Goal: Information Seeking & Learning: Learn about a topic

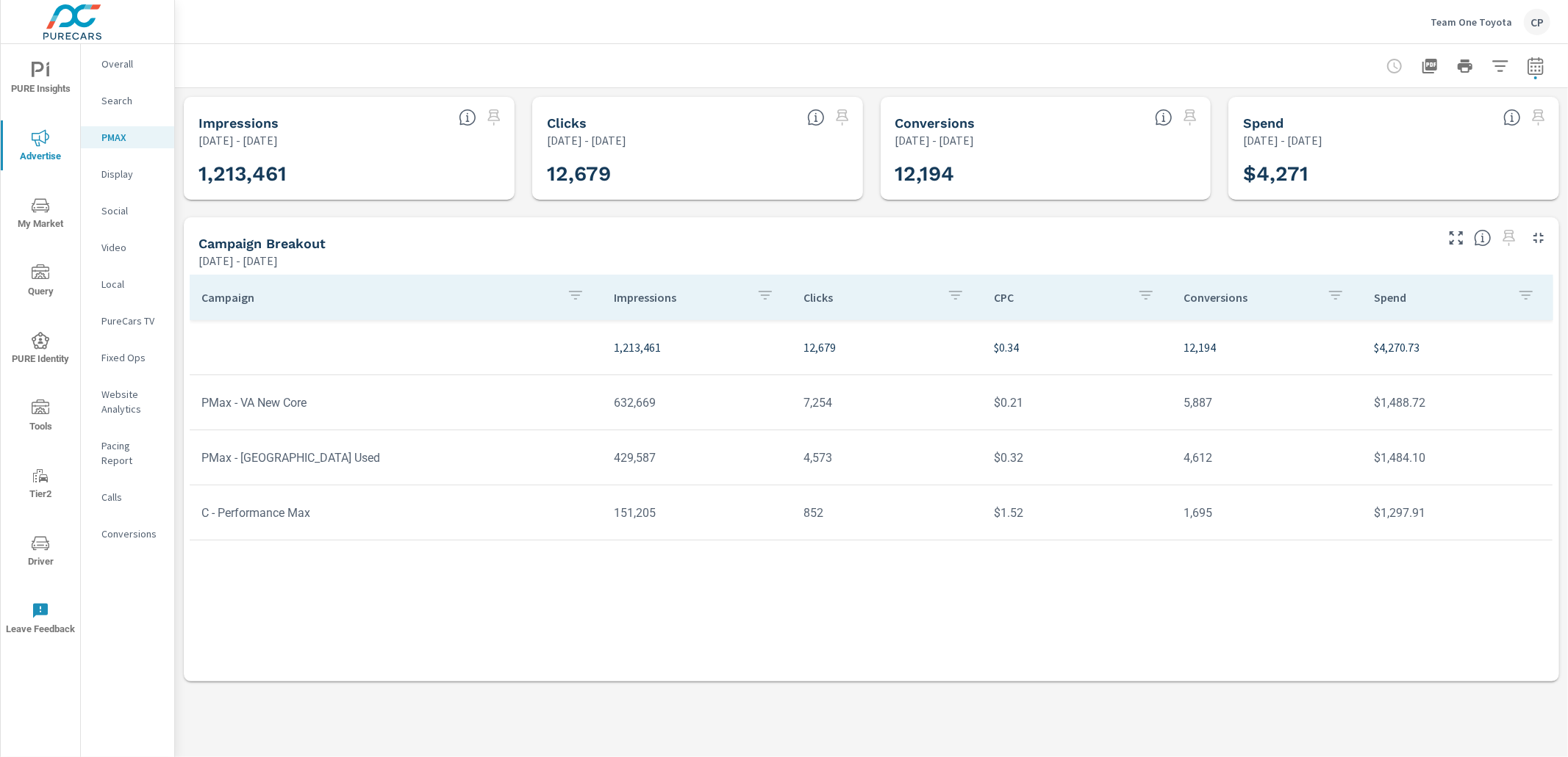
click at [45, 74] on icon "nav menu" at bounding box center [41, 70] width 18 height 18
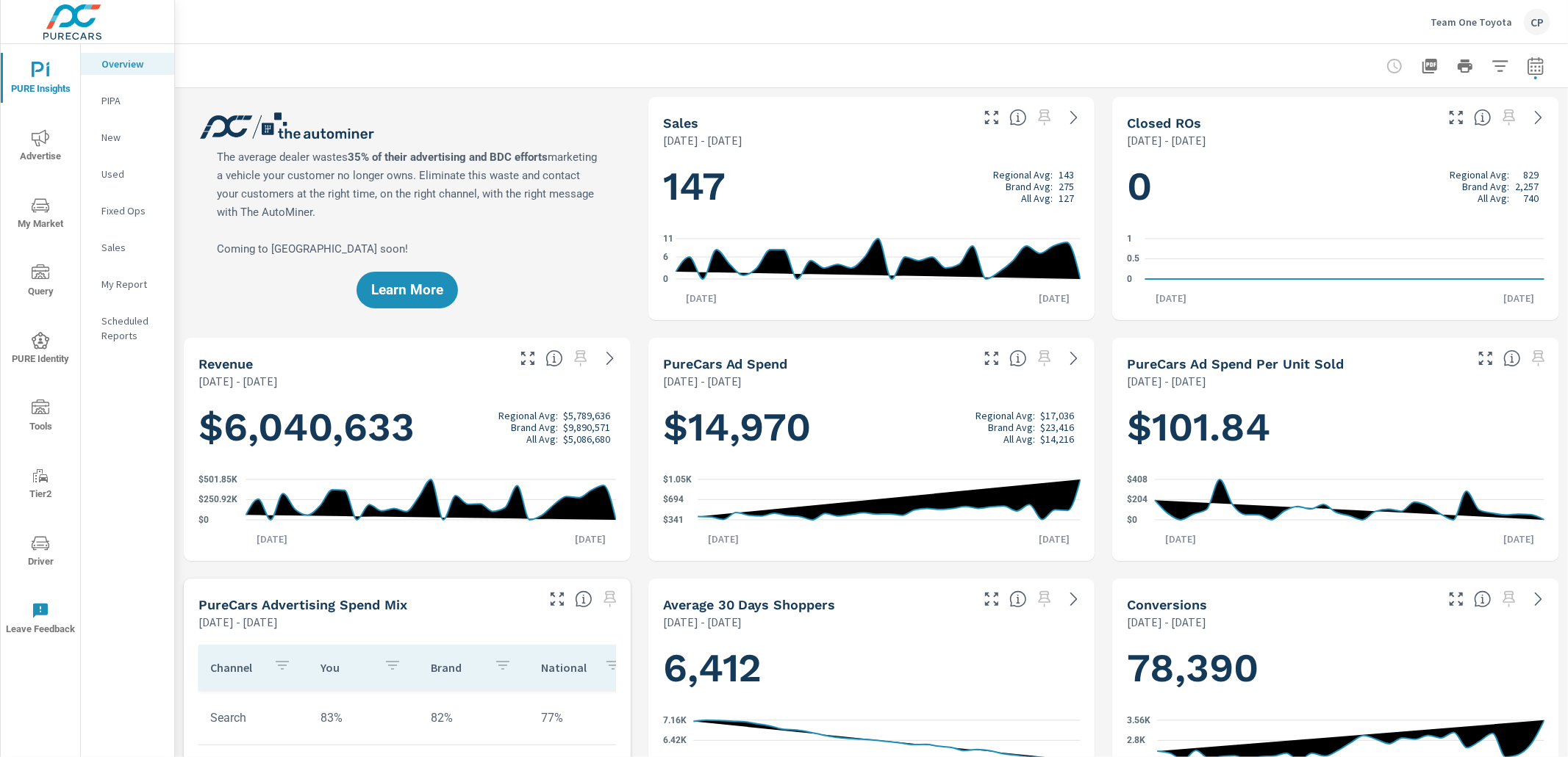
scroll to position [11, 0]
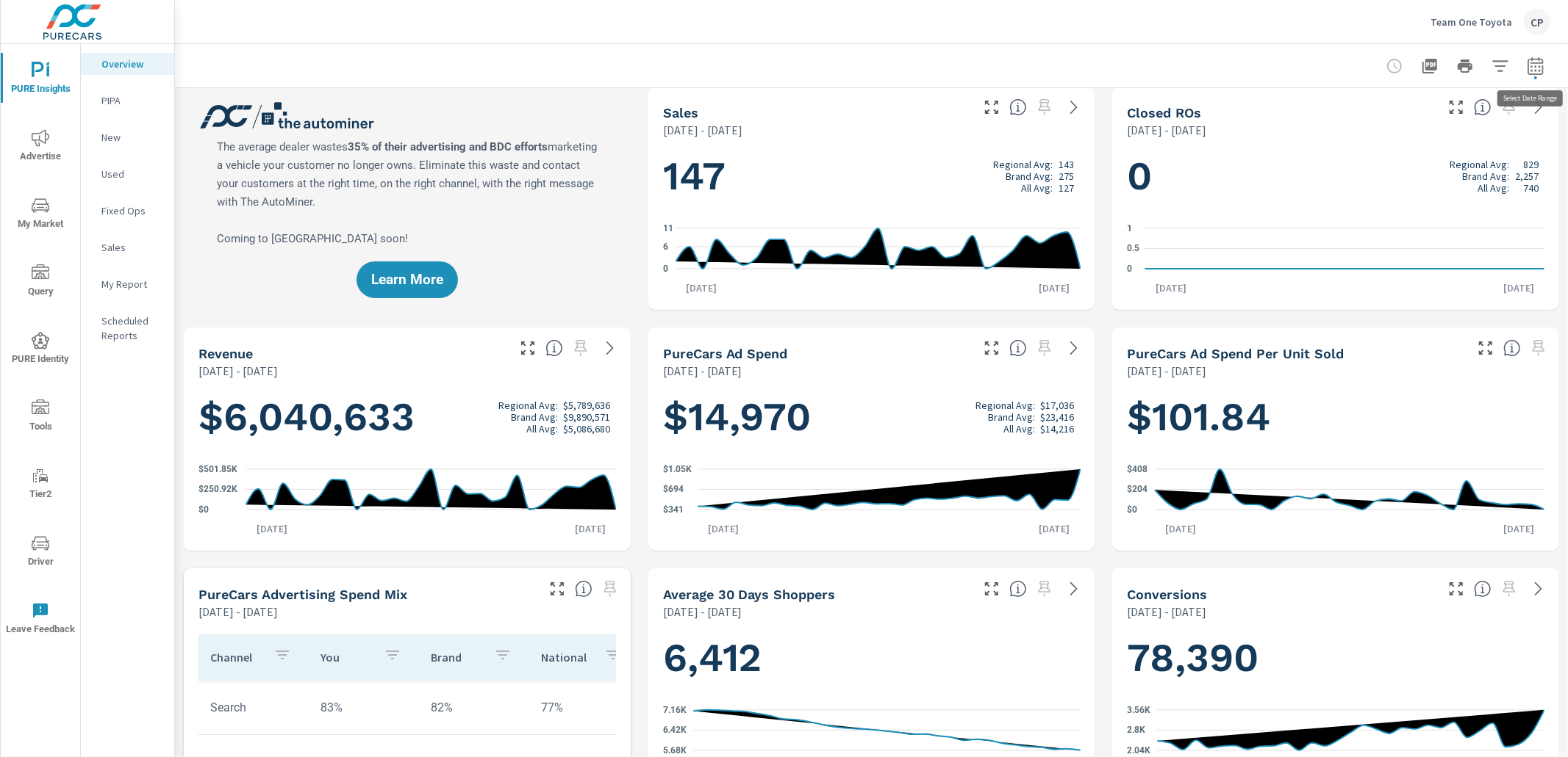
click at [1545, 60] on button "button" at bounding box center [1535, 66] width 29 height 29
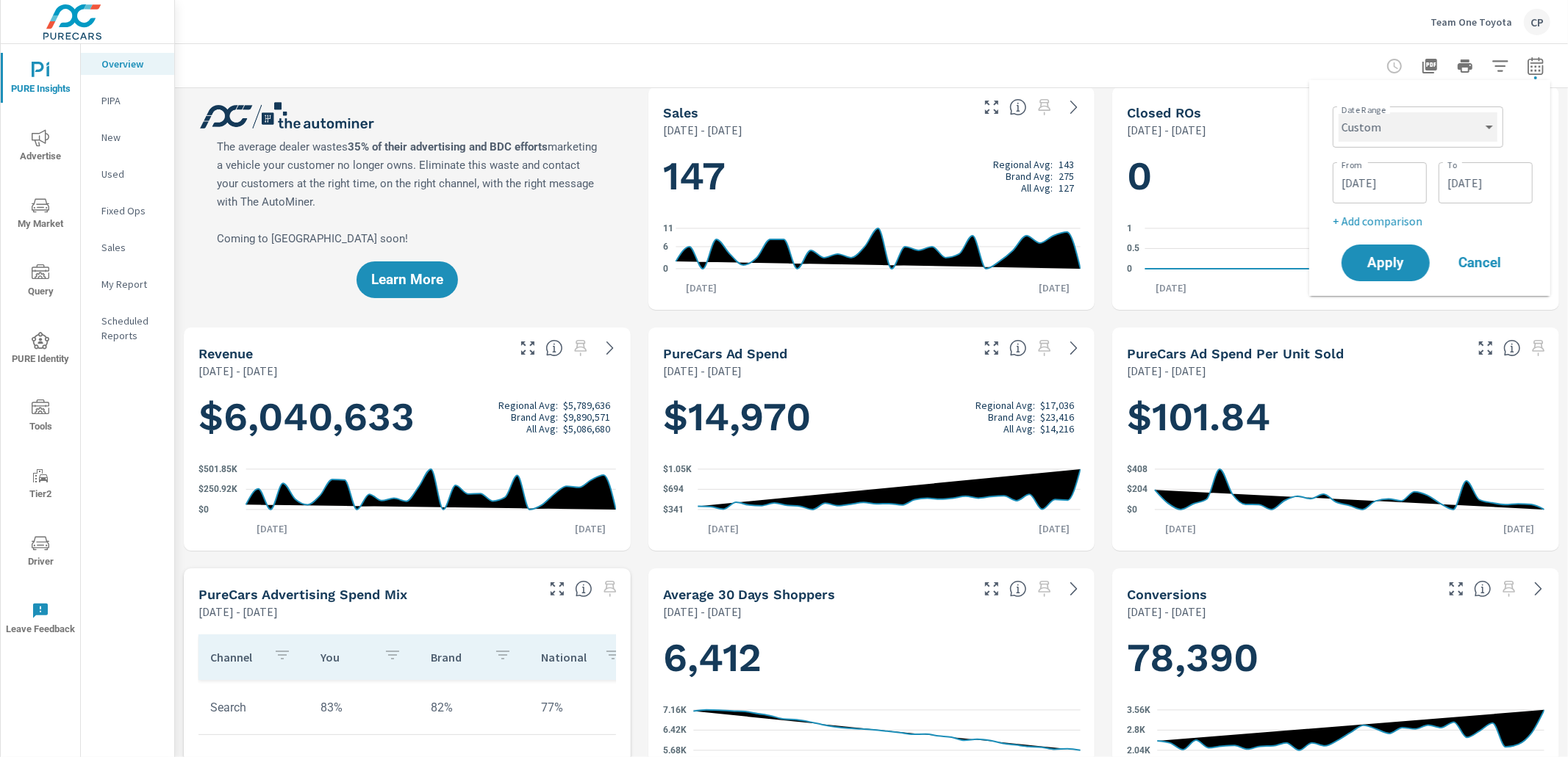
click at [1396, 136] on select "Custom [DATE] Last week Last 7 days Last 14 days Last 30 days Last 45 days Last…" at bounding box center [1418, 126] width 158 height 29
click at [1338, 112] on select "Custom [DATE] Last week Last 7 days Last 14 days Last 30 days Last 45 days Last…" at bounding box center [1418, 126] width 158 height 29
select select "Last month"
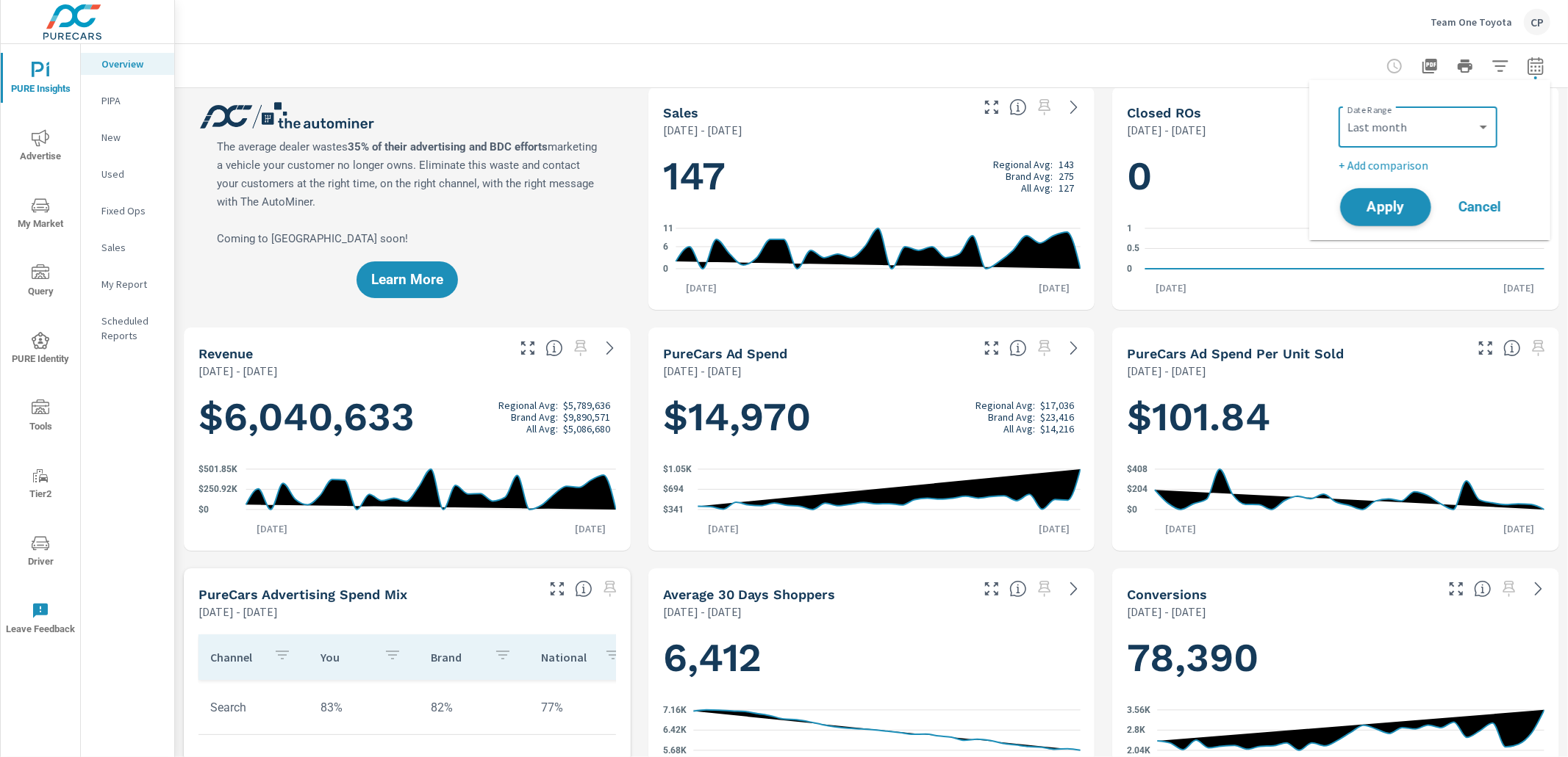
click at [1391, 189] on button "Apply" at bounding box center [1386, 206] width 91 height 38
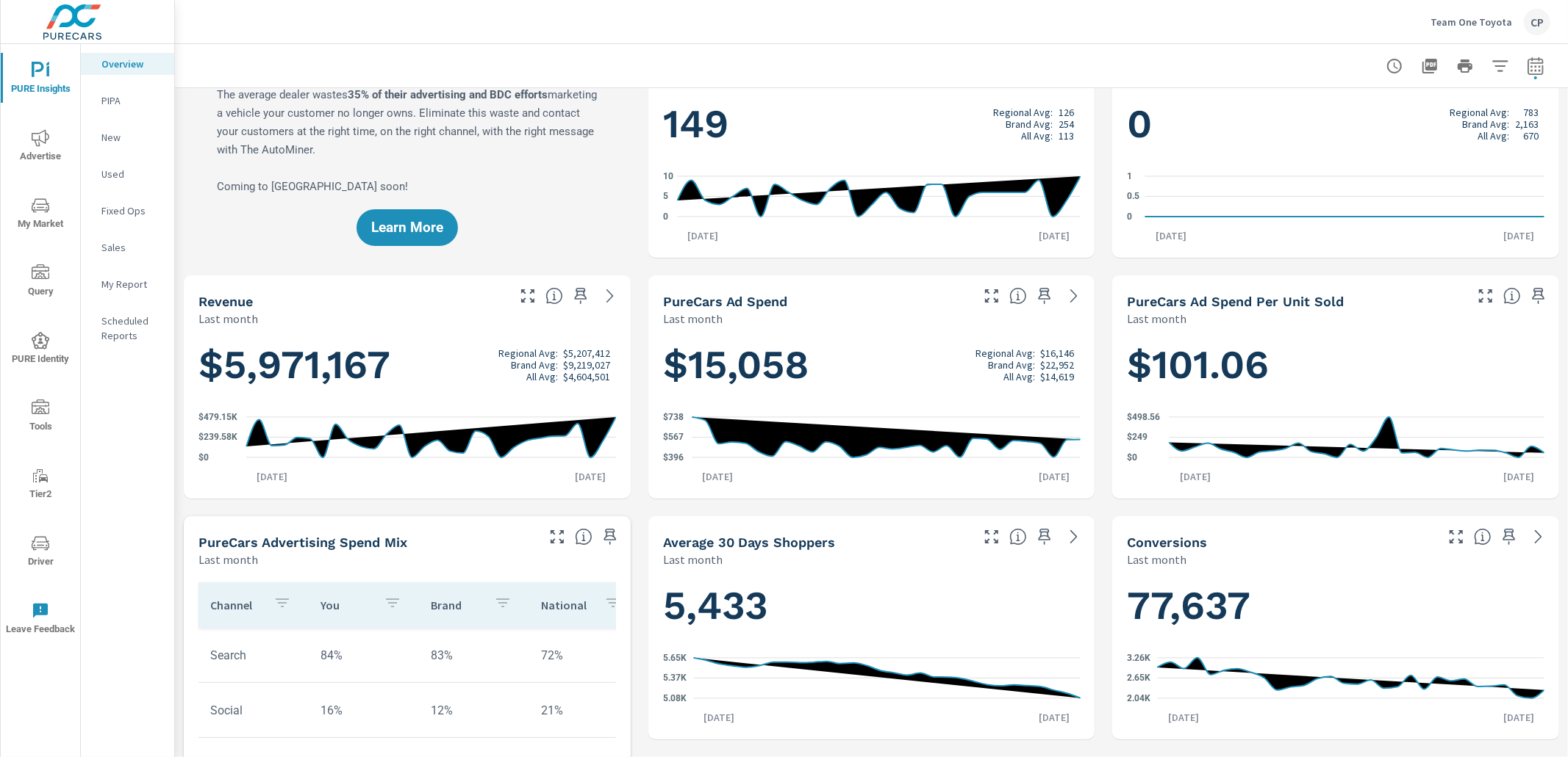
scroll to position [103, 0]
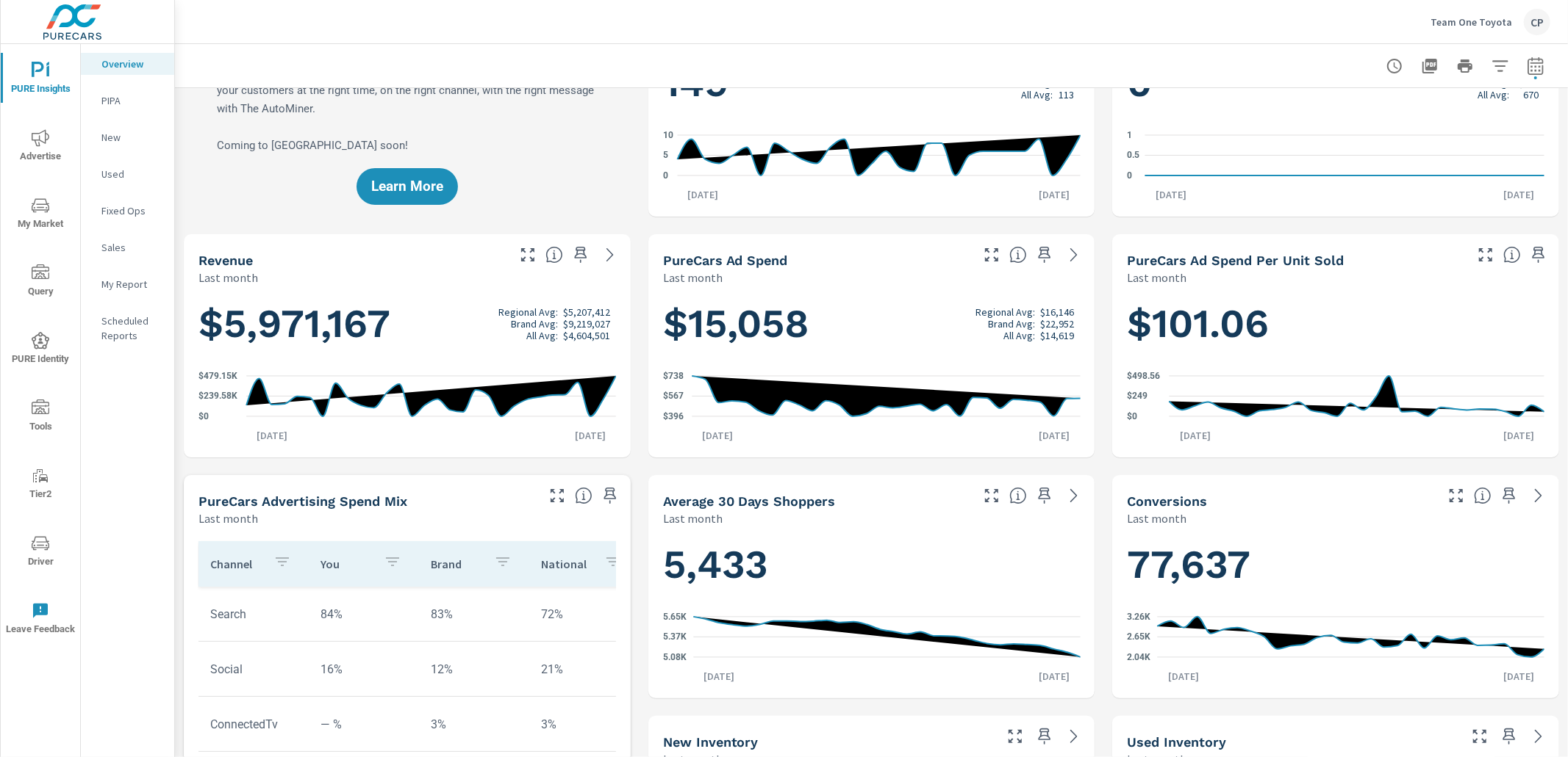
click at [107, 173] on p "Used" at bounding box center [132, 173] width 61 height 15
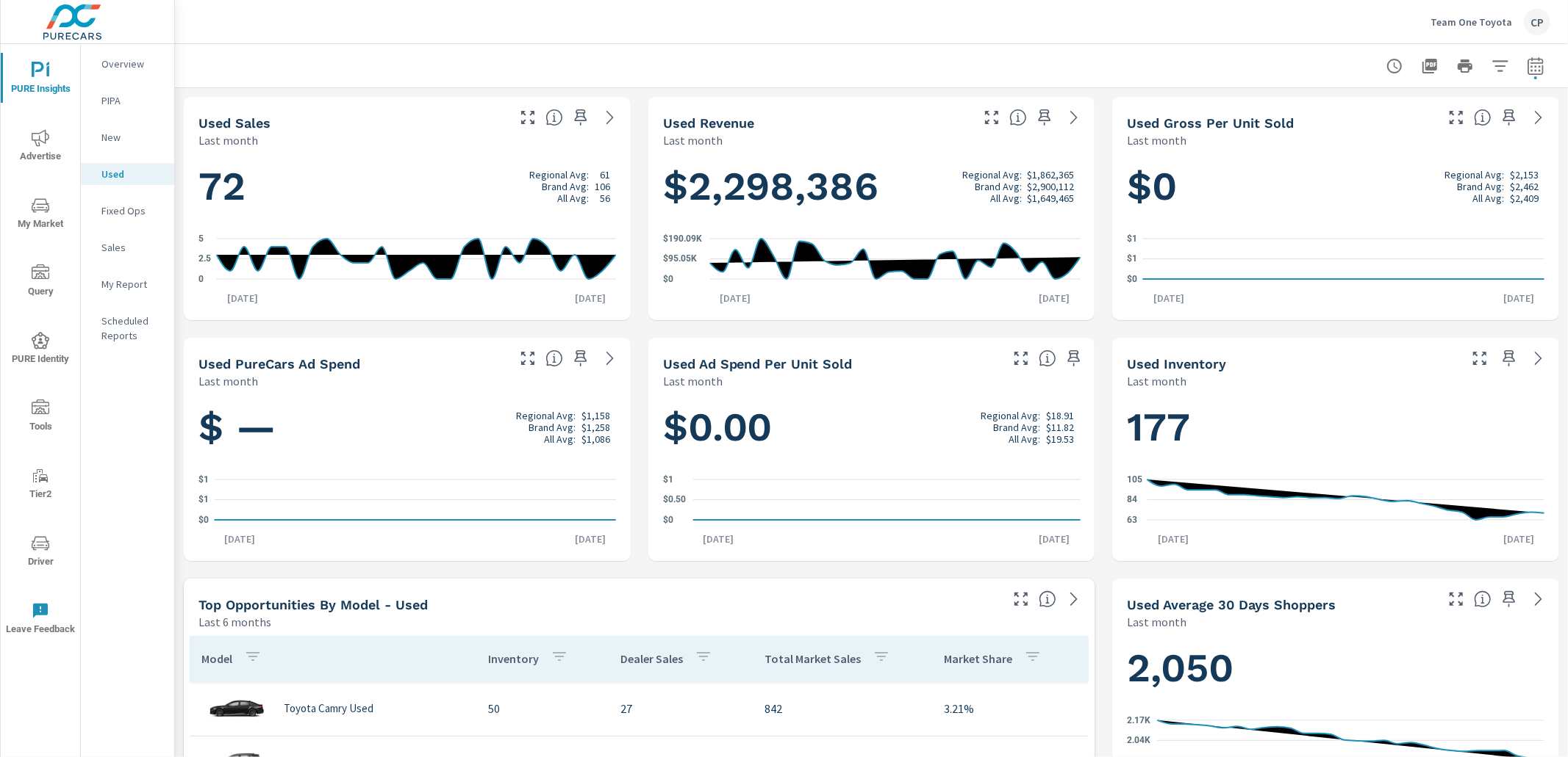
click at [42, 151] on span "Advertise" at bounding box center [40, 147] width 70 height 36
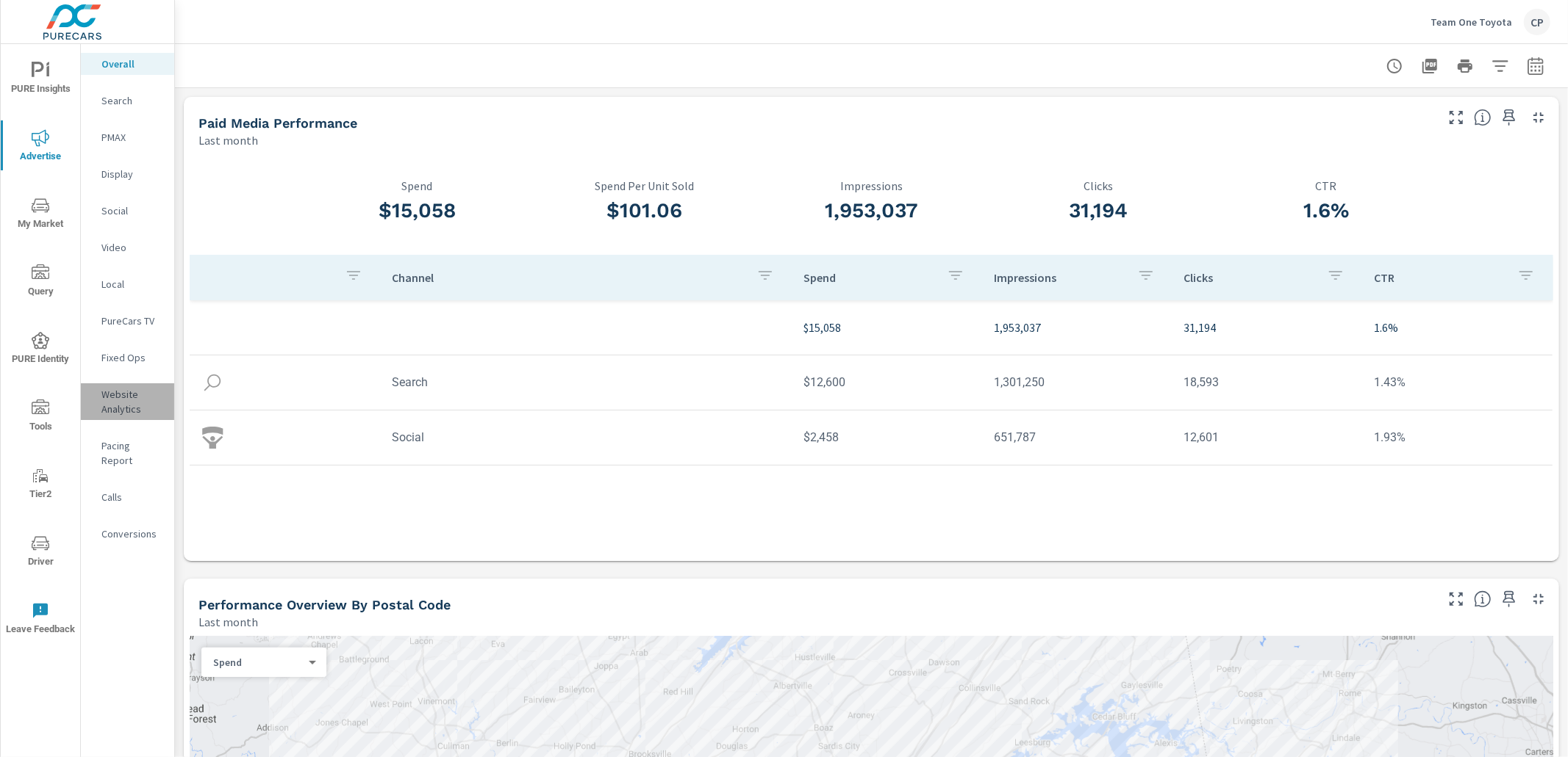
click at [125, 395] on p "Website Analytics" at bounding box center [132, 401] width 61 height 29
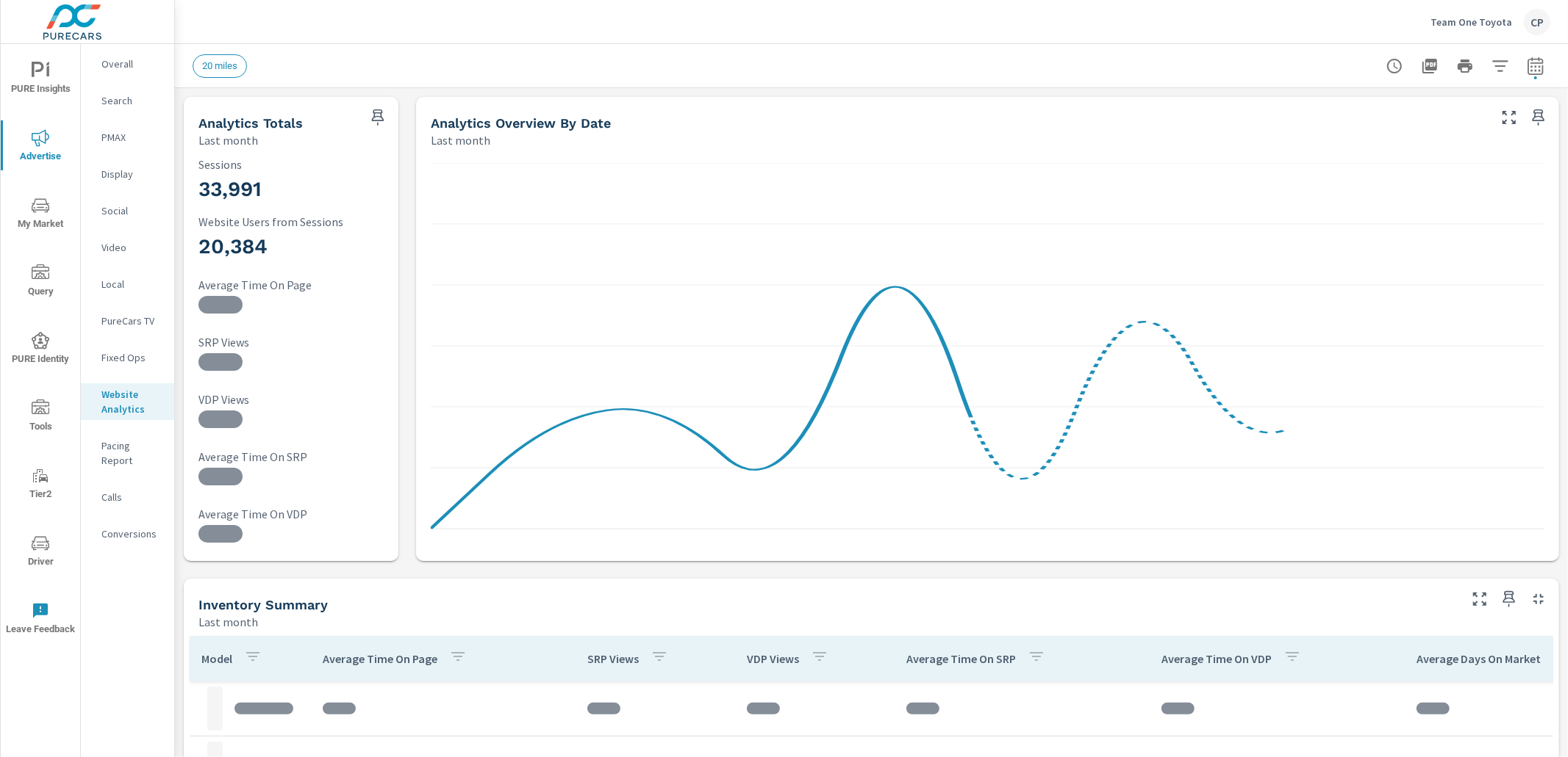
click at [133, 128] on div "PMAX" at bounding box center [127, 137] width 93 height 22
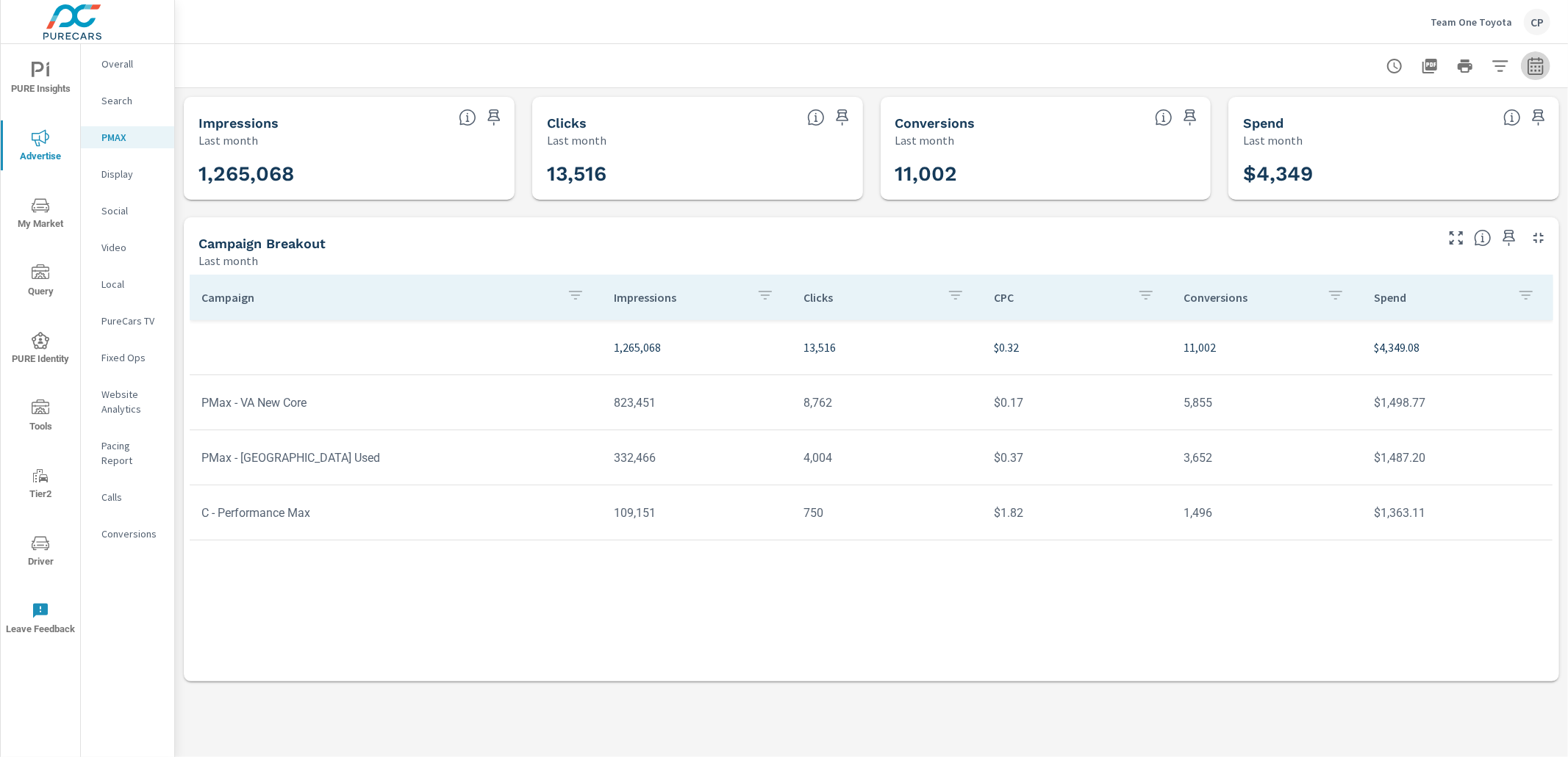
click at [1536, 70] on icon "button" at bounding box center [1535, 66] width 18 height 18
select select "Last month"
click at [1425, 169] on p "+ Add comparison" at bounding box center [1432, 165] width 188 height 18
select select "Previous period"
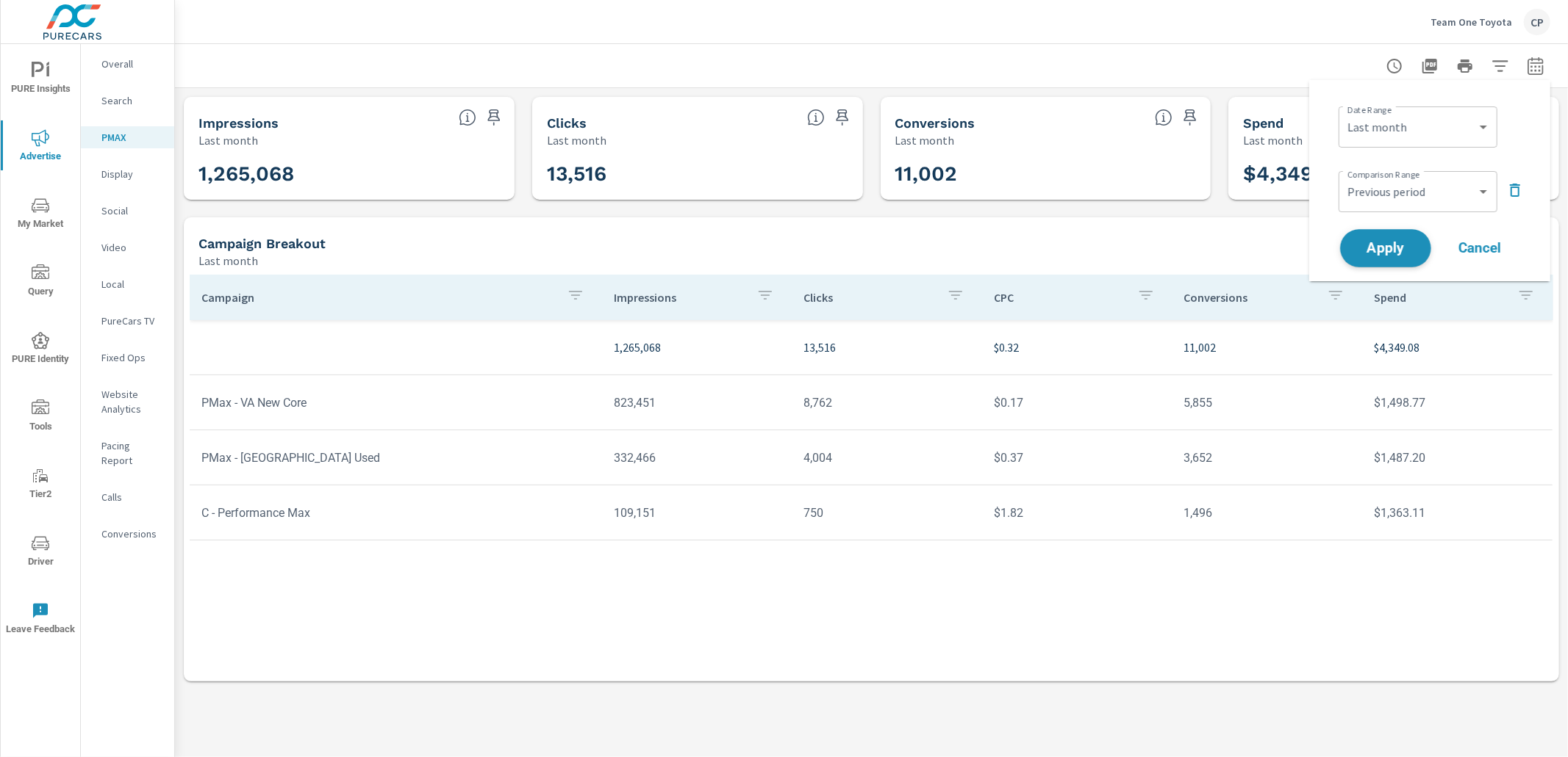
drag, startPoint x: 1412, startPoint y: 238, endPoint x: 1409, endPoint y: 246, distance: 8.5
click at [1411, 241] on button "Apply" at bounding box center [1386, 248] width 91 height 38
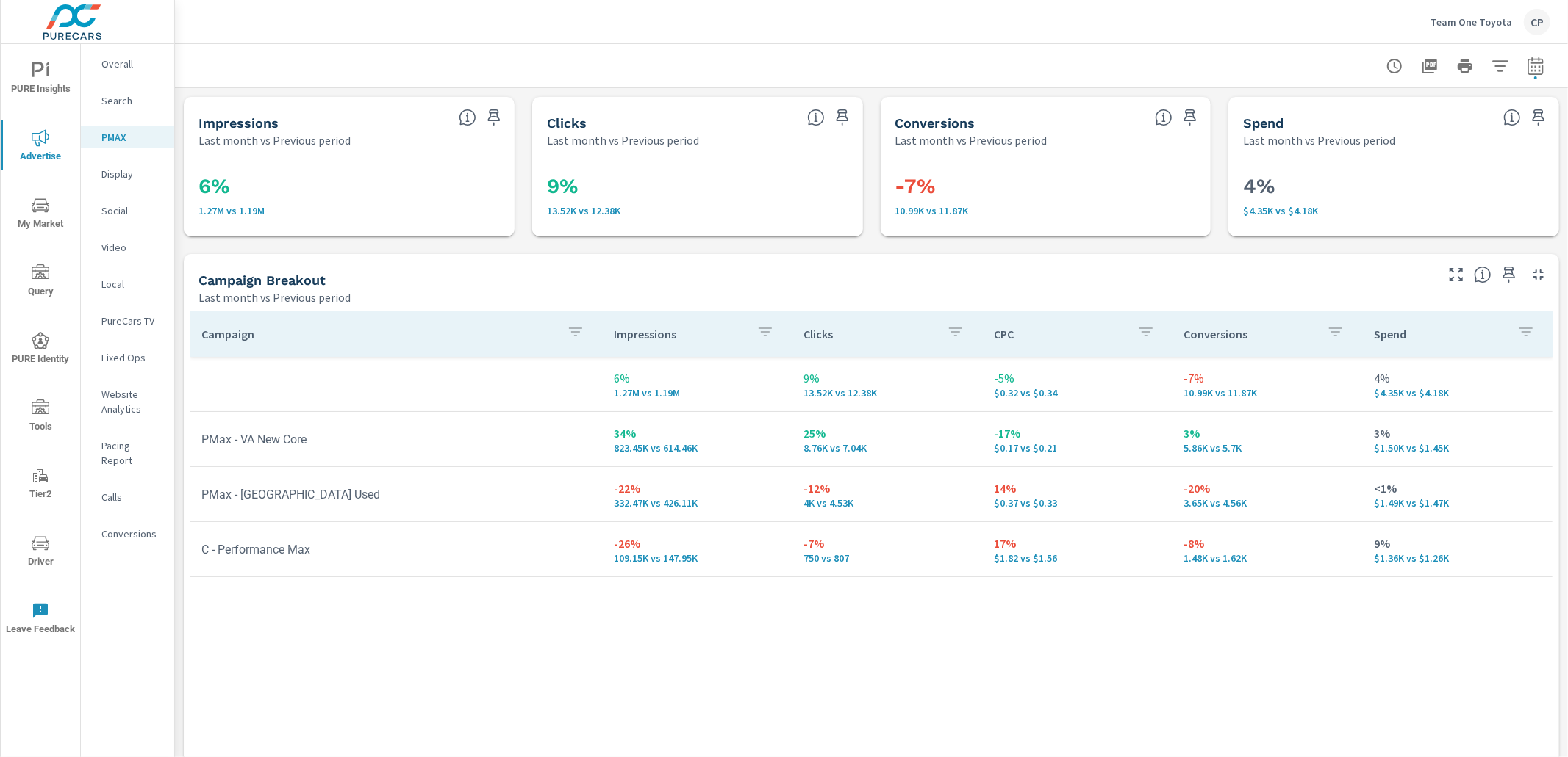
scroll to position [6, 0]
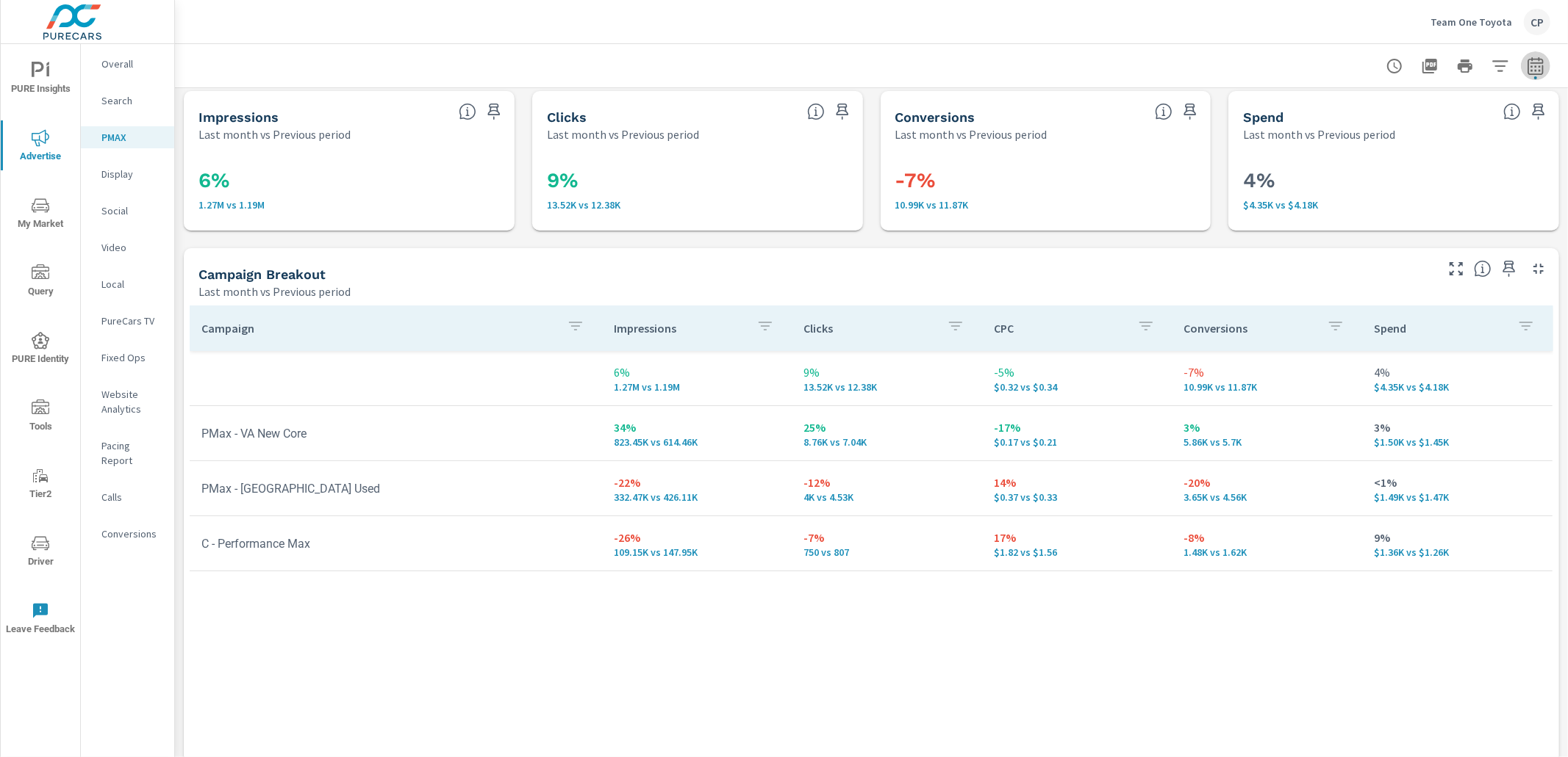
drag, startPoint x: 1537, startPoint y: 62, endPoint x: 1526, endPoint y: 76, distance: 17.8
click at [1534, 66] on icon "button" at bounding box center [1535, 66] width 18 height 18
select select "Last month"
select select "Previous period"
drag, startPoint x: 1516, startPoint y: 188, endPoint x: 1504, endPoint y: 189, distance: 12.0
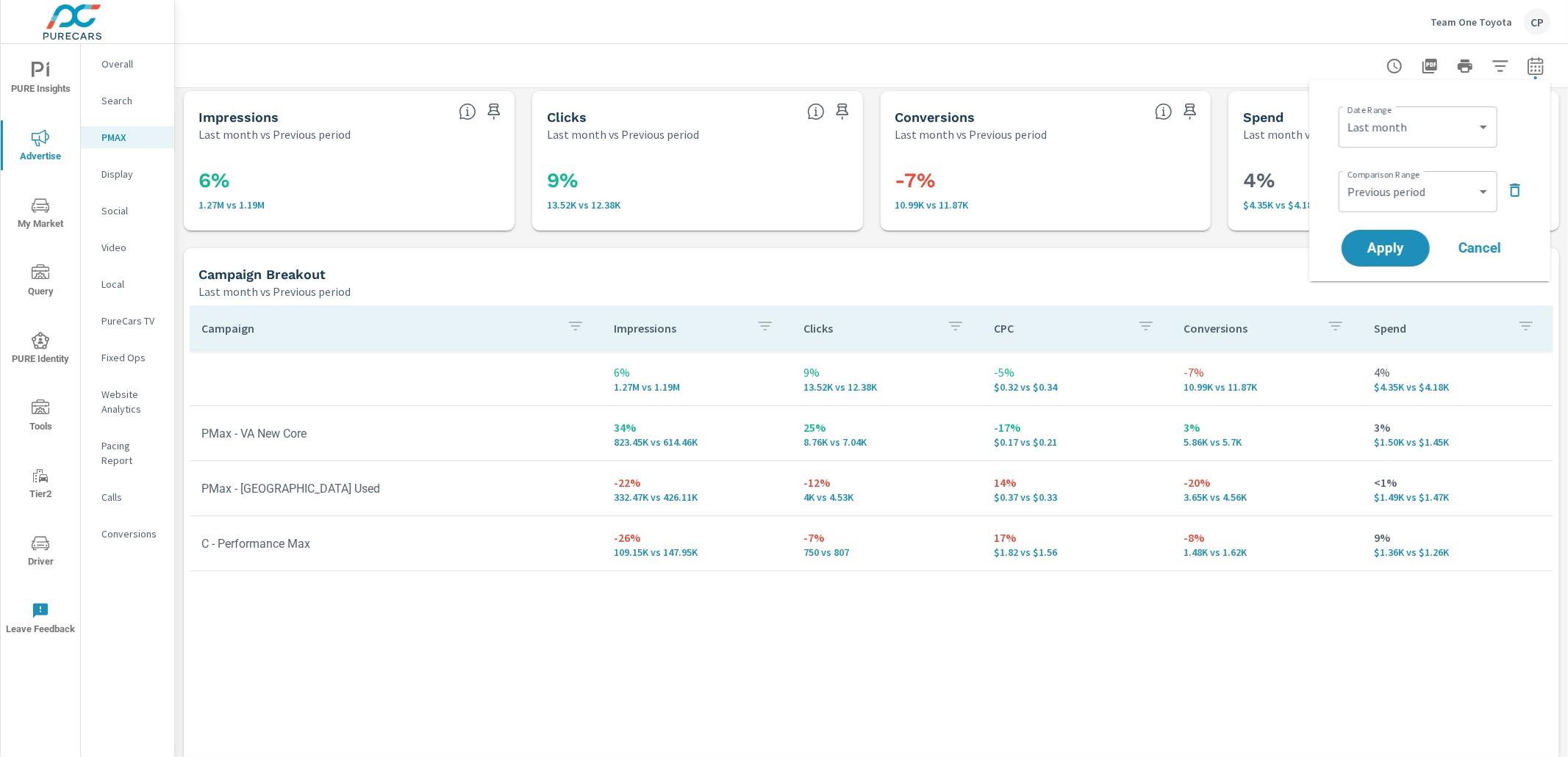
click at [1515, 188] on icon "button" at bounding box center [1515, 190] width 18 height 18
click at [1404, 212] on span "Apply" at bounding box center [1386, 207] width 61 height 14
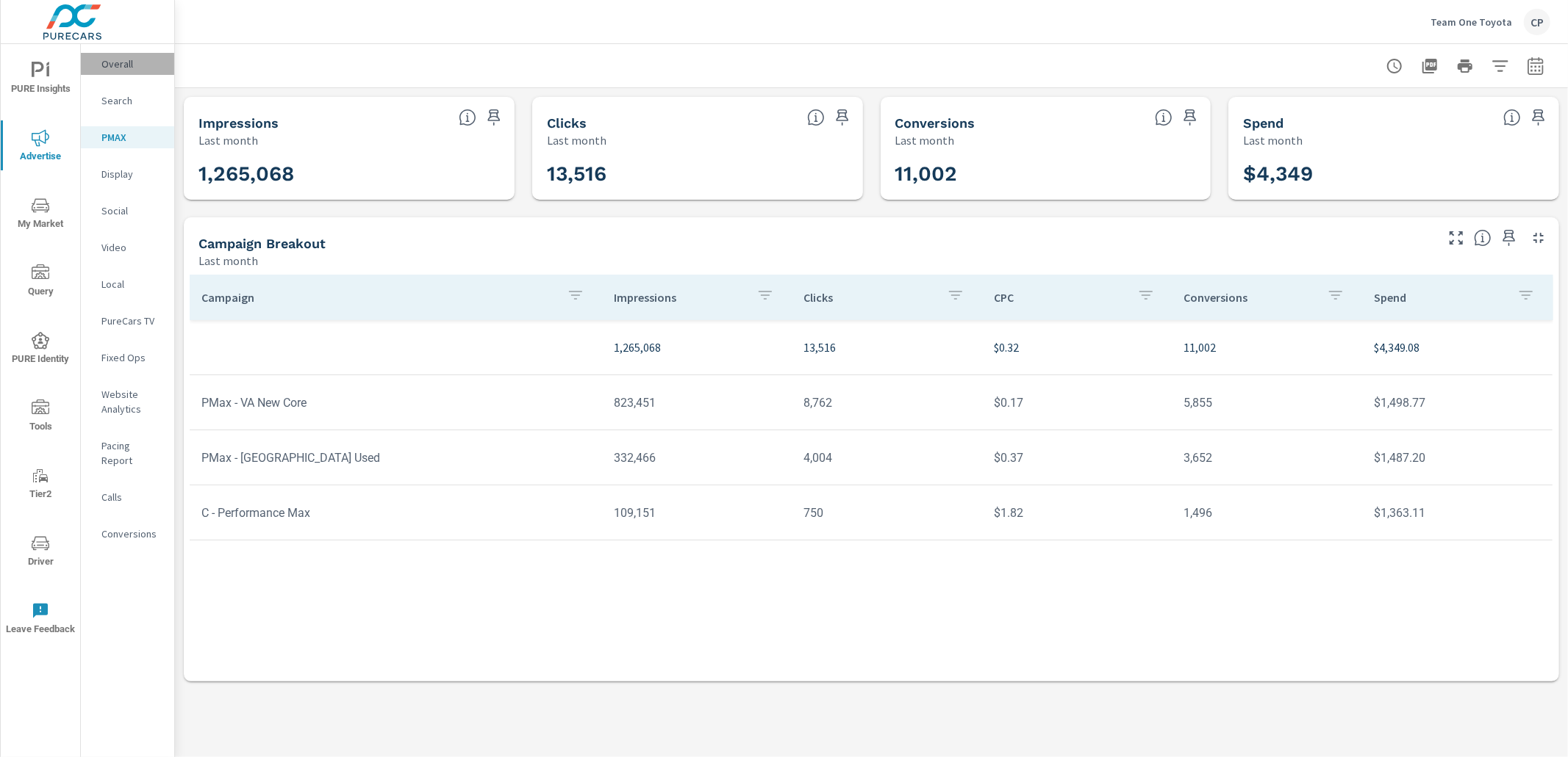
drag, startPoint x: 109, startPoint y: 65, endPoint x: 93, endPoint y: 70, distance: 16.8
click at [109, 66] on p "Overall" at bounding box center [132, 64] width 61 height 15
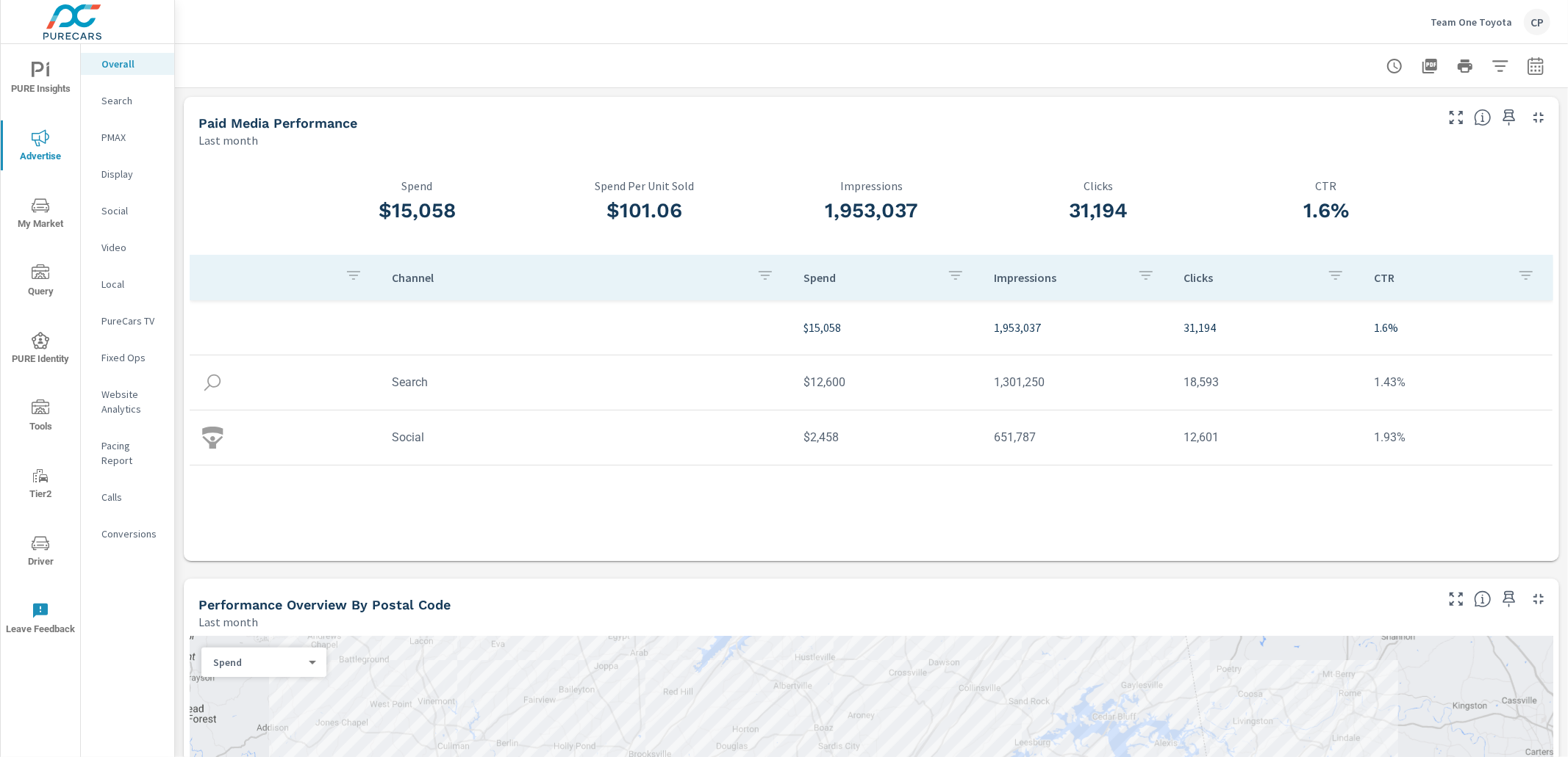
click at [45, 86] on span "PURE Insights" at bounding box center [40, 79] width 70 height 36
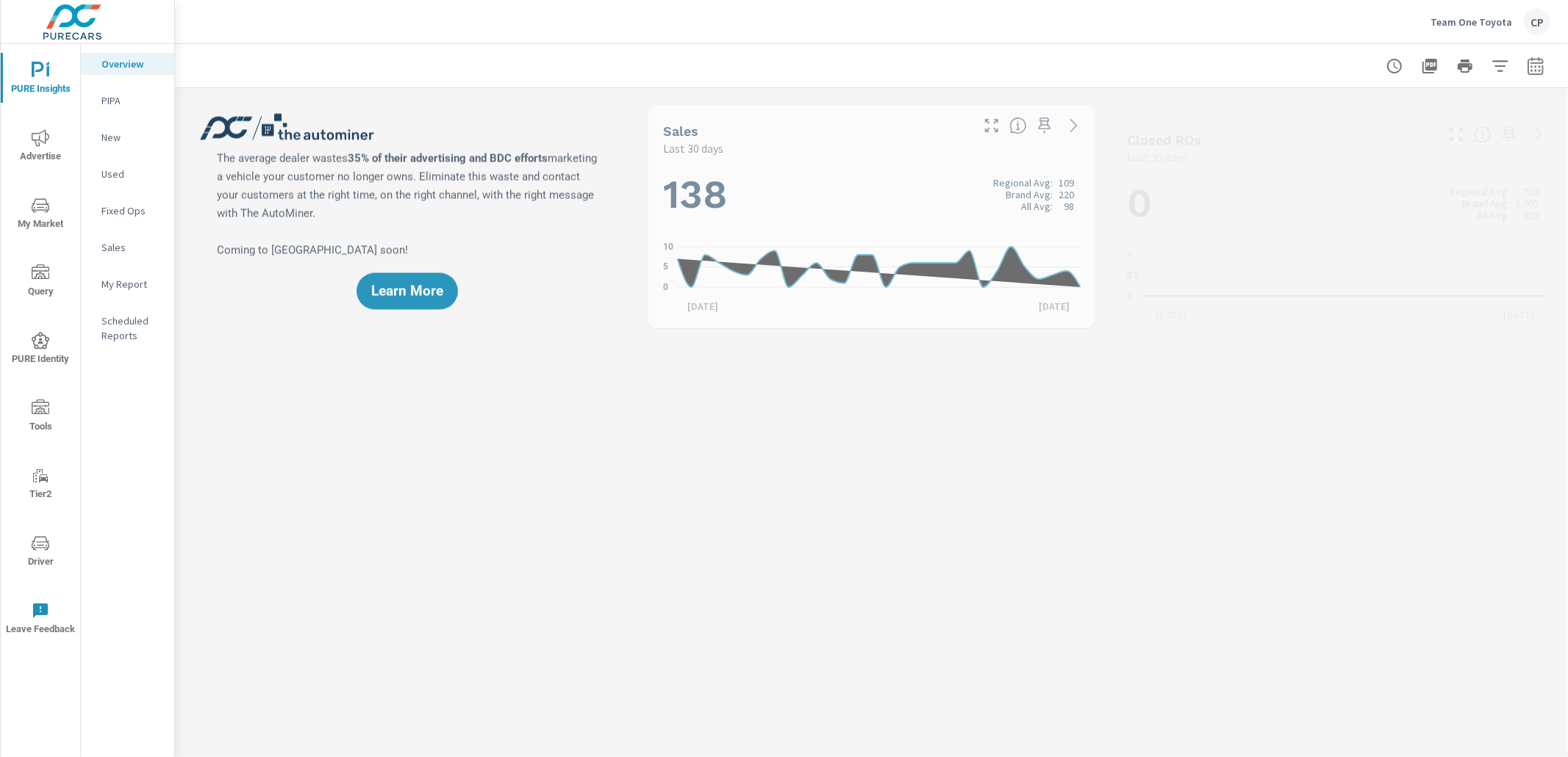
scroll to position [386, 0]
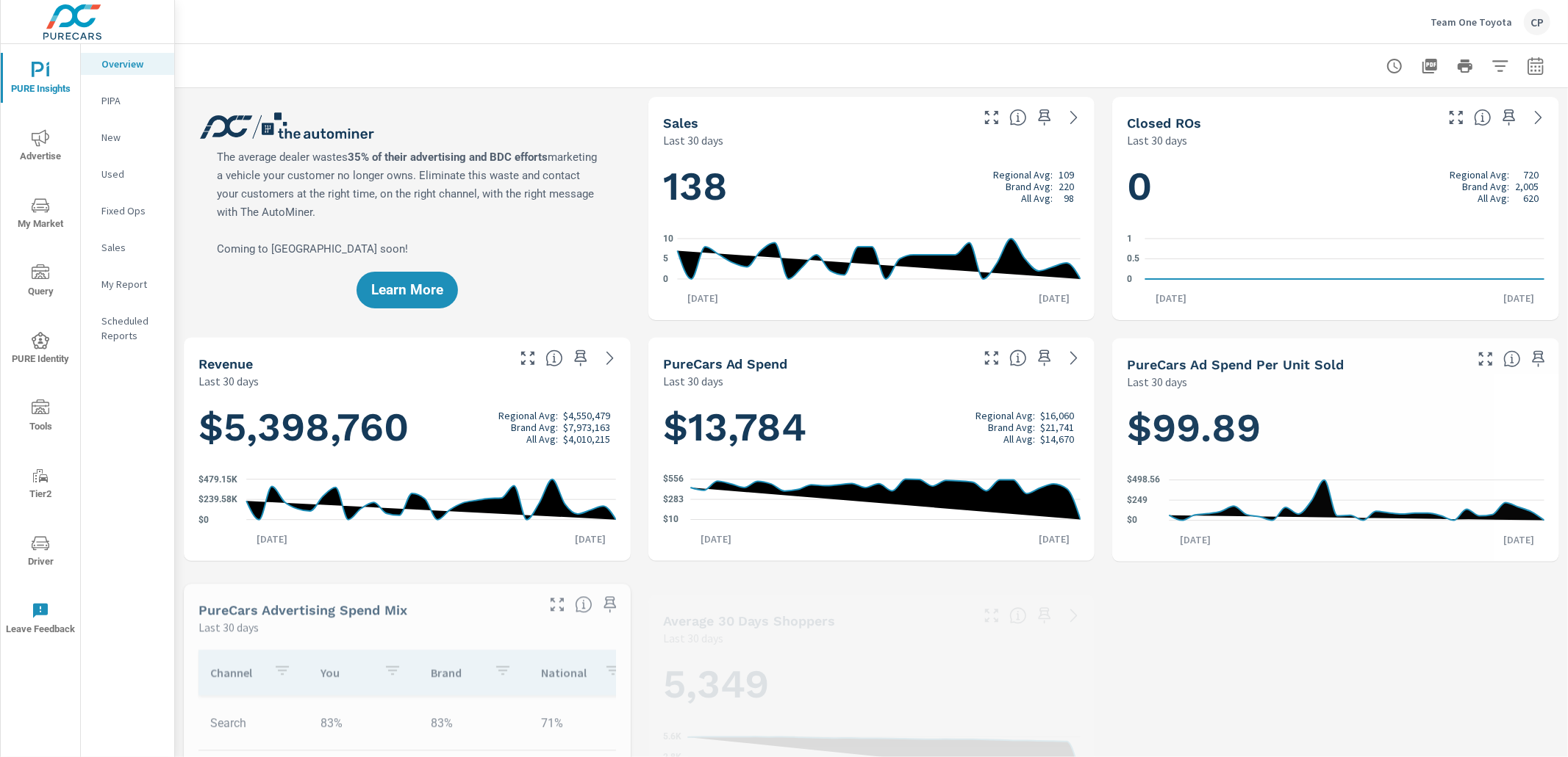
click at [125, 289] on p "My Report" at bounding box center [132, 284] width 61 height 15
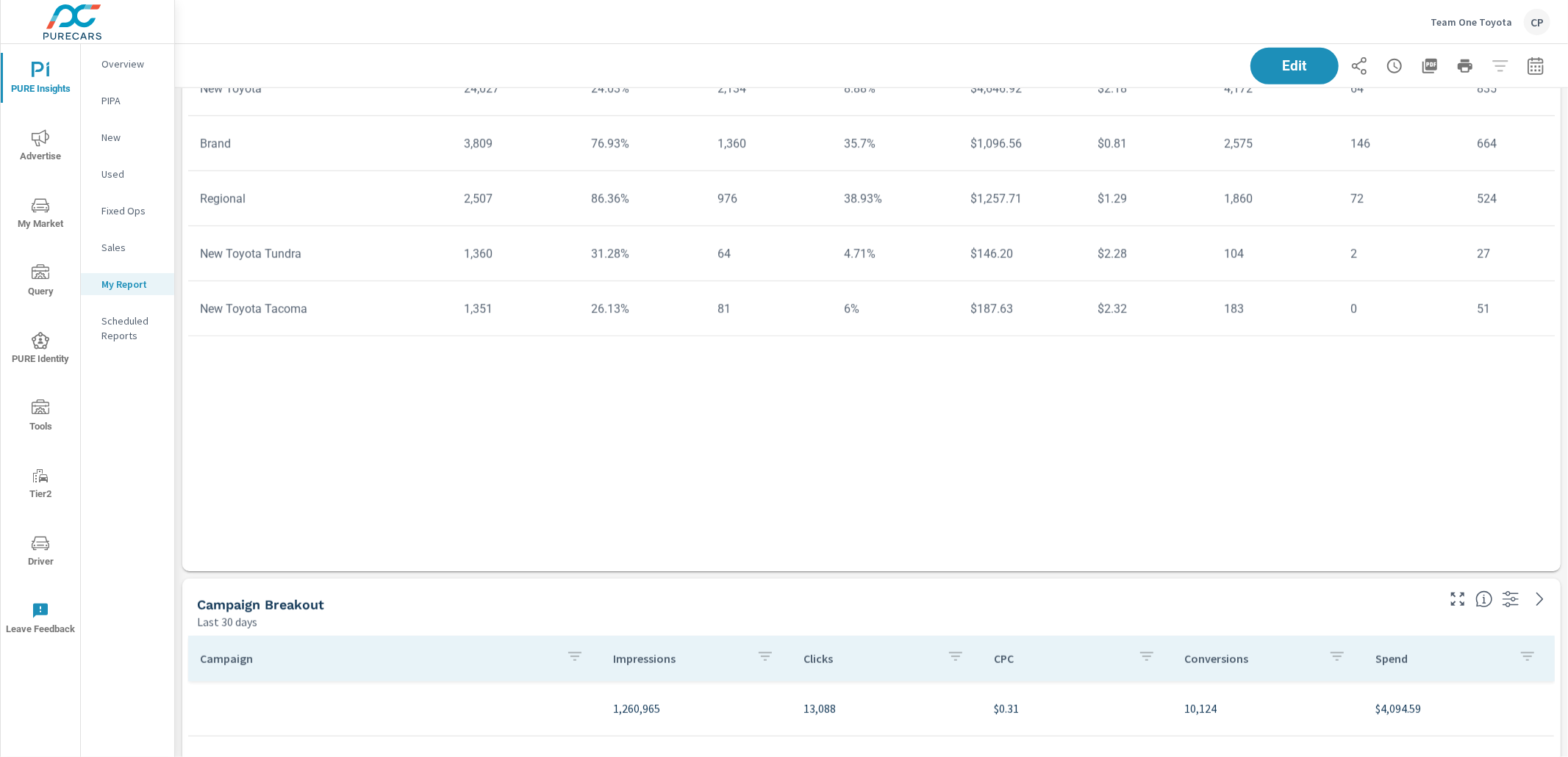
scroll to position [863, 0]
click at [42, 149] on span "Advertise" at bounding box center [40, 147] width 70 height 36
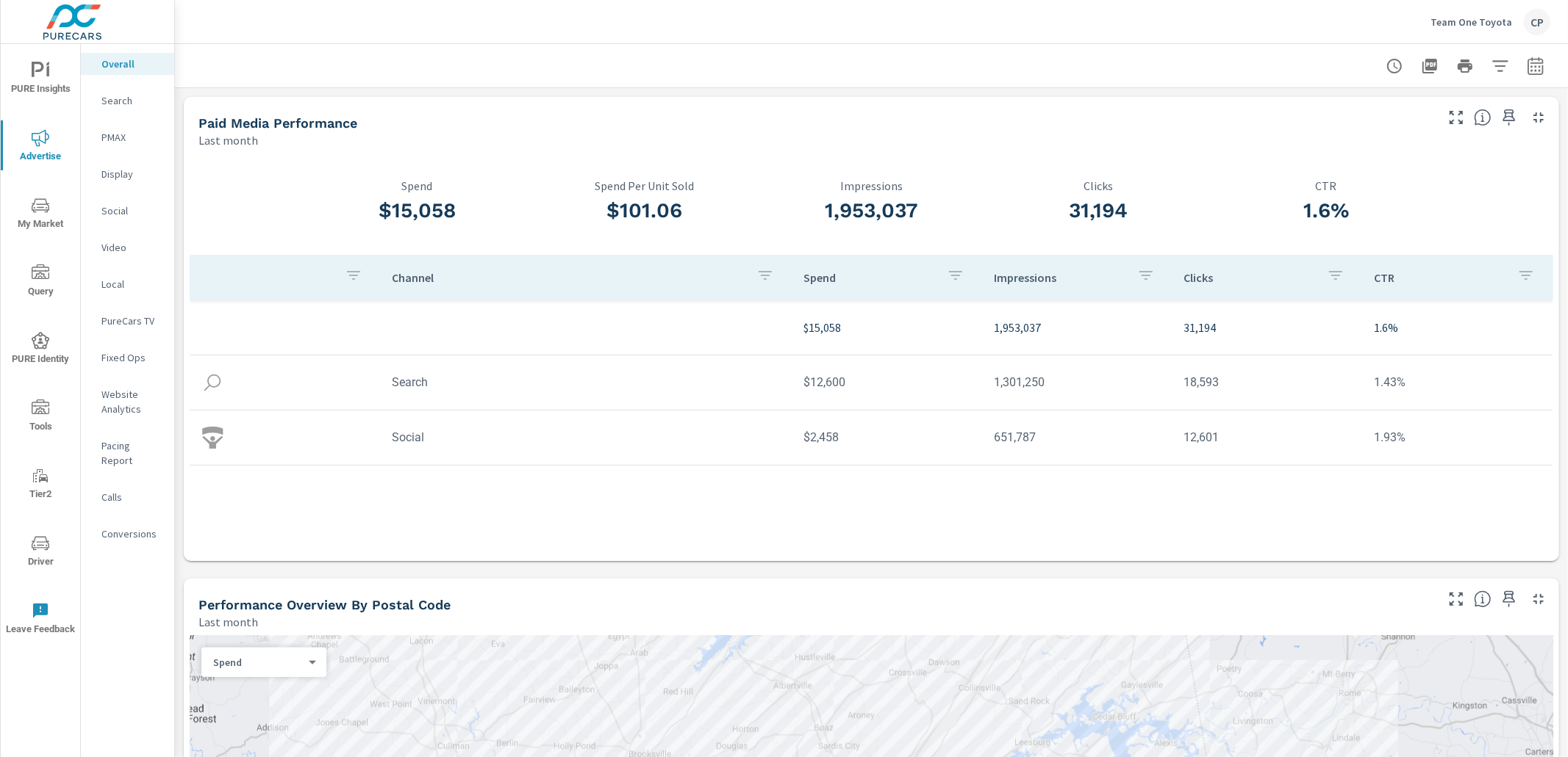
click at [117, 205] on p "Social" at bounding box center [132, 211] width 61 height 15
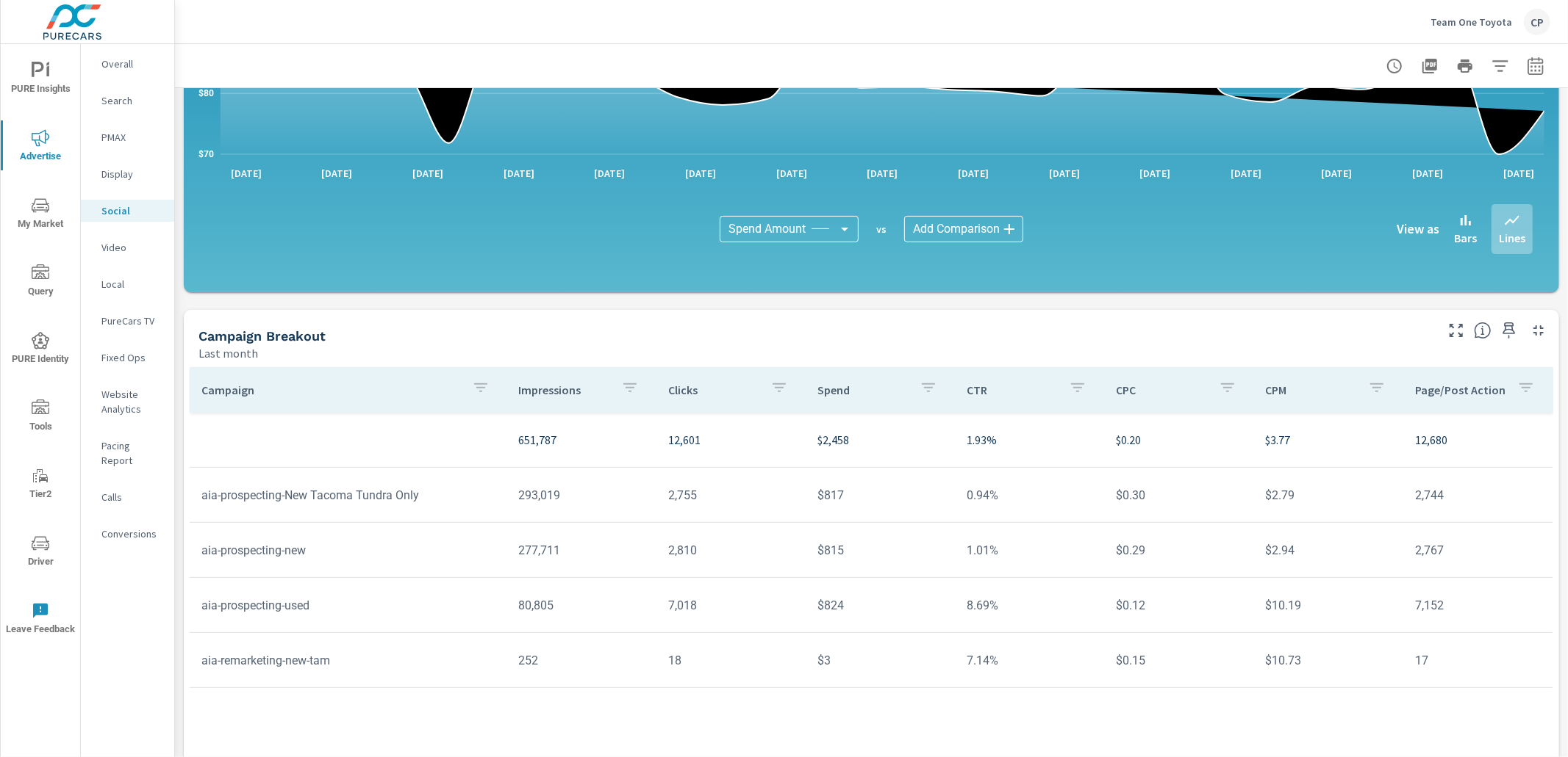
scroll to position [273, 0]
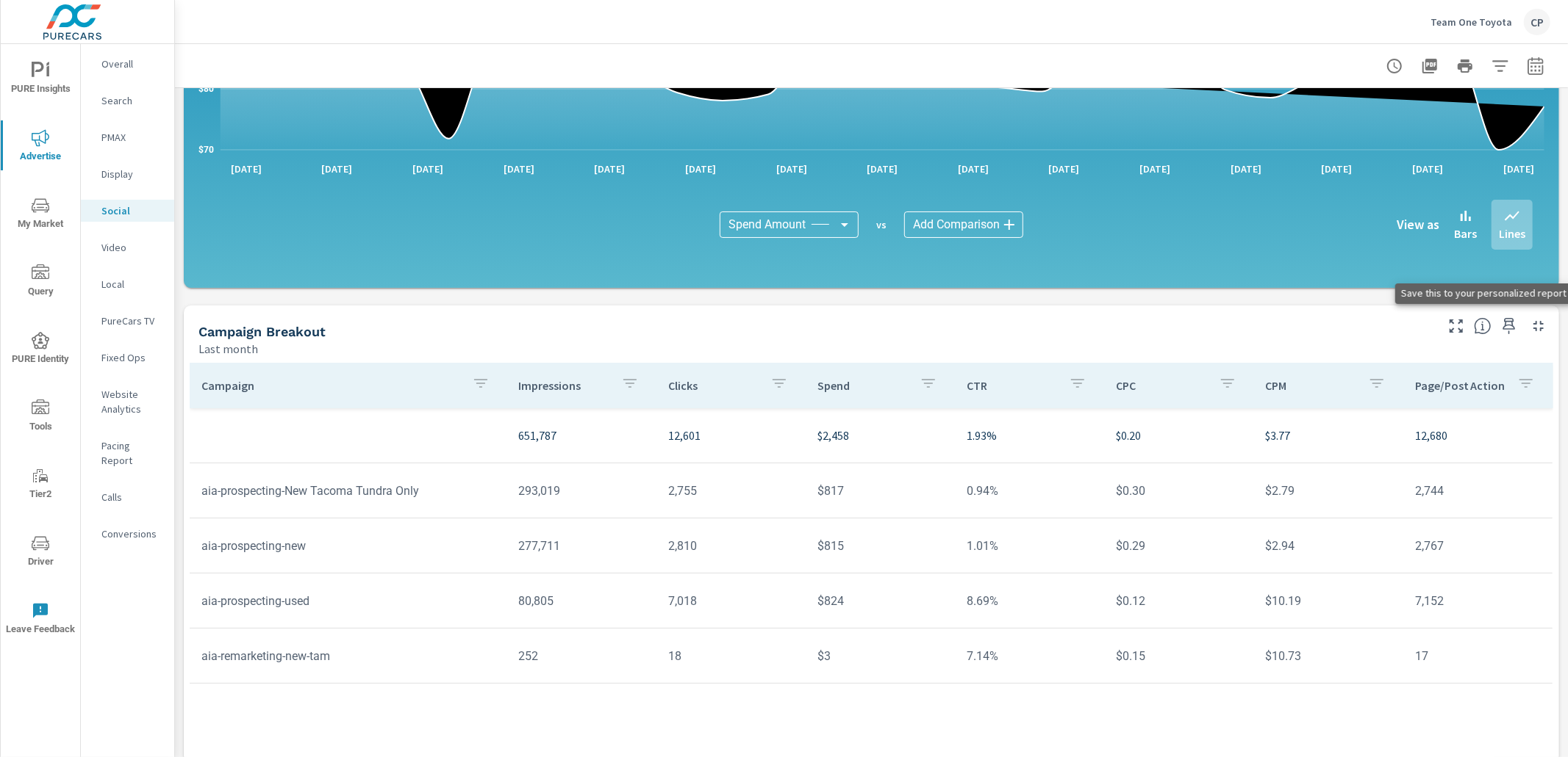
click at [1507, 322] on icon "button" at bounding box center [1509, 326] width 18 height 18
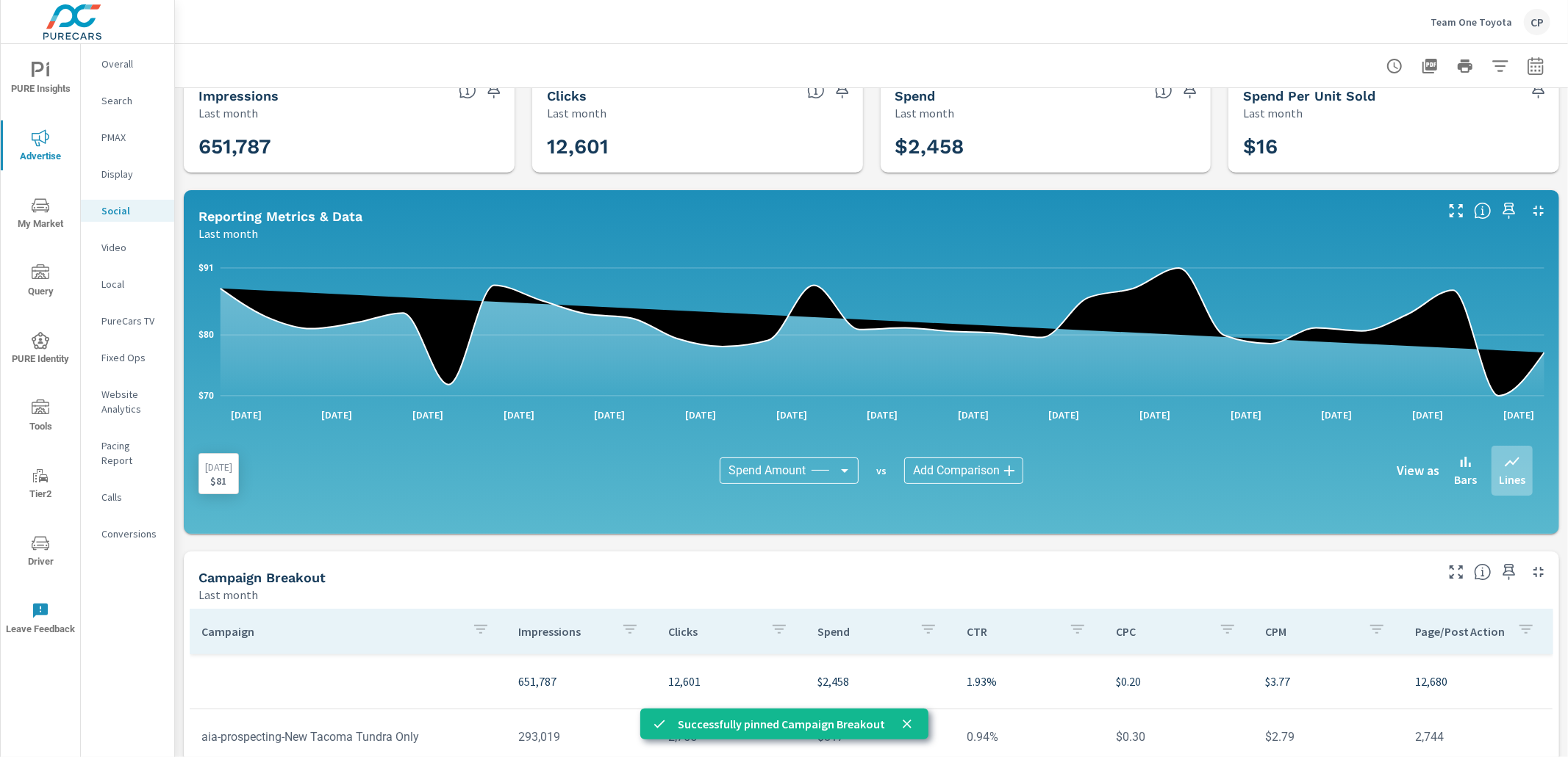
scroll to position [0, 0]
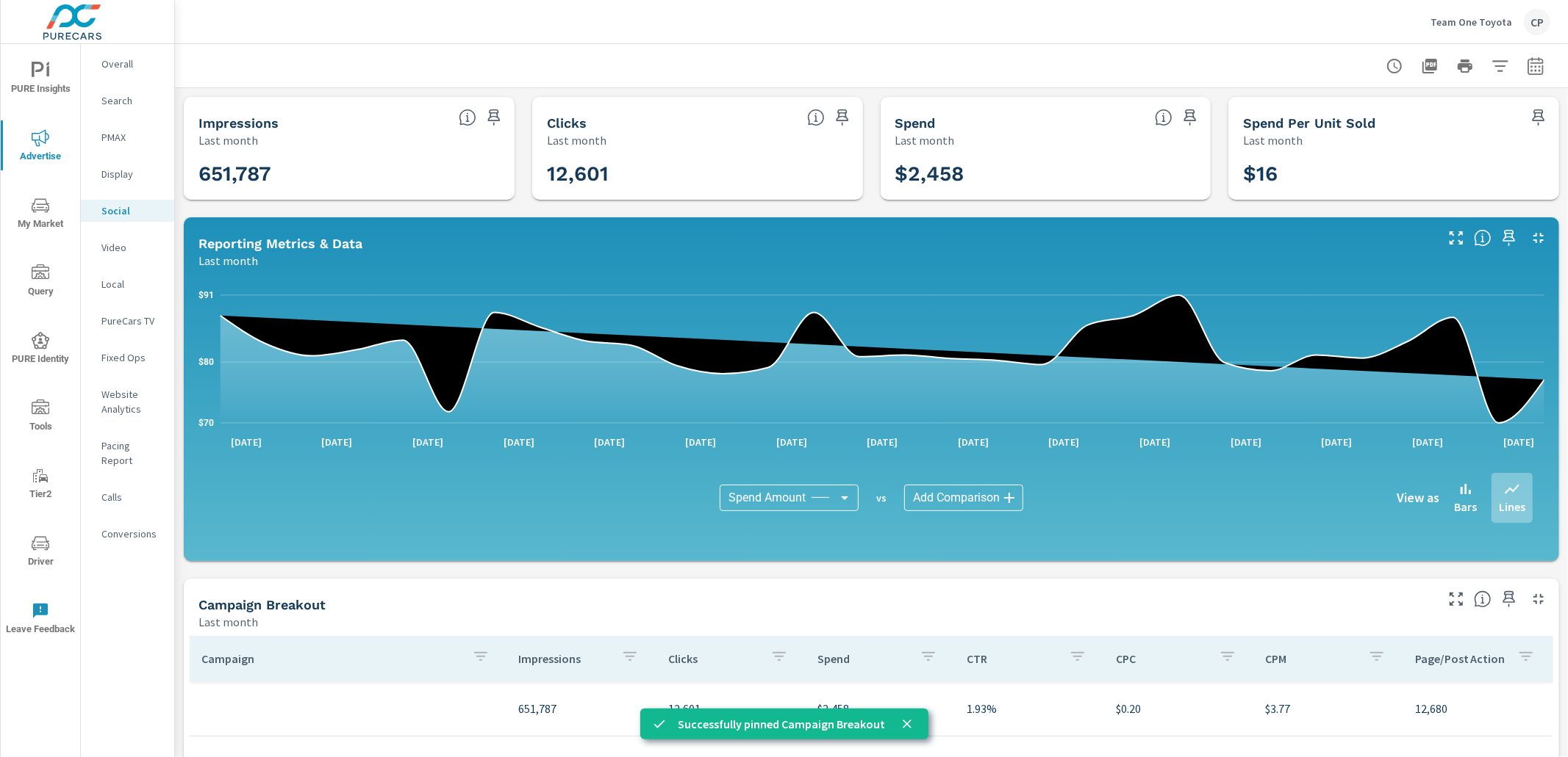
click at [125, 166] on p "Display" at bounding box center [132, 173] width 61 height 15
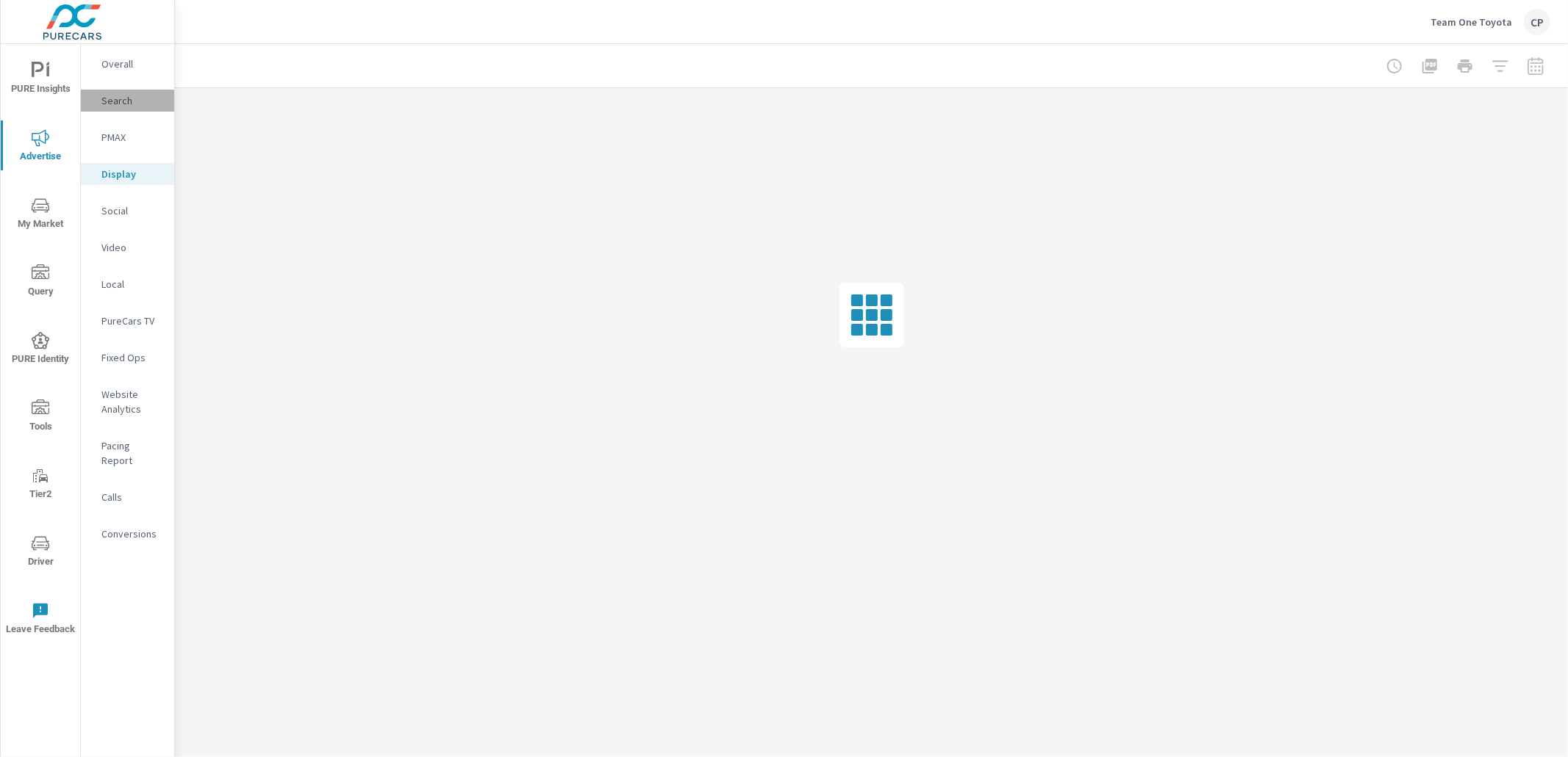
click at [137, 102] on p "Search" at bounding box center [132, 101] width 61 height 15
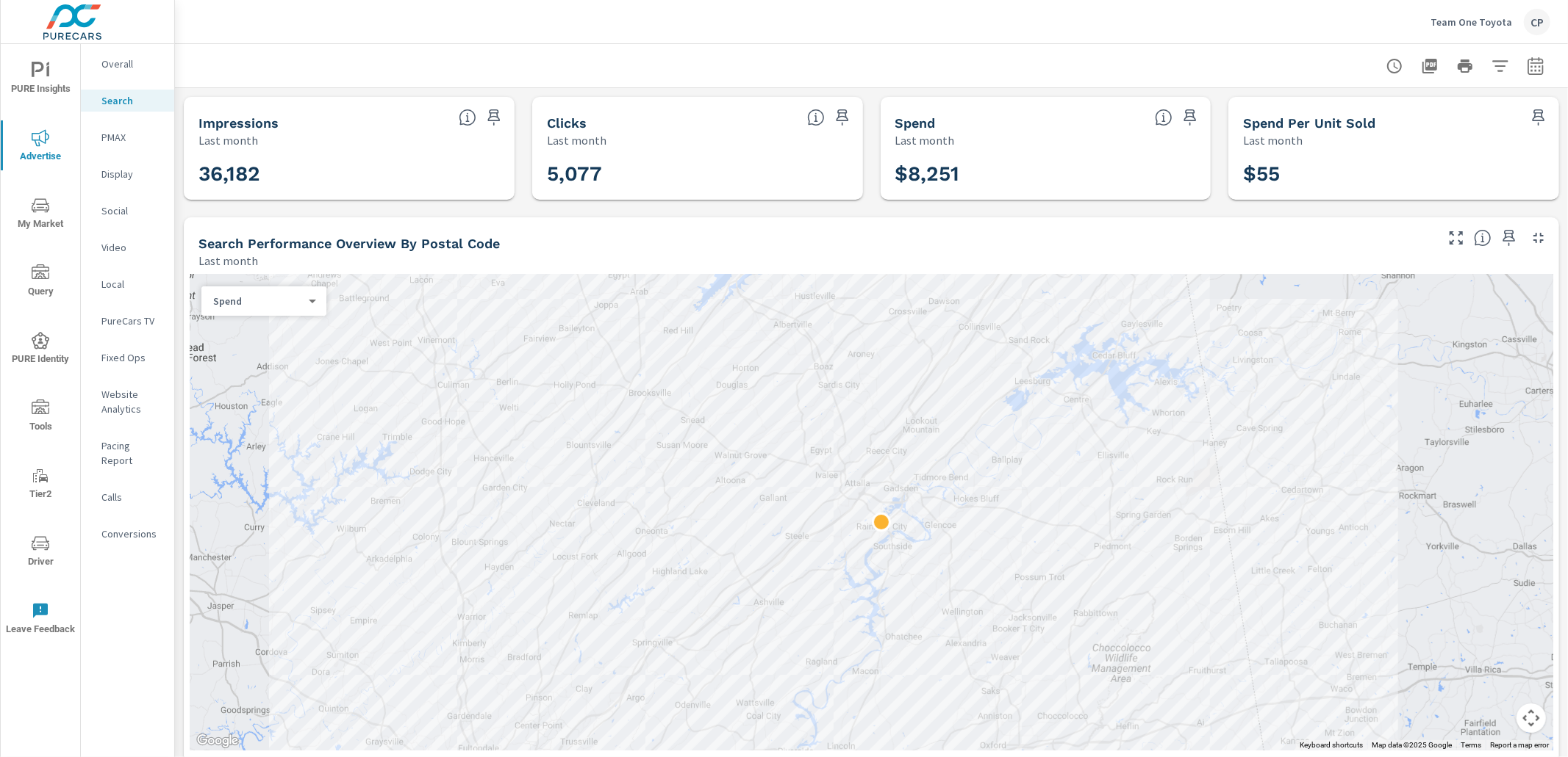
click at [103, 66] on p "Overall" at bounding box center [132, 64] width 61 height 15
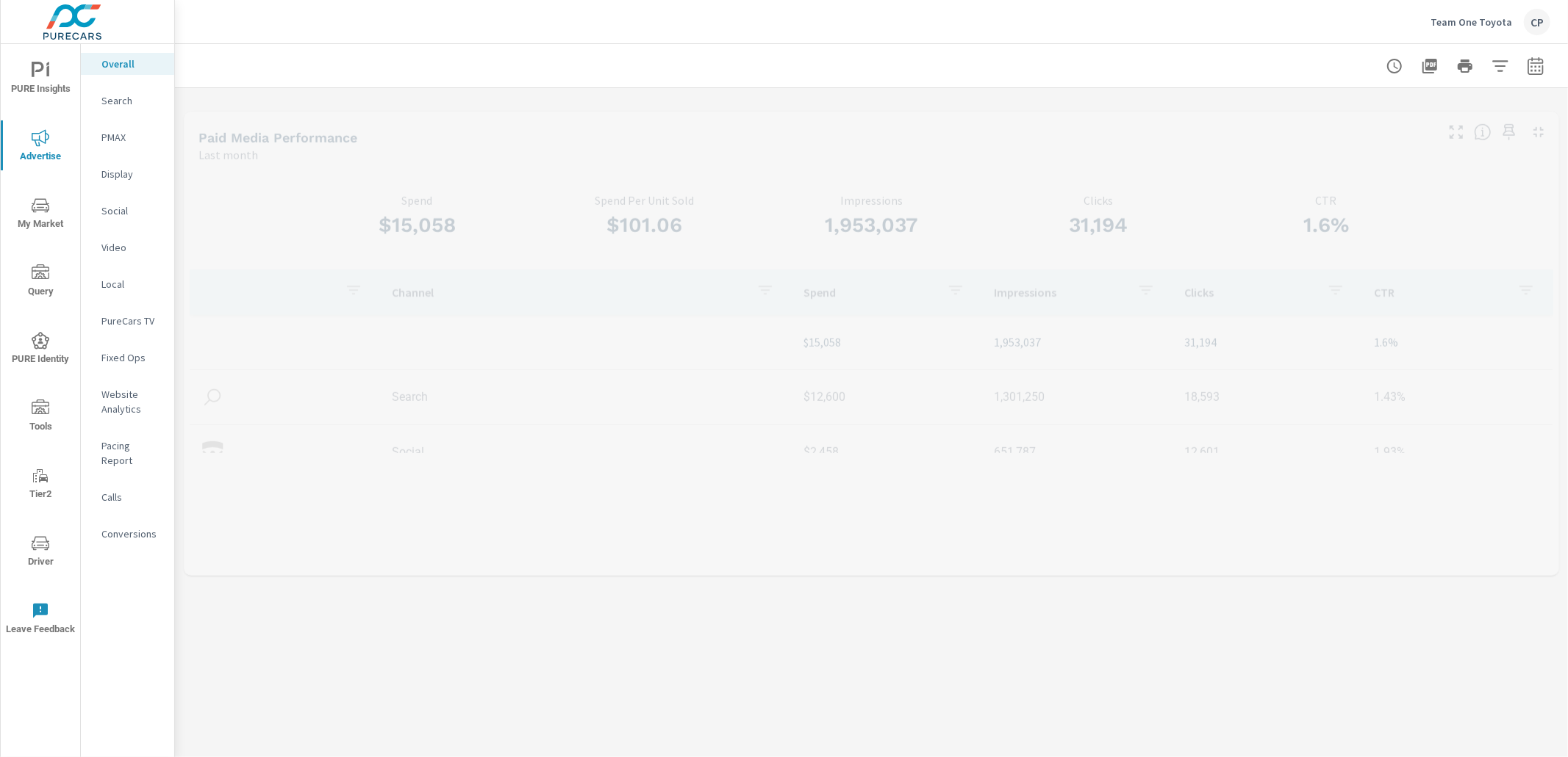
click at [48, 68] on icon "nav menu" at bounding box center [47, 71] width 3 height 11
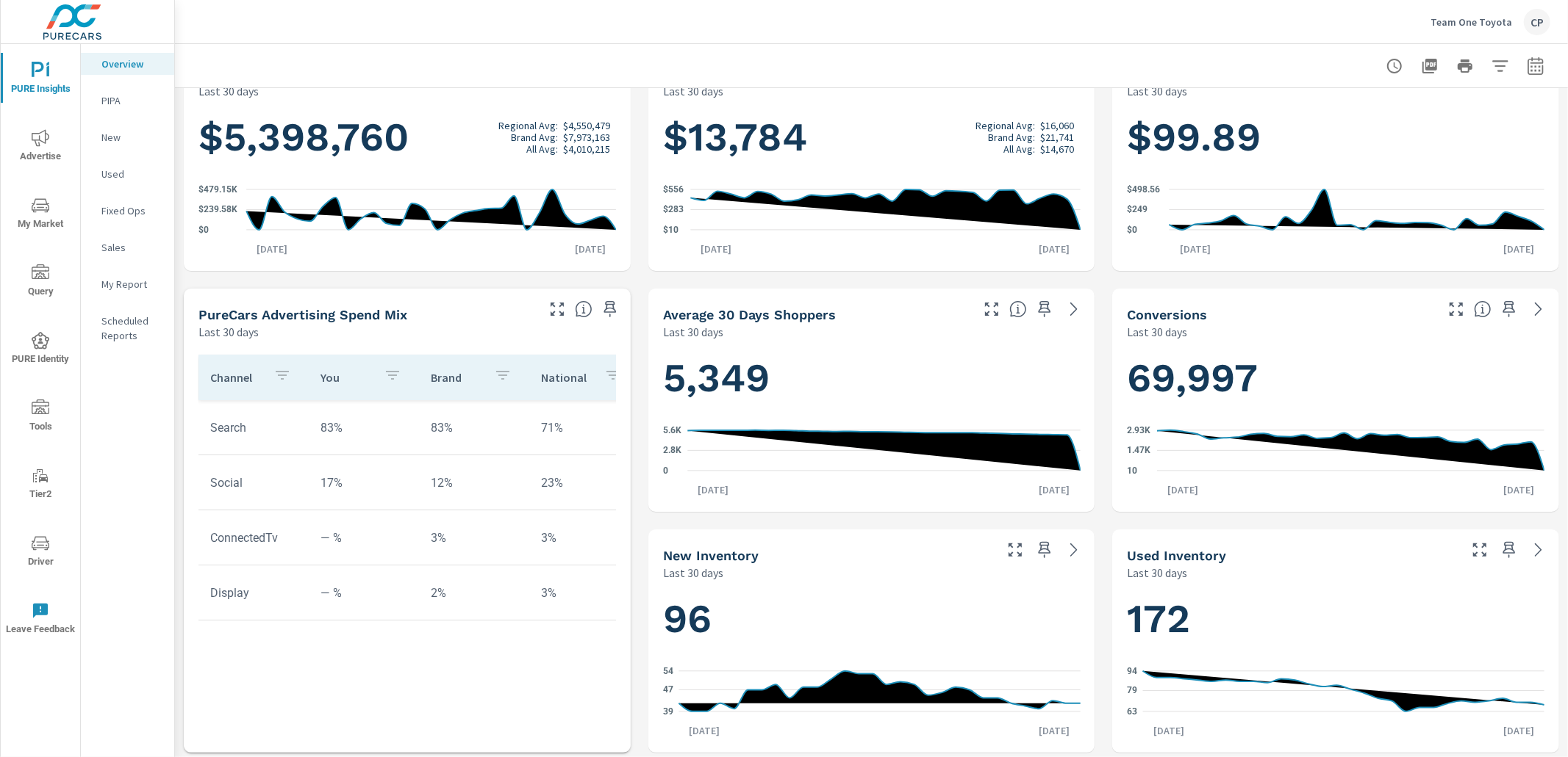
scroll to position [297, 0]
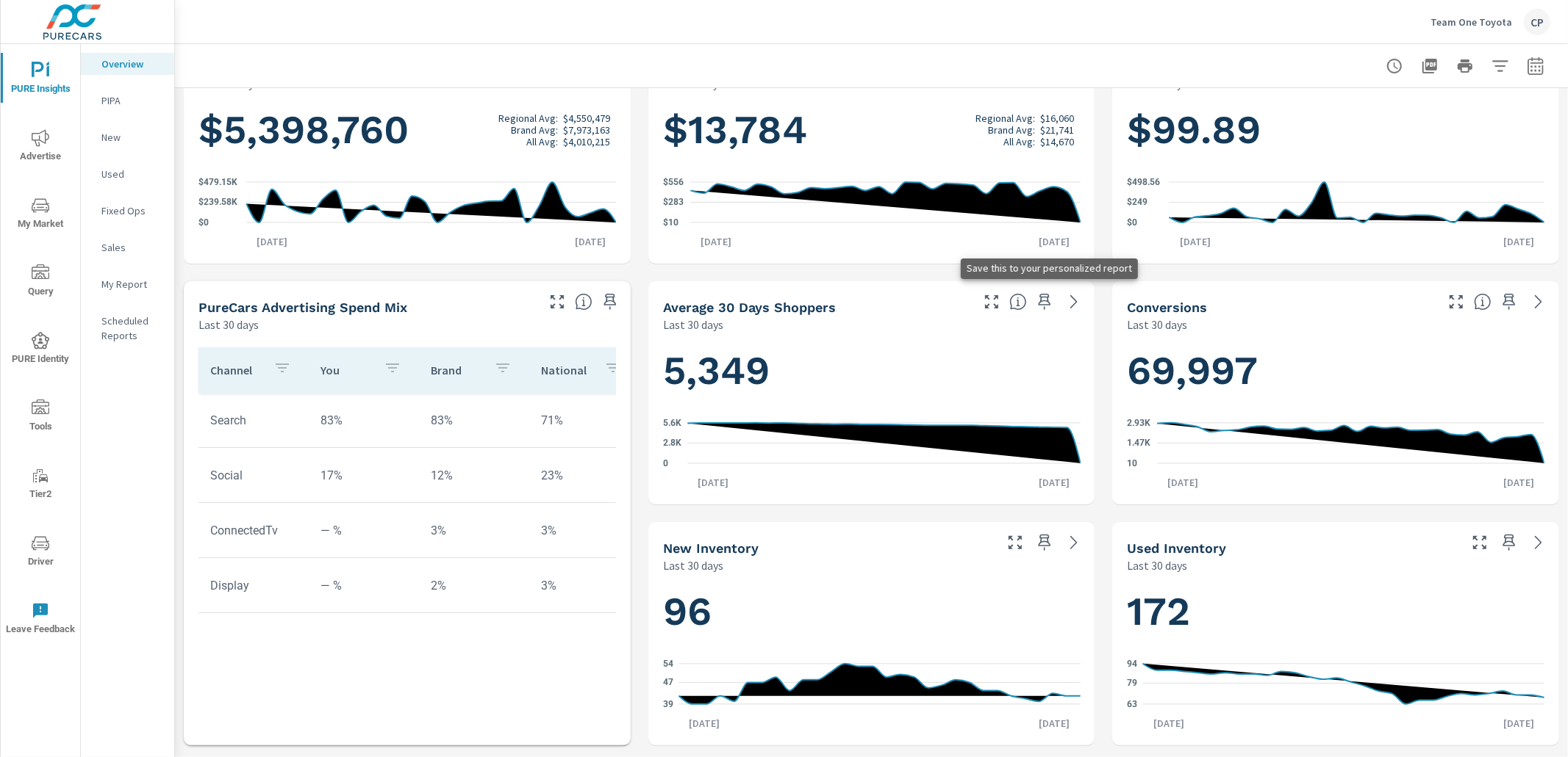
click at [1046, 310] on button "button" at bounding box center [1044, 302] width 23 height 23
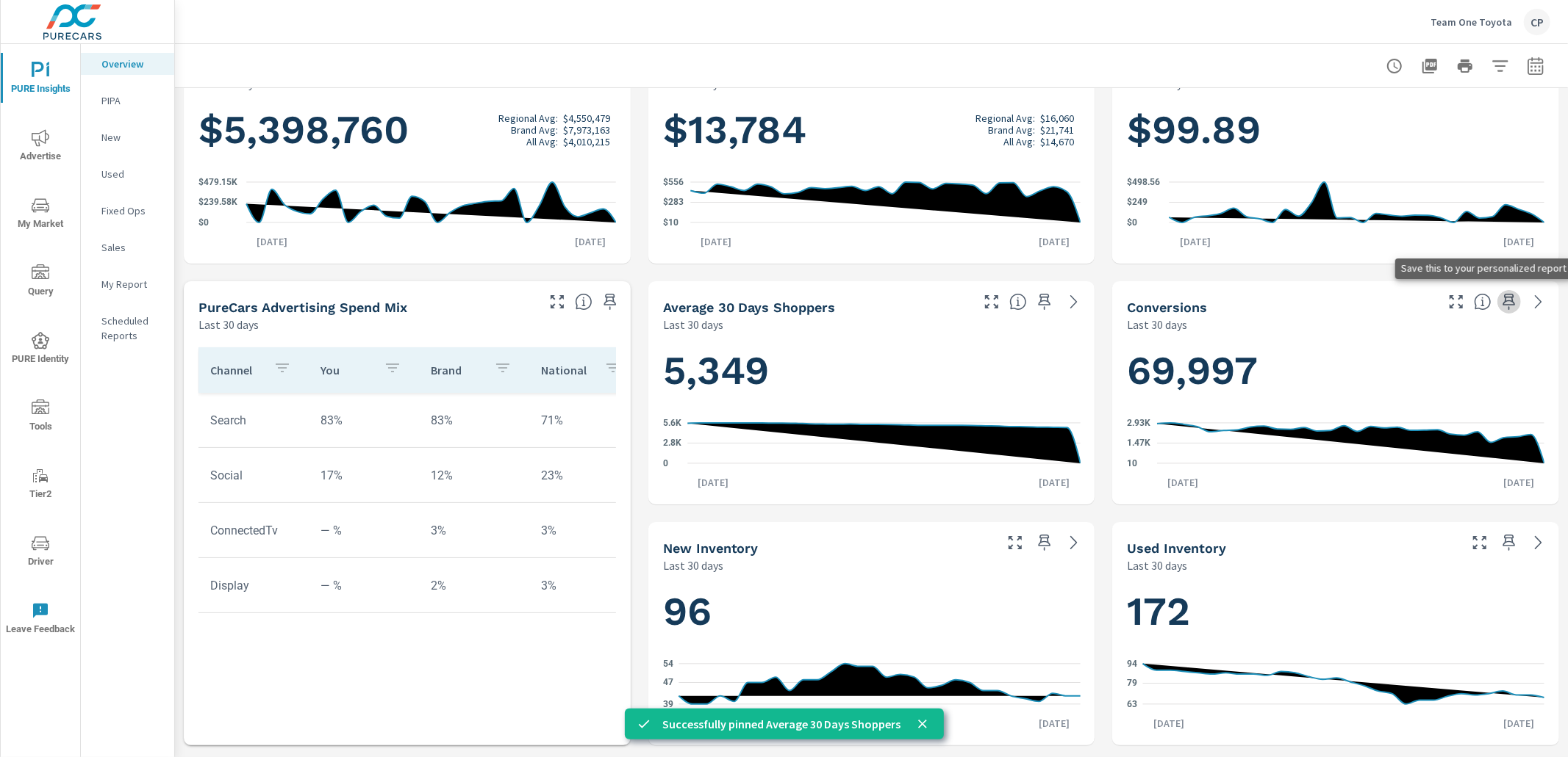
click at [1513, 301] on icon "button" at bounding box center [1509, 302] width 12 height 16
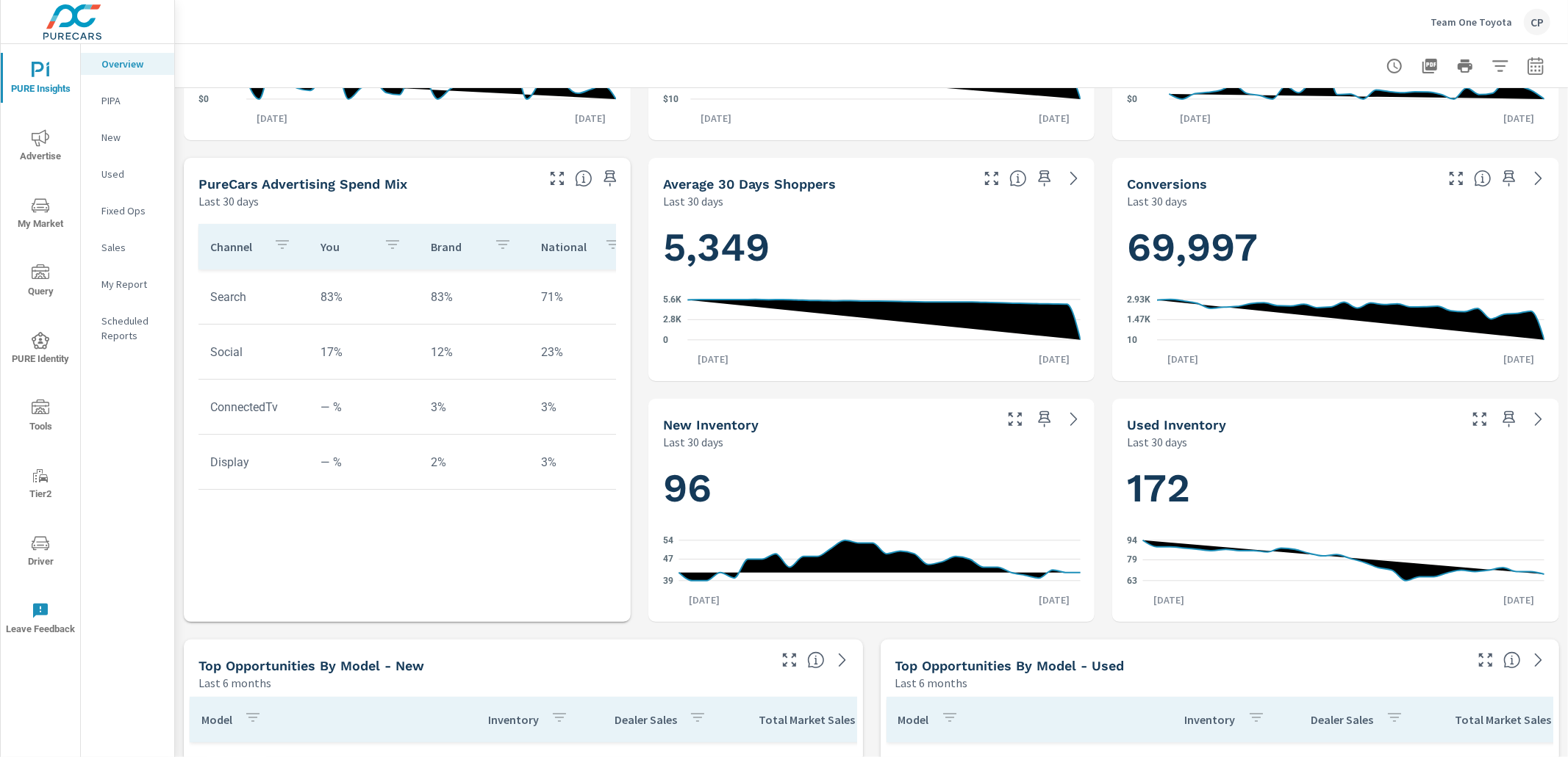
scroll to position [427, 0]
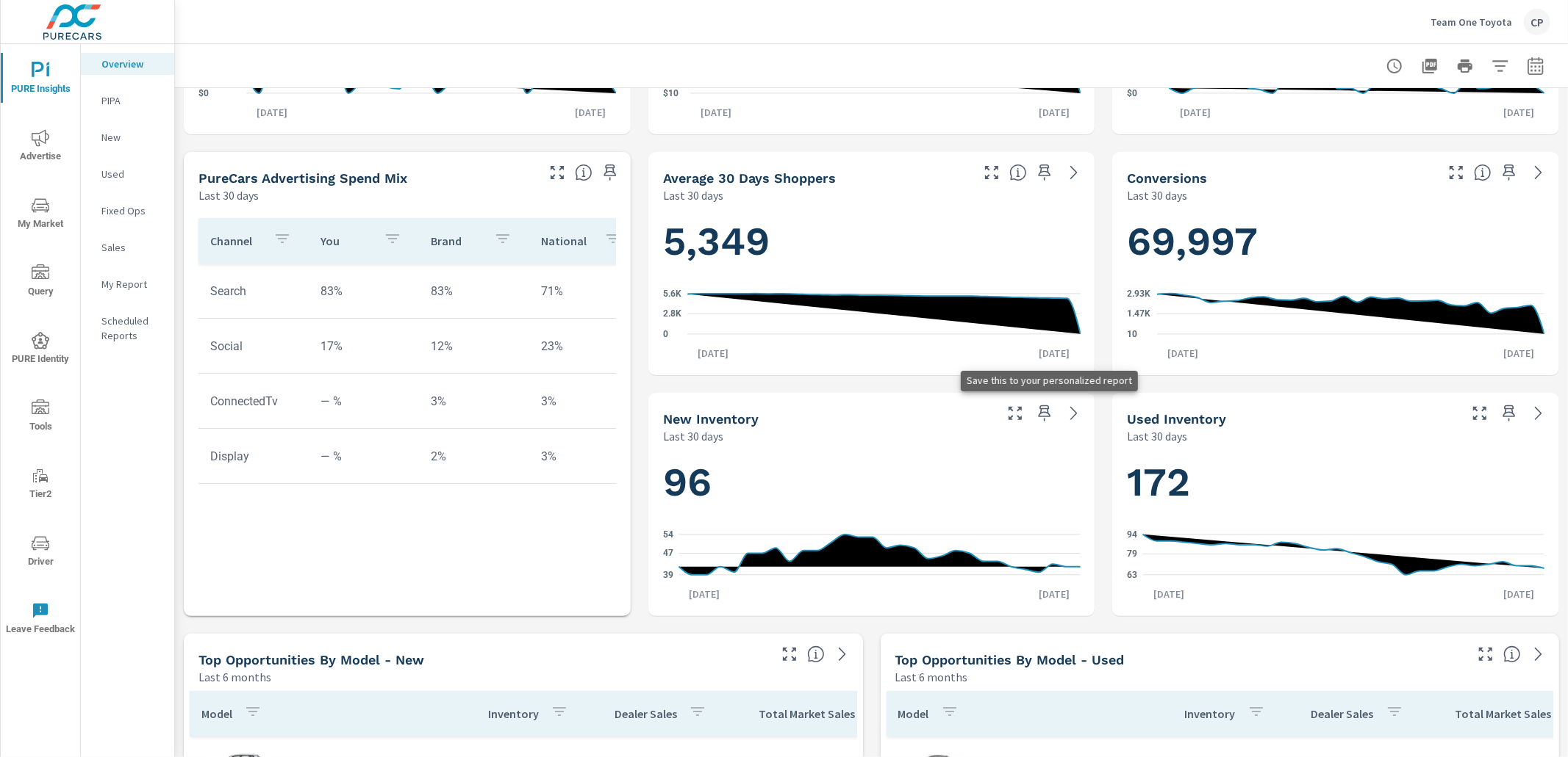
click at [1045, 415] on icon "button" at bounding box center [1045, 414] width 18 height 18
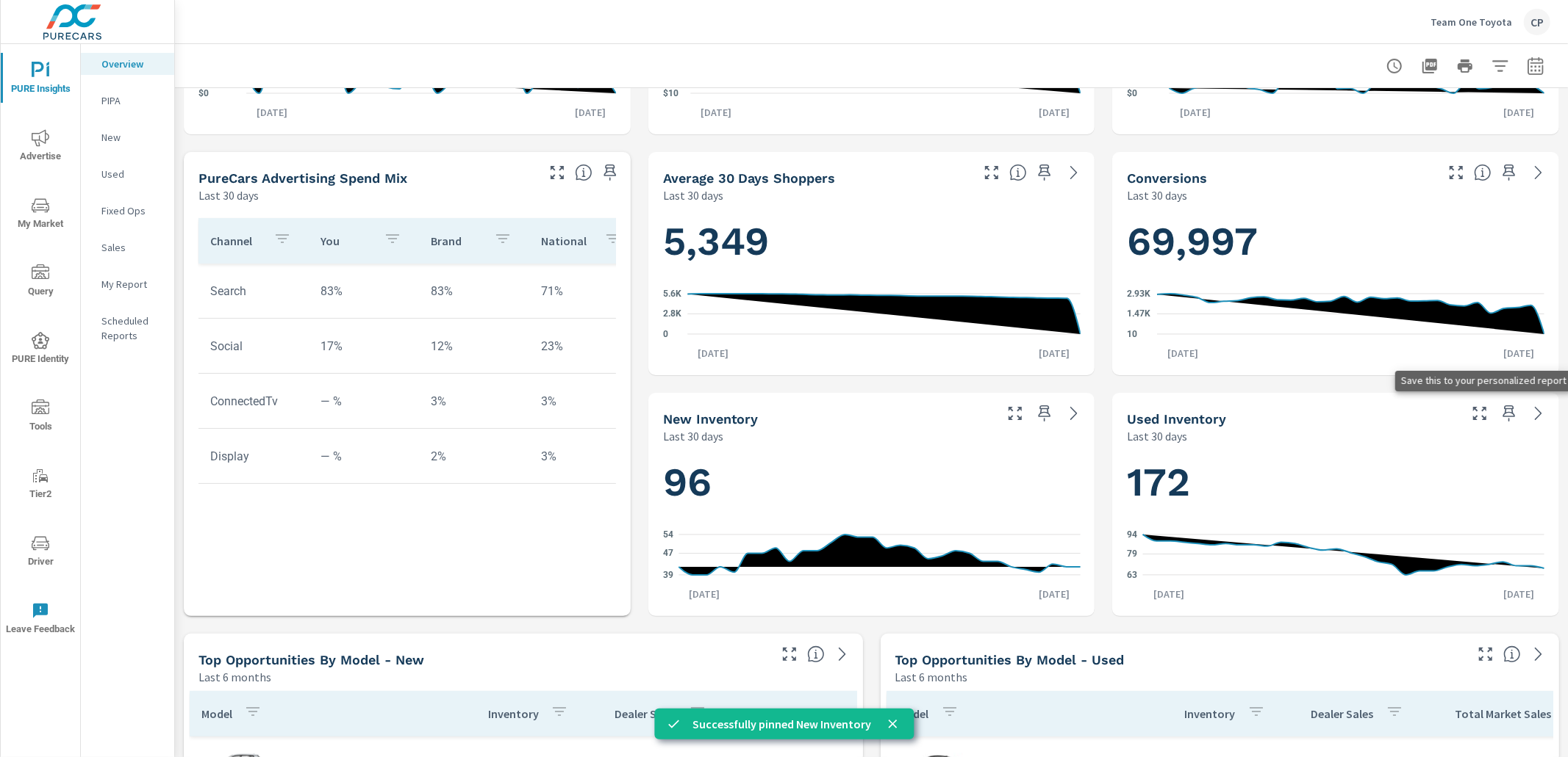
click at [1513, 412] on icon "button" at bounding box center [1509, 414] width 18 height 18
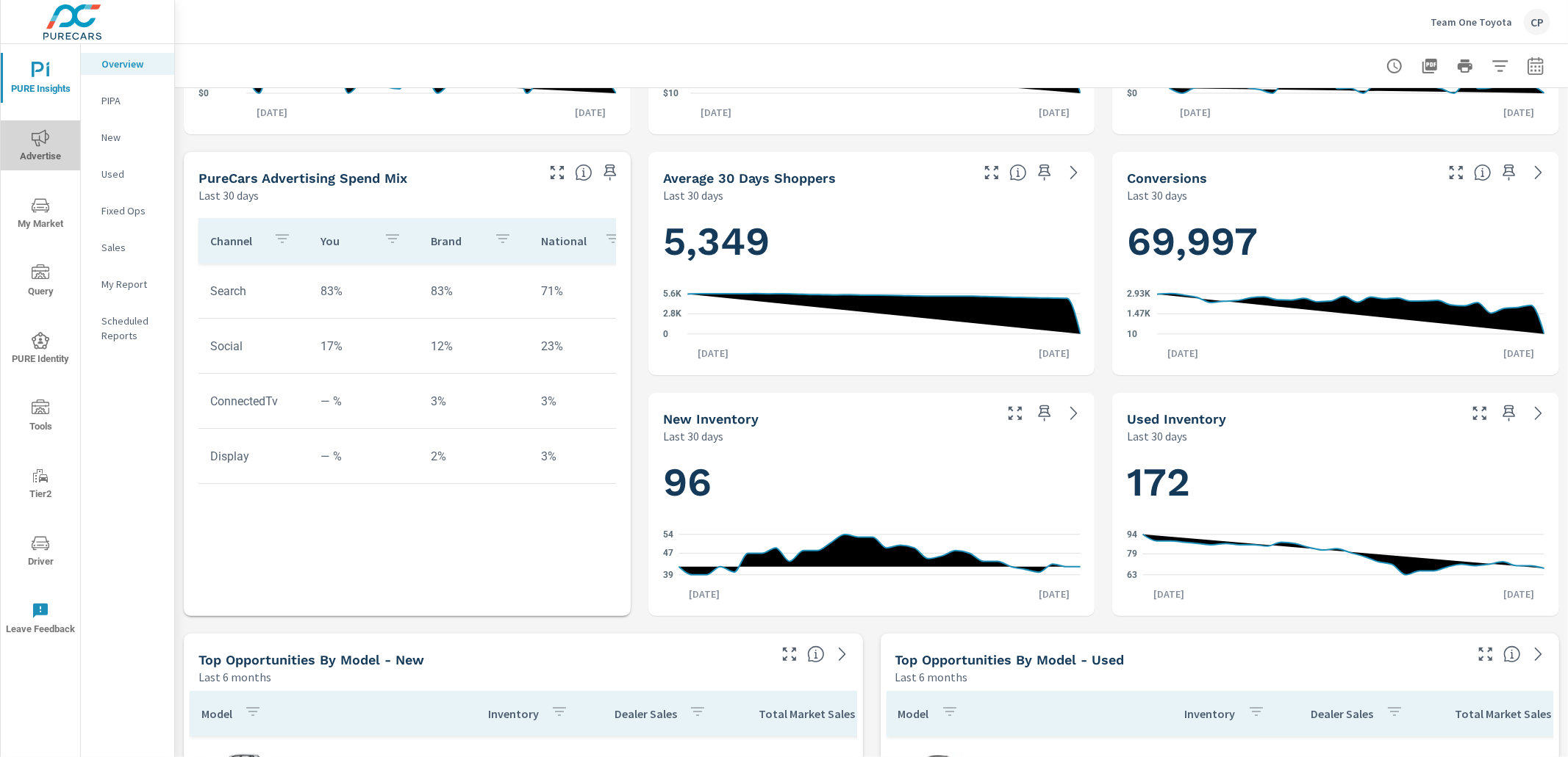
click at [43, 141] on icon "nav menu" at bounding box center [41, 137] width 18 height 17
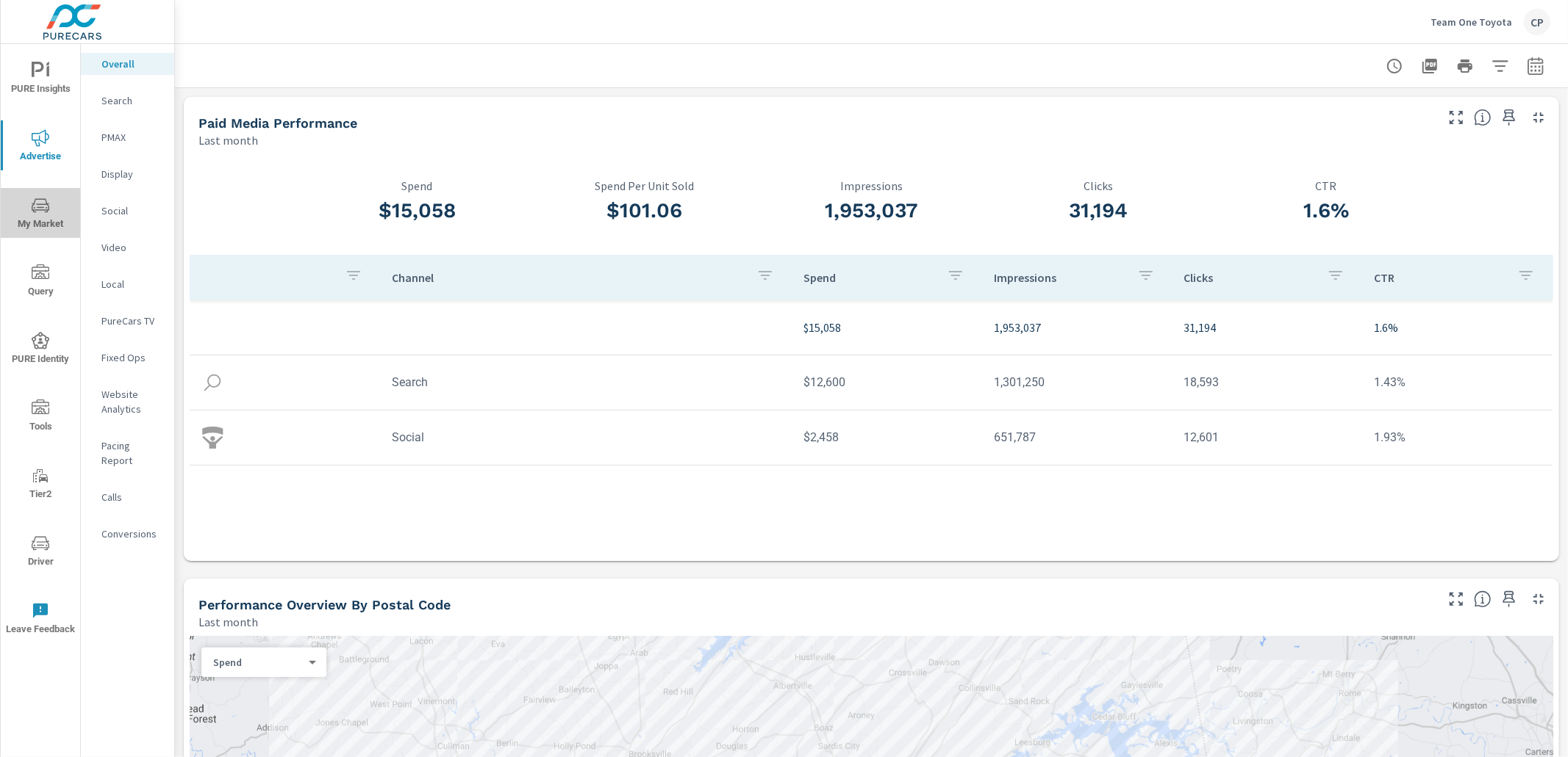
click at [38, 207] on icon "nav menu" at bounding box center [40, 207] width 7 height 1
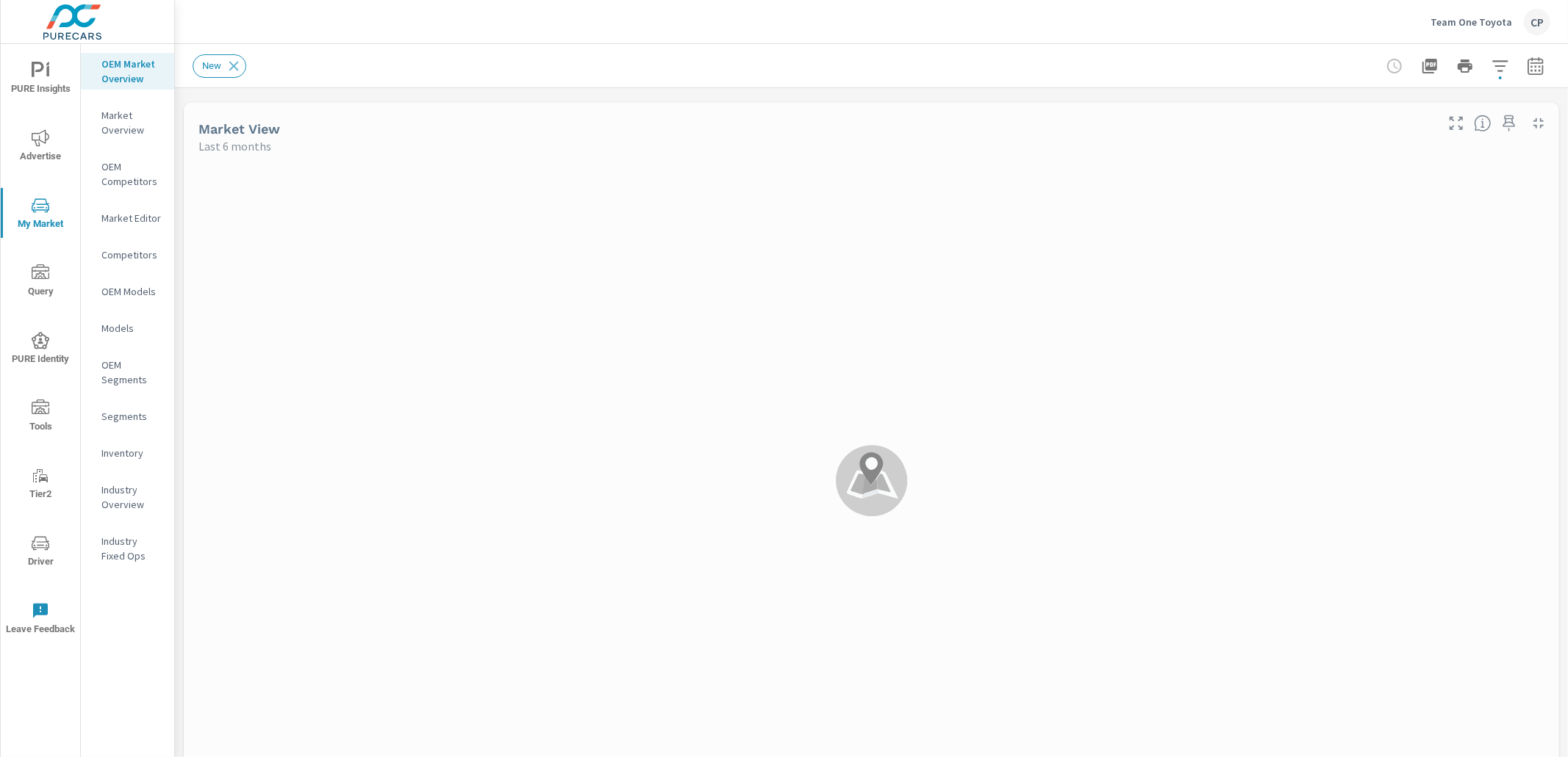
scroll to position [55, 0]
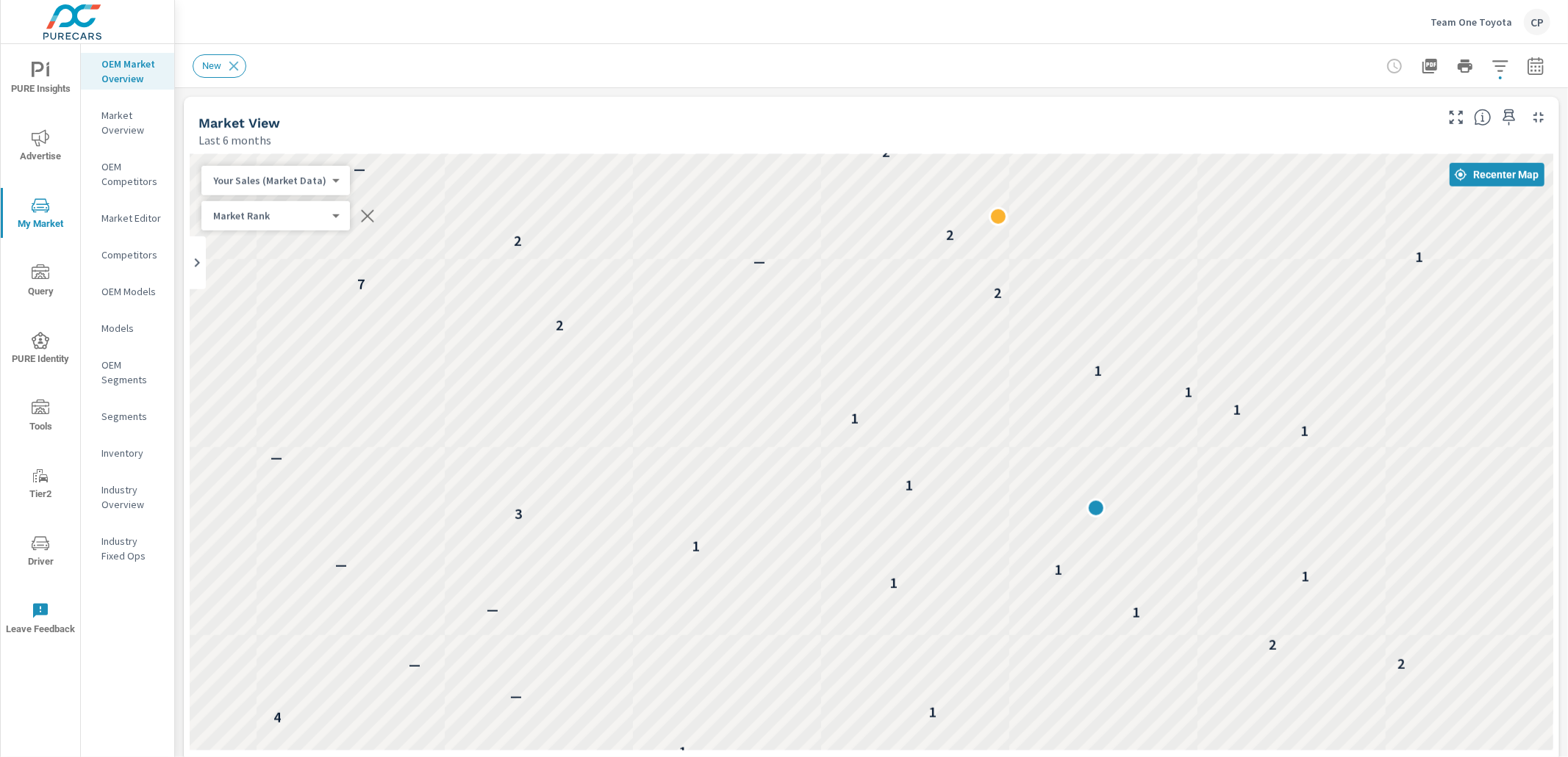
click at [36, 137] on icon "nav menu" at bounding box center [41, 138] width 18 height 18
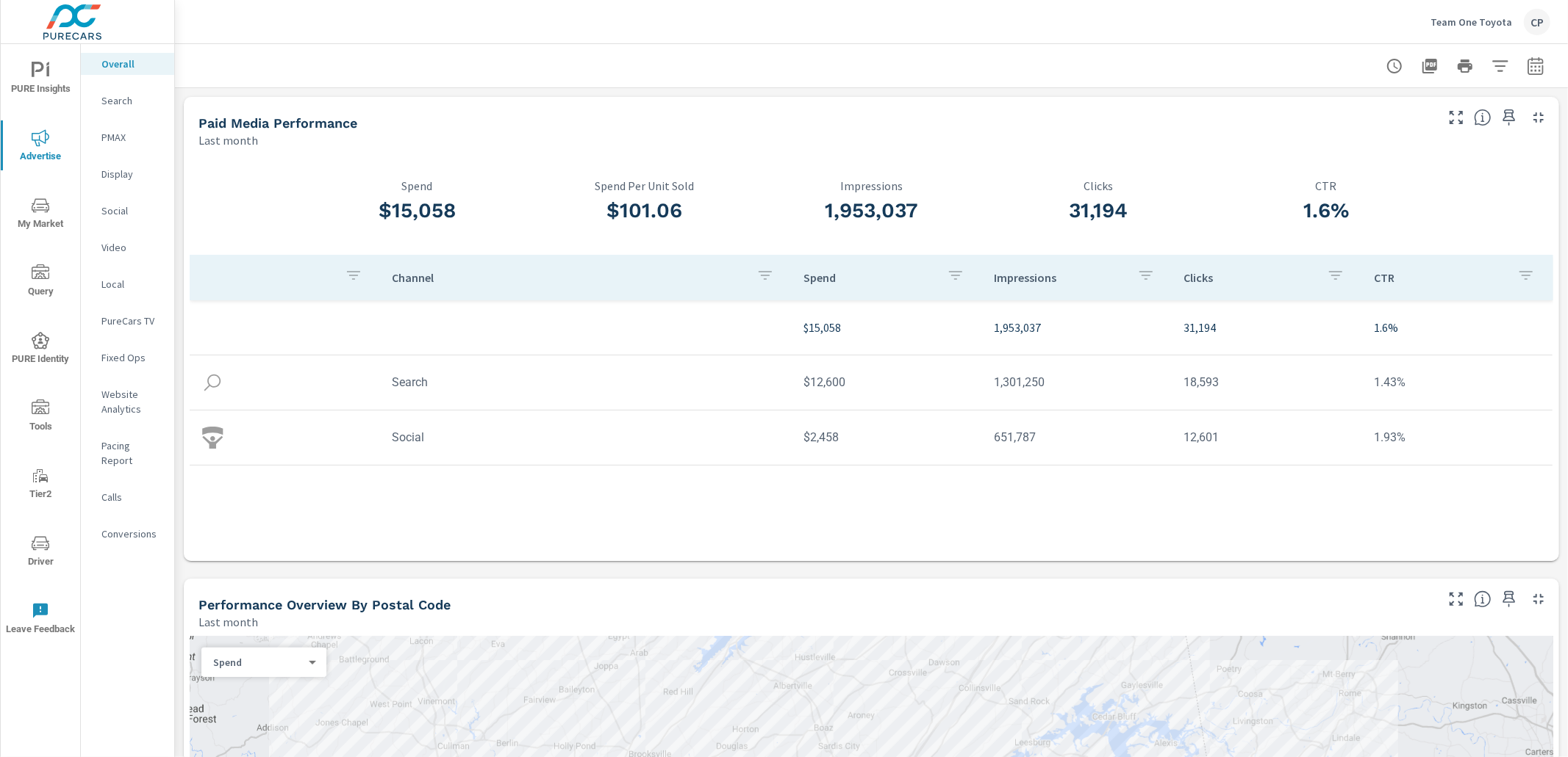
click at [47, 66] on icon "nav menu" at bounding box center [47, 71] width 3 height 11
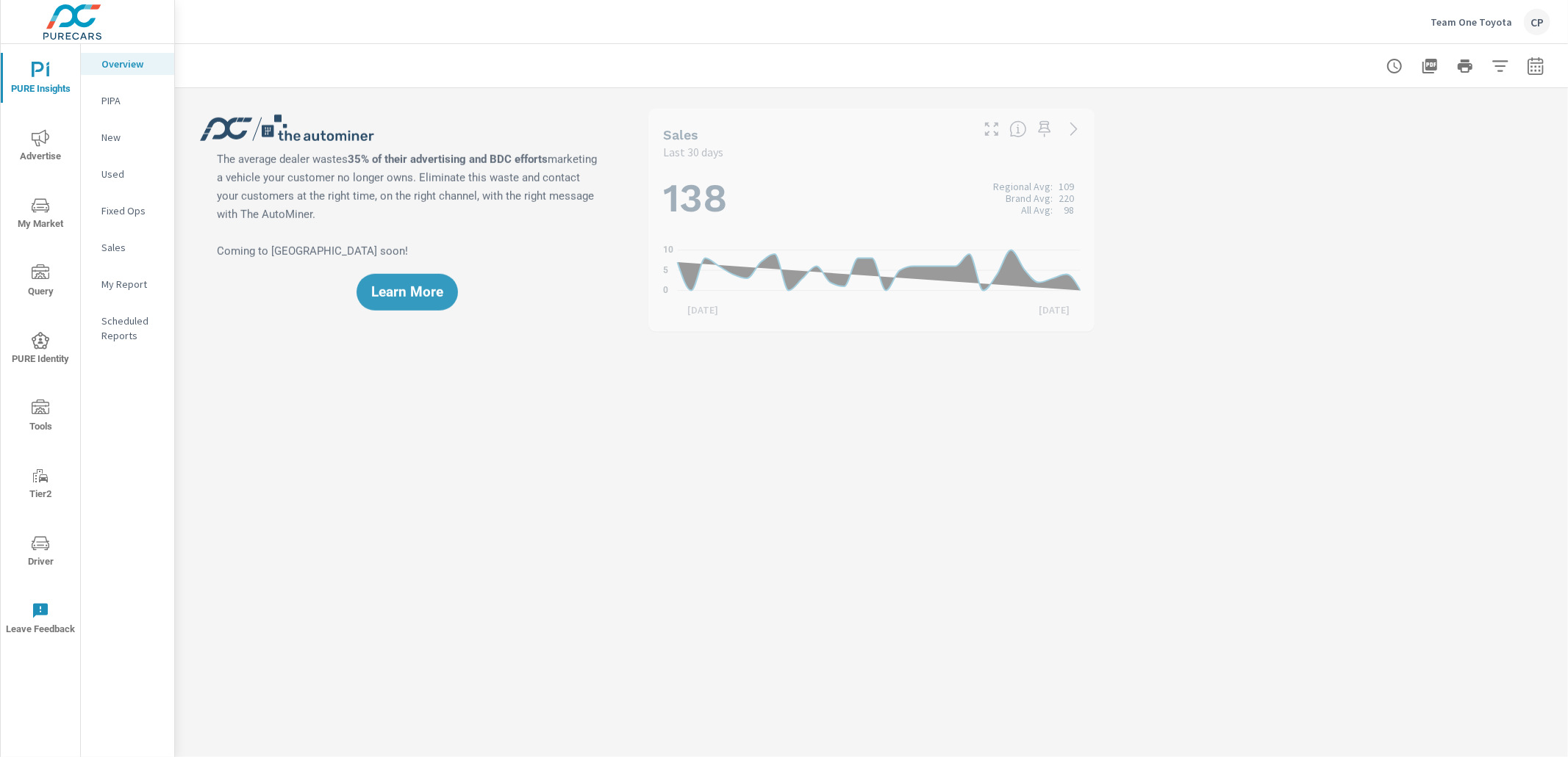
scroll to position [386, 0]
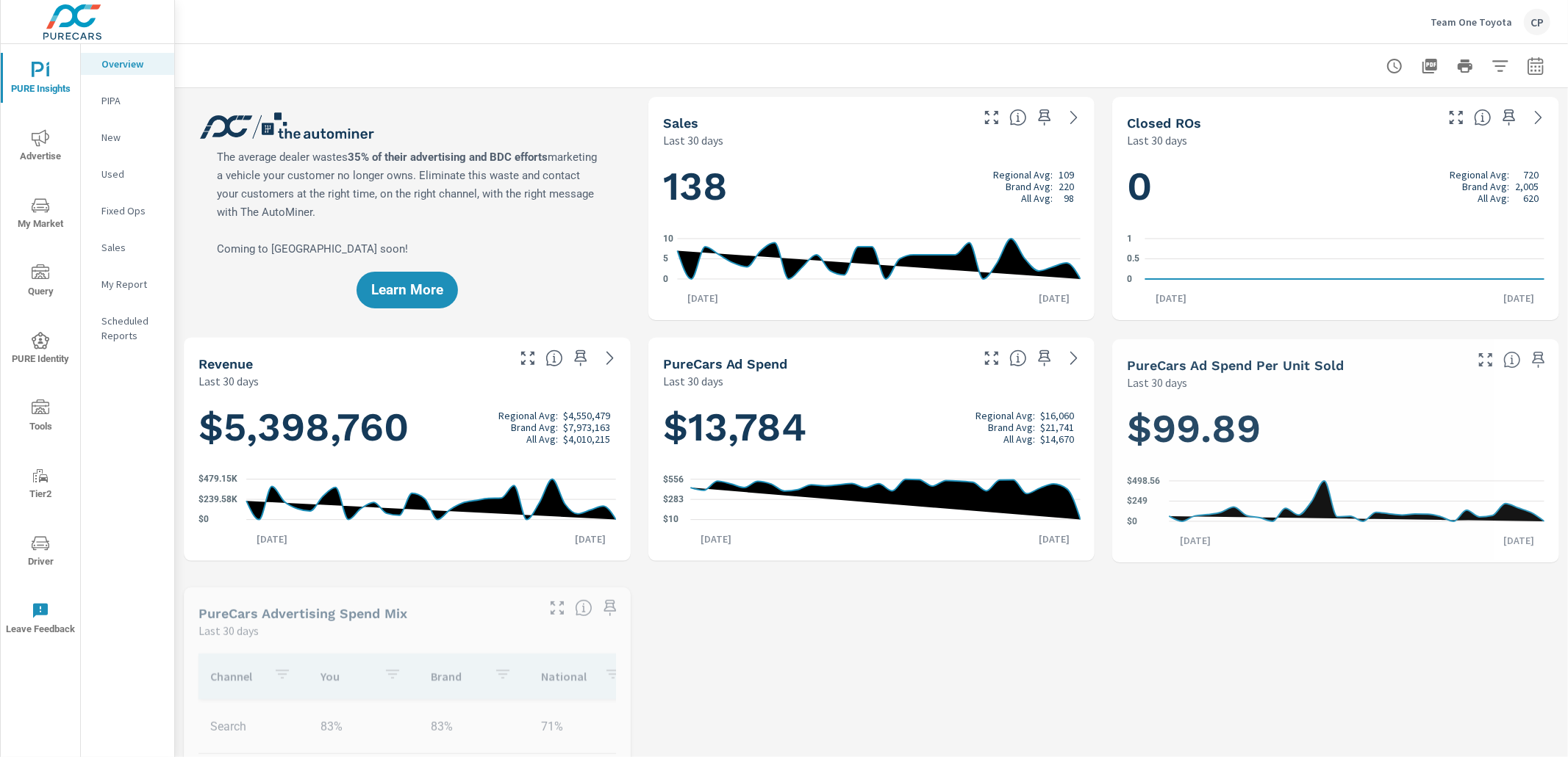
click at [138, 297] on nav "Overview PIPA New Used Fixed Ops Sales My Report Scheduled Reports" at bounding box center [127, 205] width 93 height 323
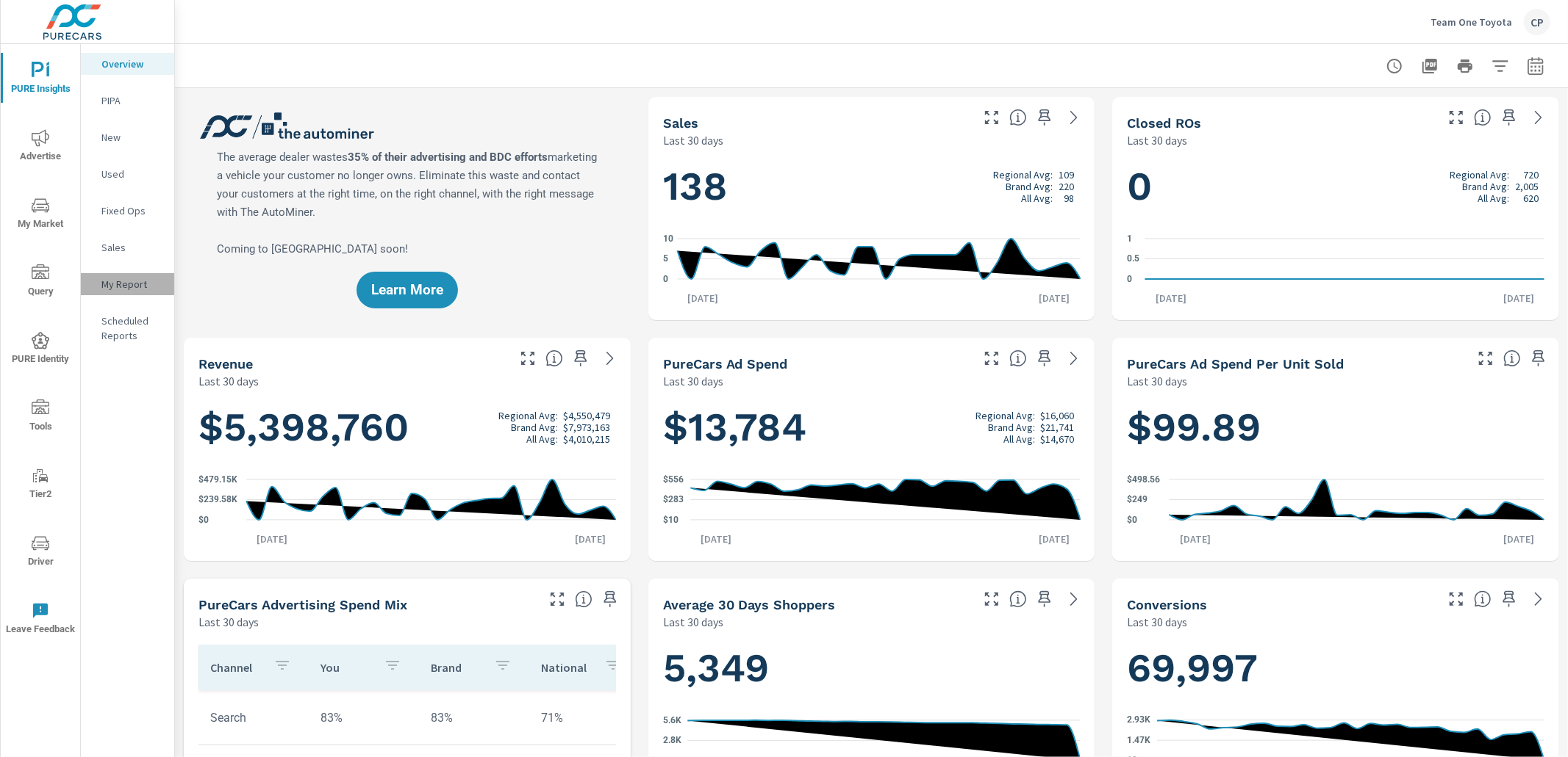
click at [137, 285] on p "My Report" at bounding box center [132, 284] width 61 height 15
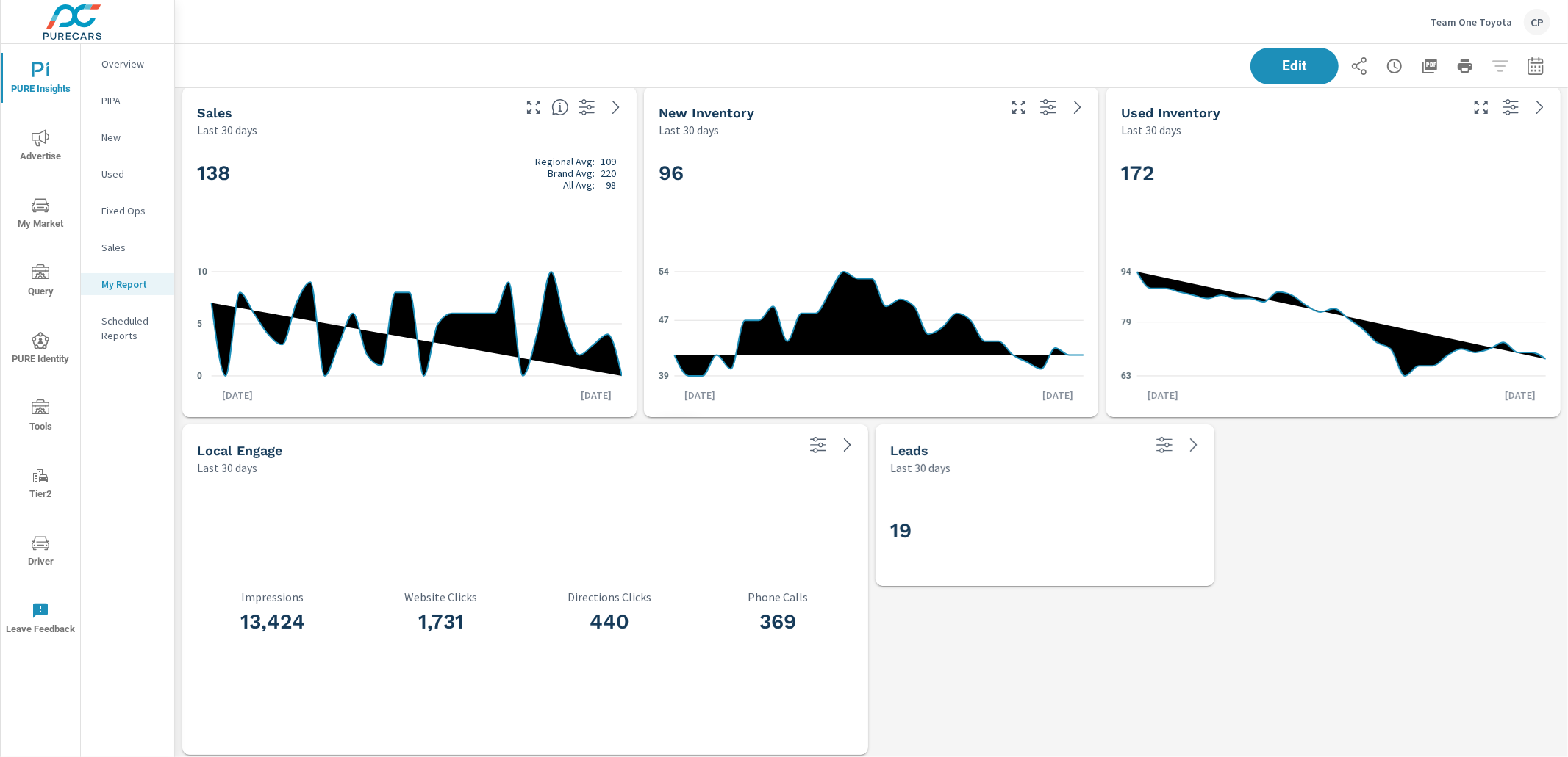
scroll to position [15, 0]
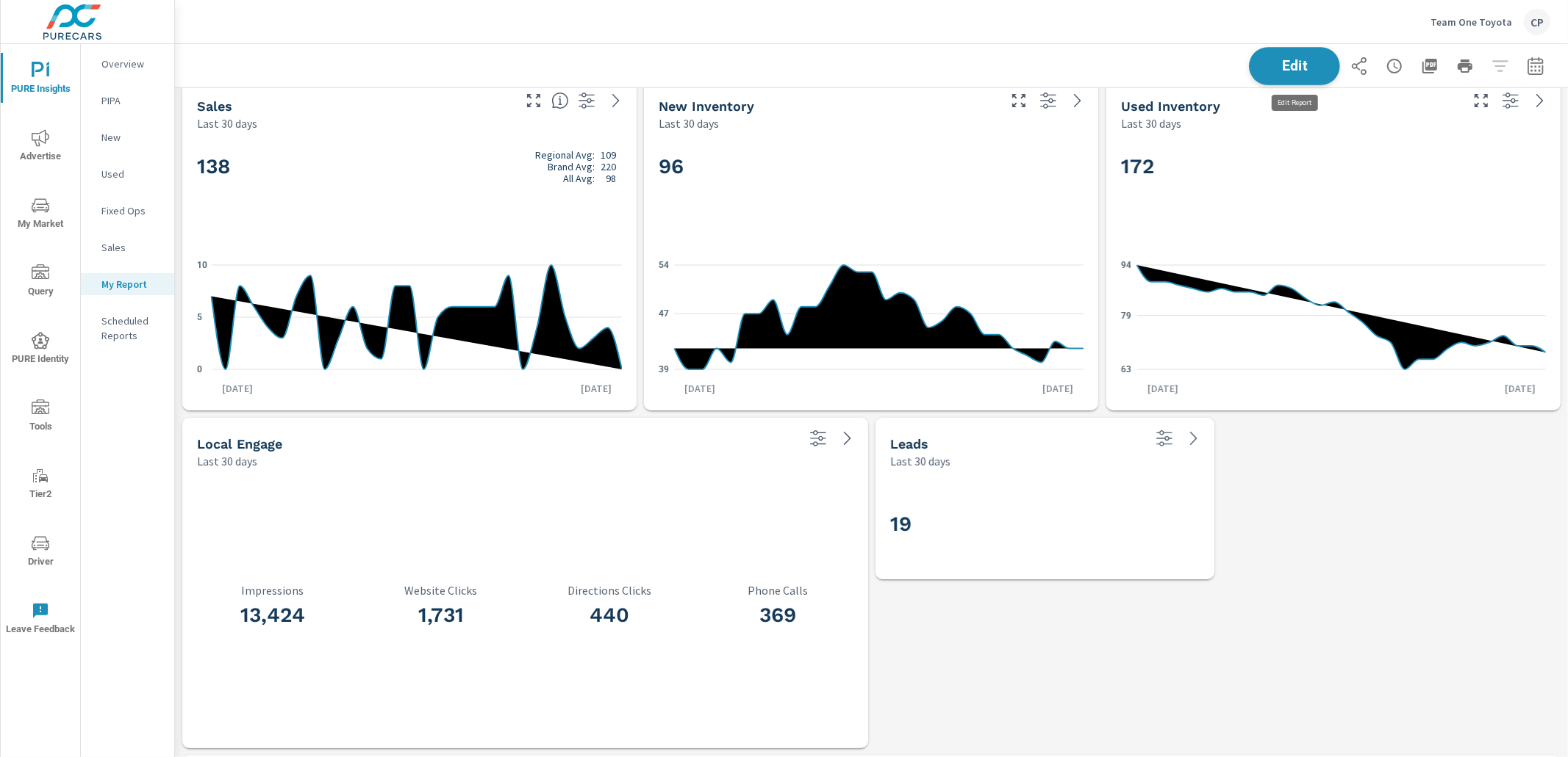
click at [1285, 66] on span "Edit" at bounding box center [1295, 66] width 61 height 14
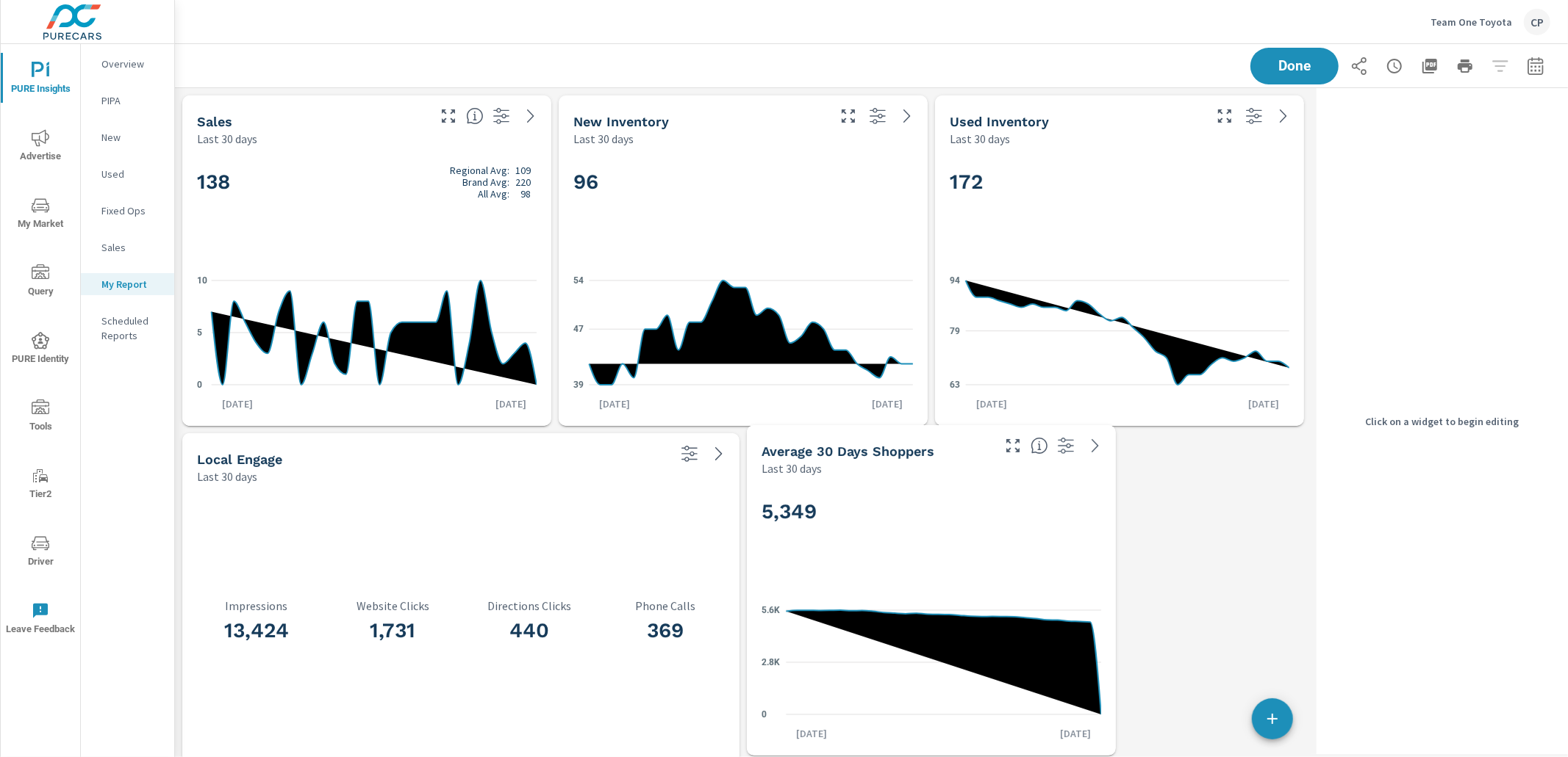
scroll to position [4051, 1136]
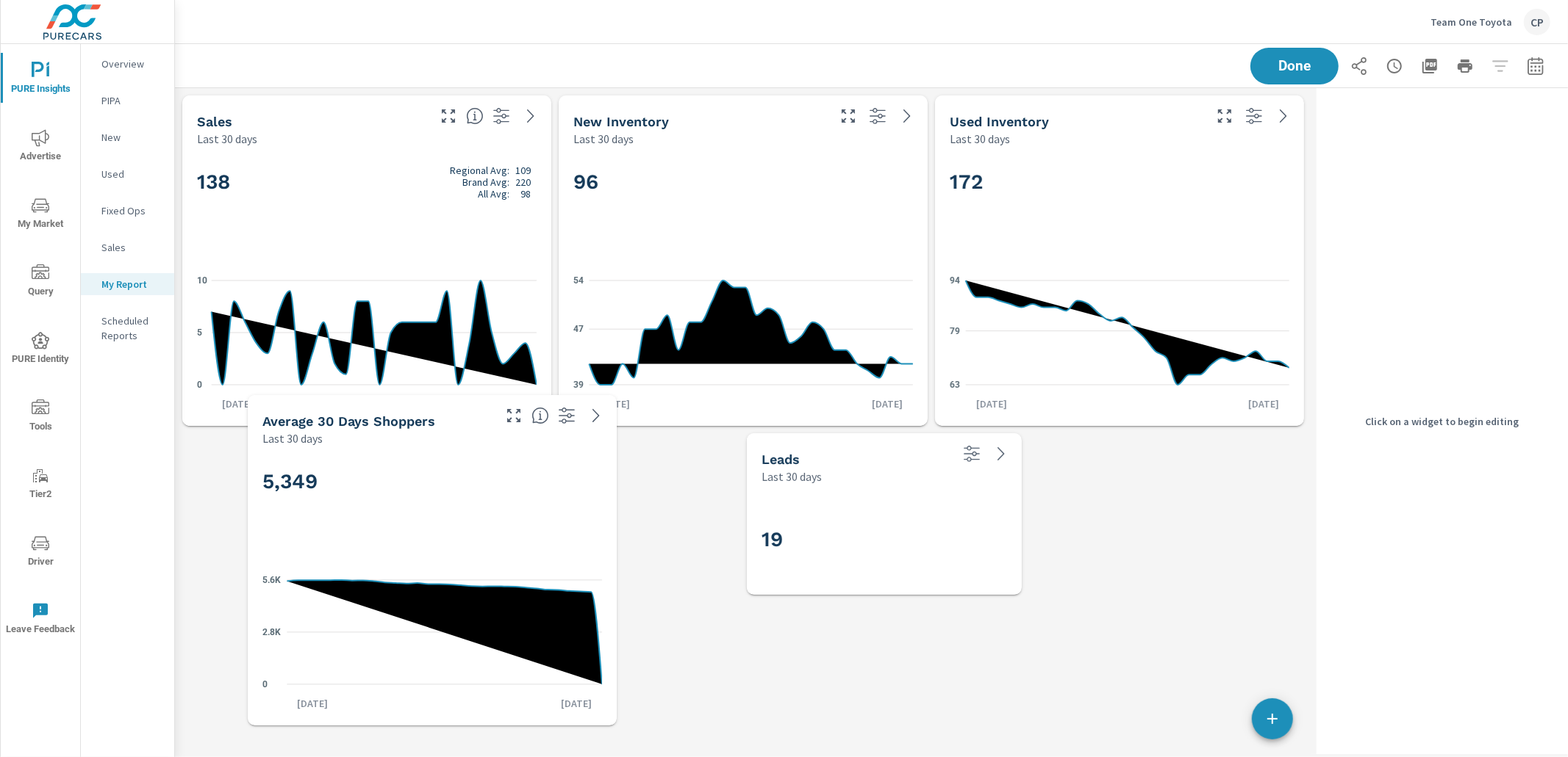
drag, startPoint x: 449, startPoint y: 369, endPoint x: 513, endPoint y: 519, distance: 163.1
click at [513, 519] on div "5,349" at bounding box center [432, 506] width 340 height 90
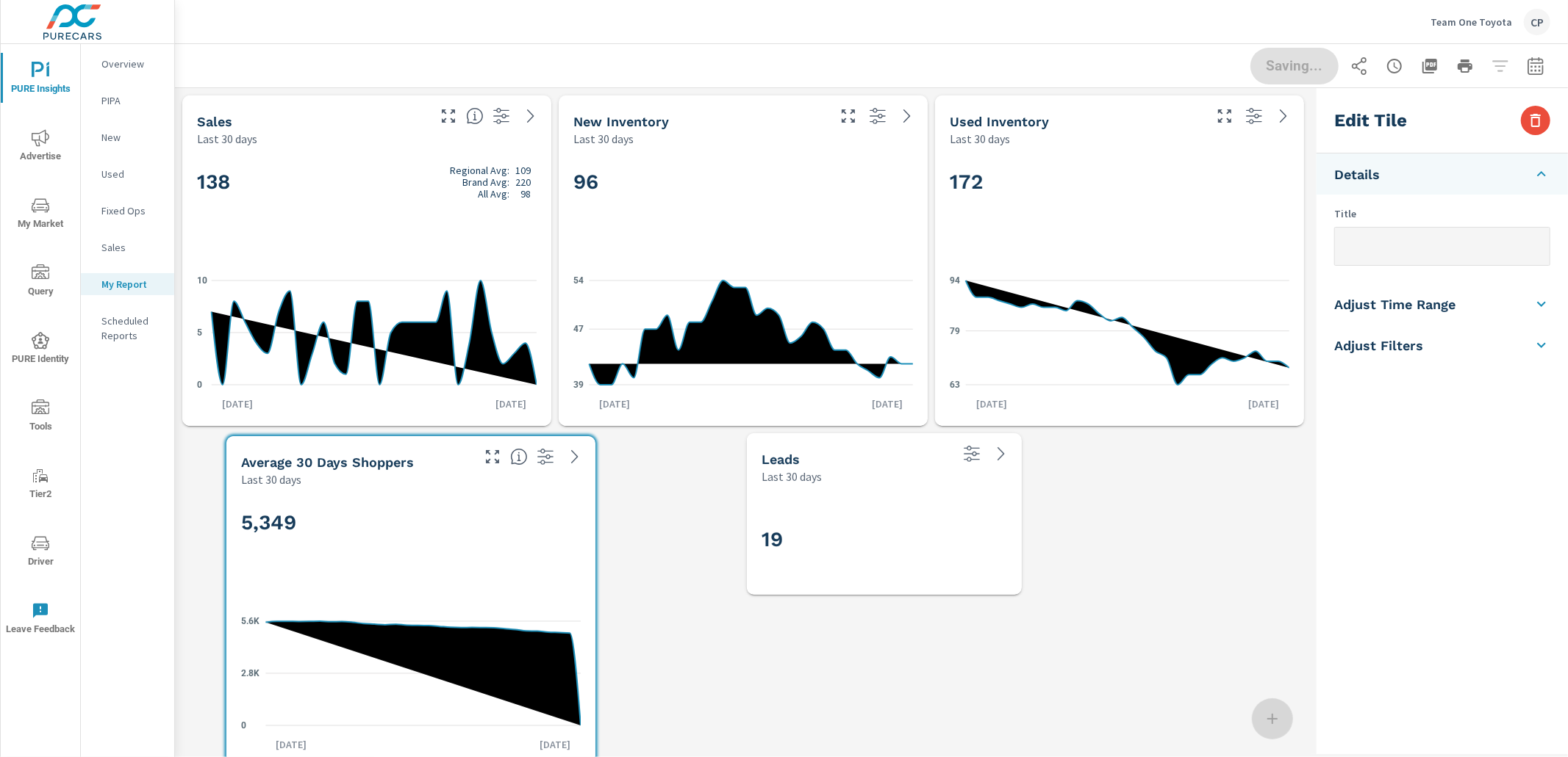
drag, startPoint x: 499, startPoint y: 504, endPoint x: 382, endPoint y: 508, distance: 117.1
click at [382, 508] on div "5,349" at bounding box center [411, 547] width 340 height 90
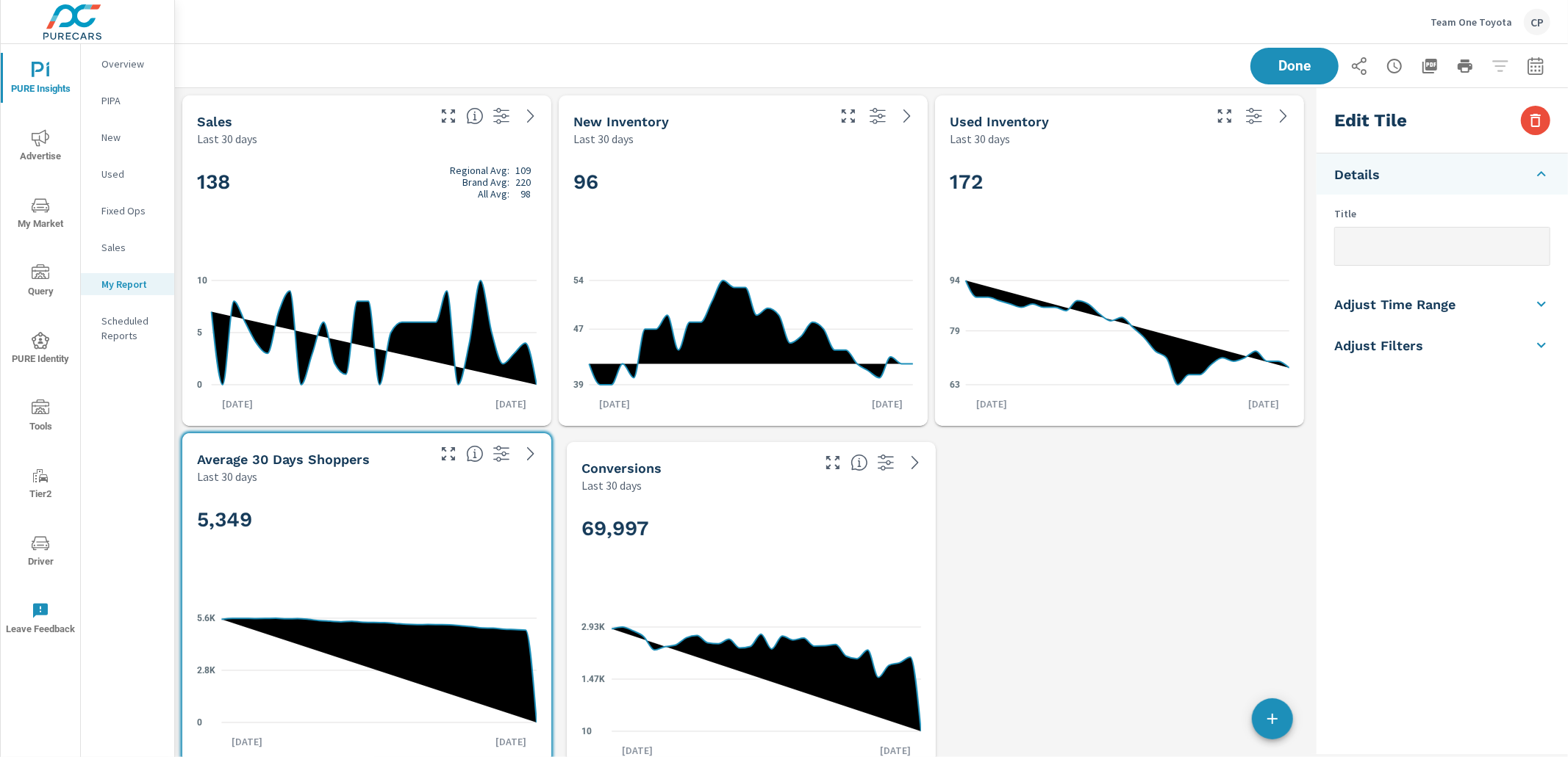
drag, startPoint x: 682, startPoint y: 475, endPoint x: 744, endPoint y: 509, distance: 70.7
click at [683, 501] on div "69,997 10 1.47K 2.93K Sep 6th Oct 5th" at bounding box center [750, 633] width 357 height 268
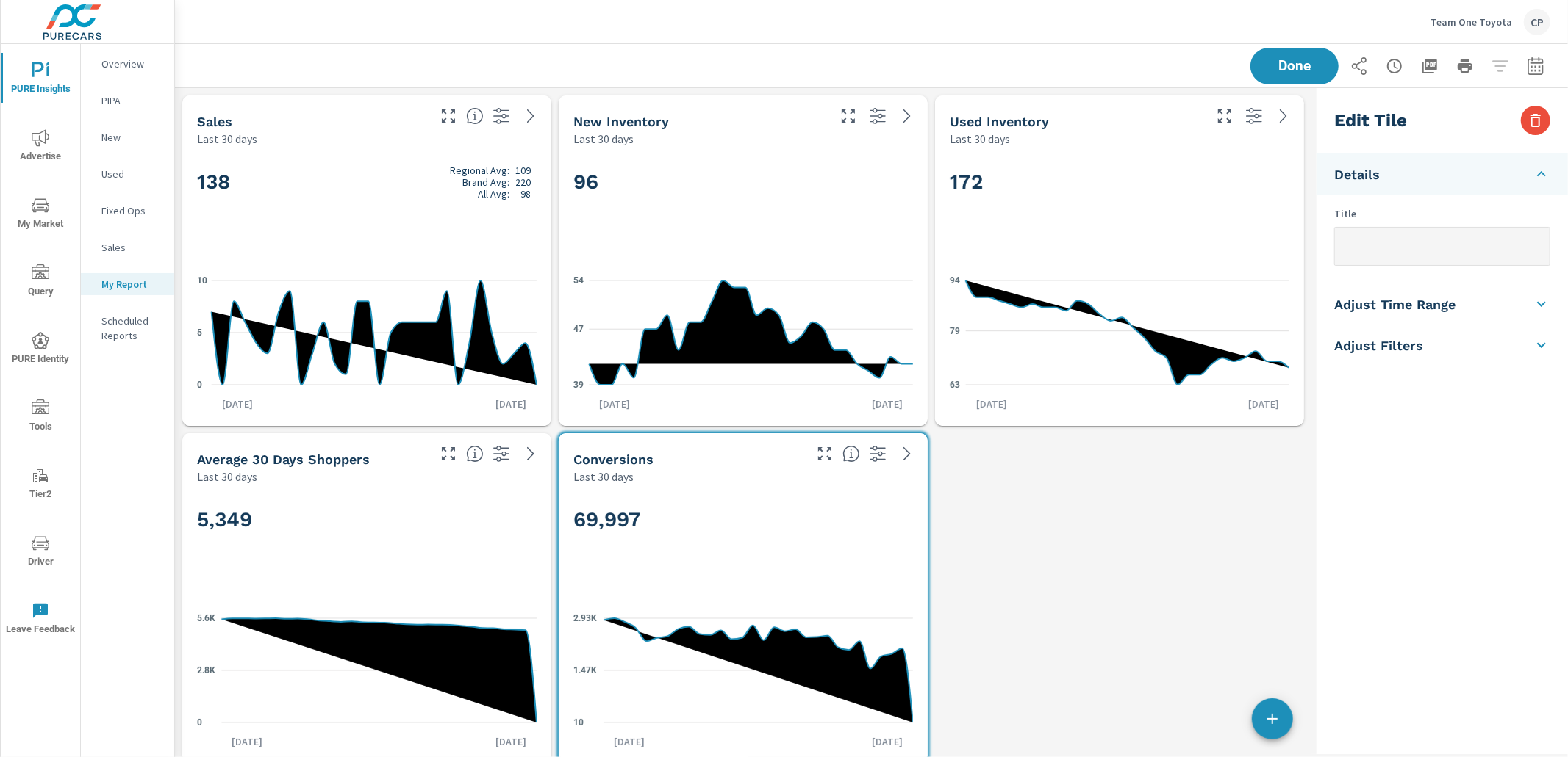
click at [901, 516] on h2 "69,997" at bounding box center [743, 519] width 340 height 26
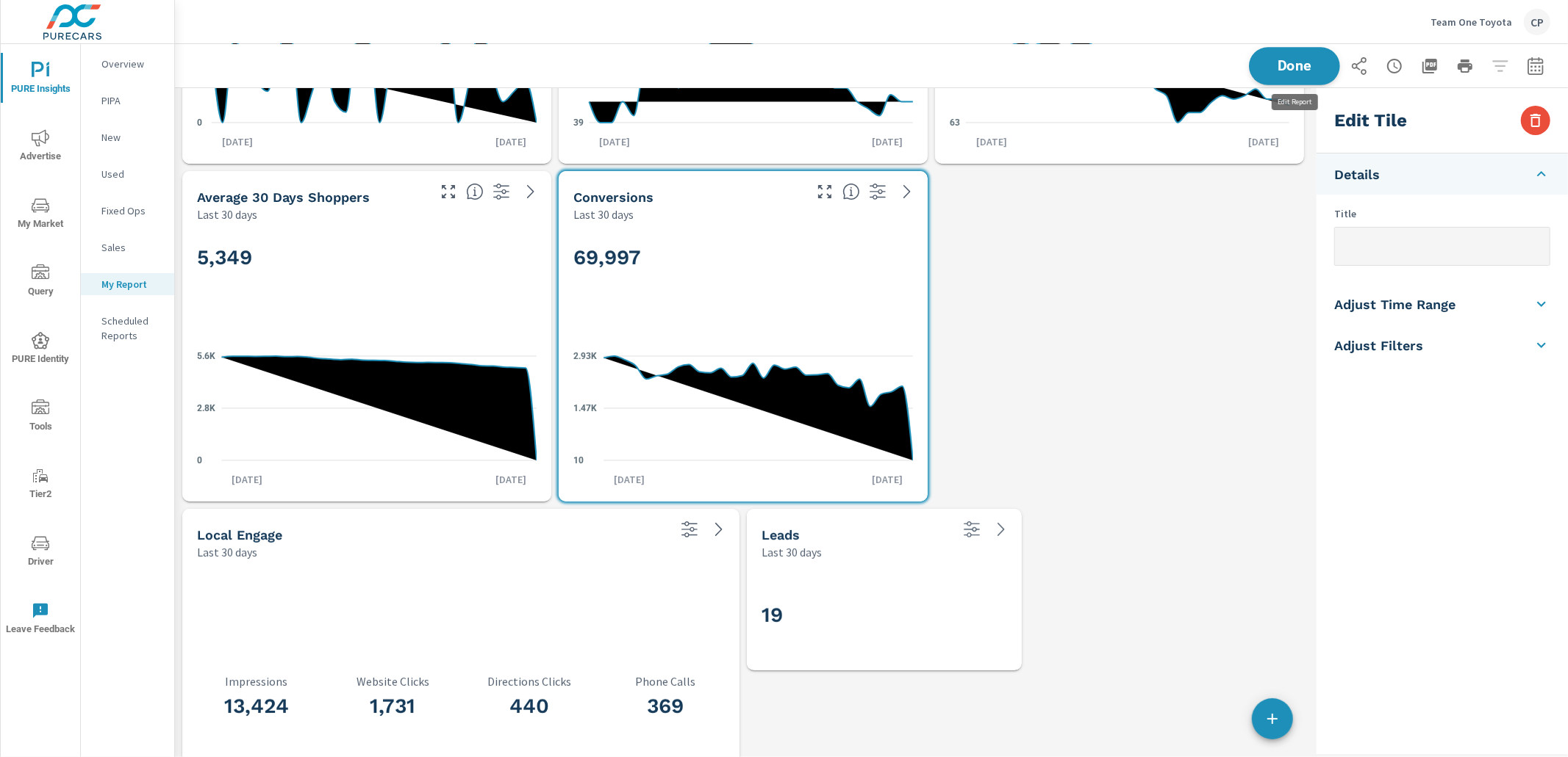
drag, startPoint x: 1306, startPoint y: 63, endPoint x: 1321, endPoint y: 69, distance: 16.2
click at [1306, 63] on span "Done" at bounding box center [1295, 66] width 61 height 14
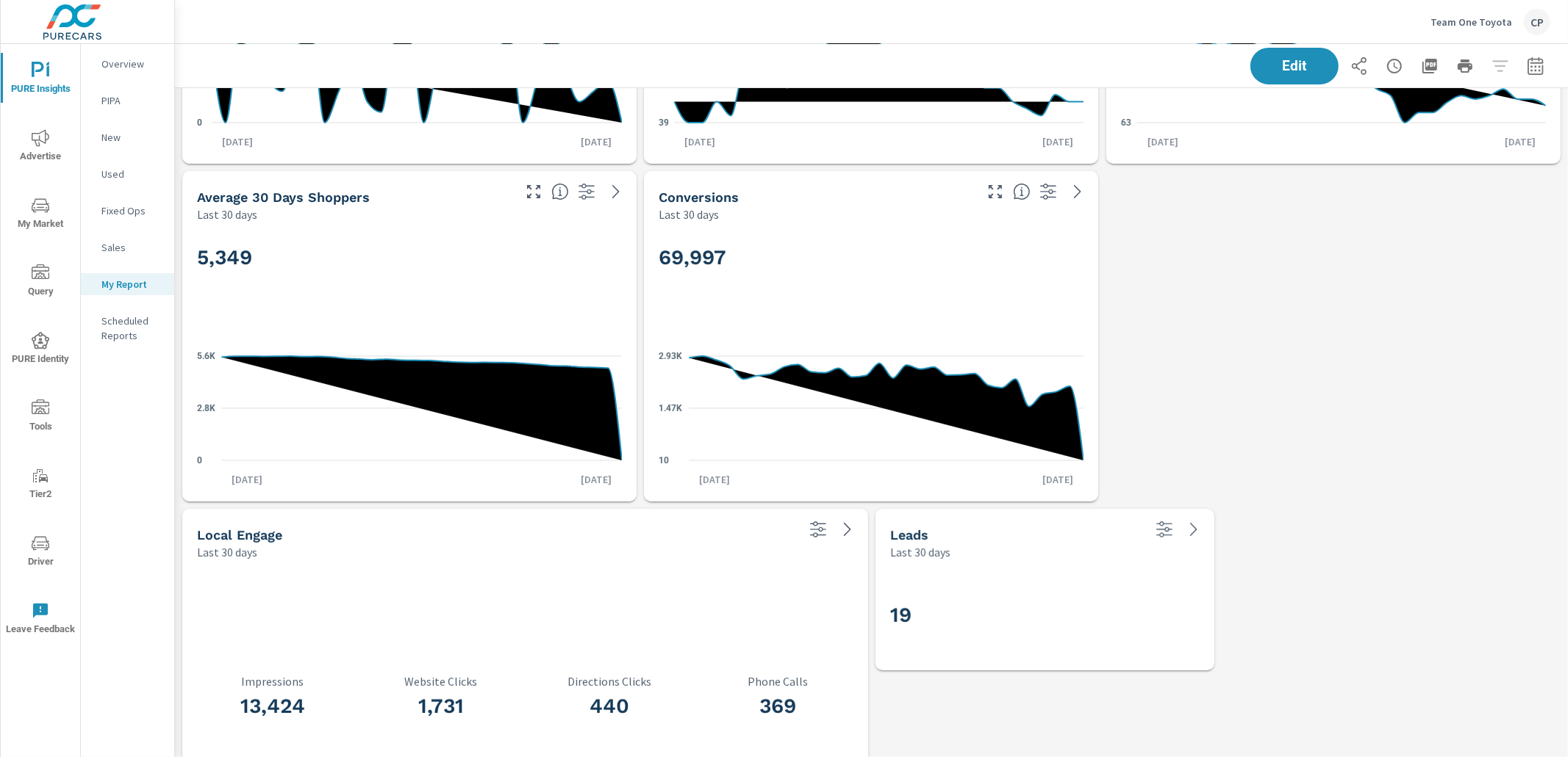
drag, startPoint x: 1551, startPoint y: 72, endPoint x: 1541, endPoint y: 75, distance: 10.4
click at [1548, 74] on div "Edit" at bounding box center [871, 66] width 1393 height 44
click at [1533, 73] on icon "button" at bounding box center [1535, 66] width 18 height 18
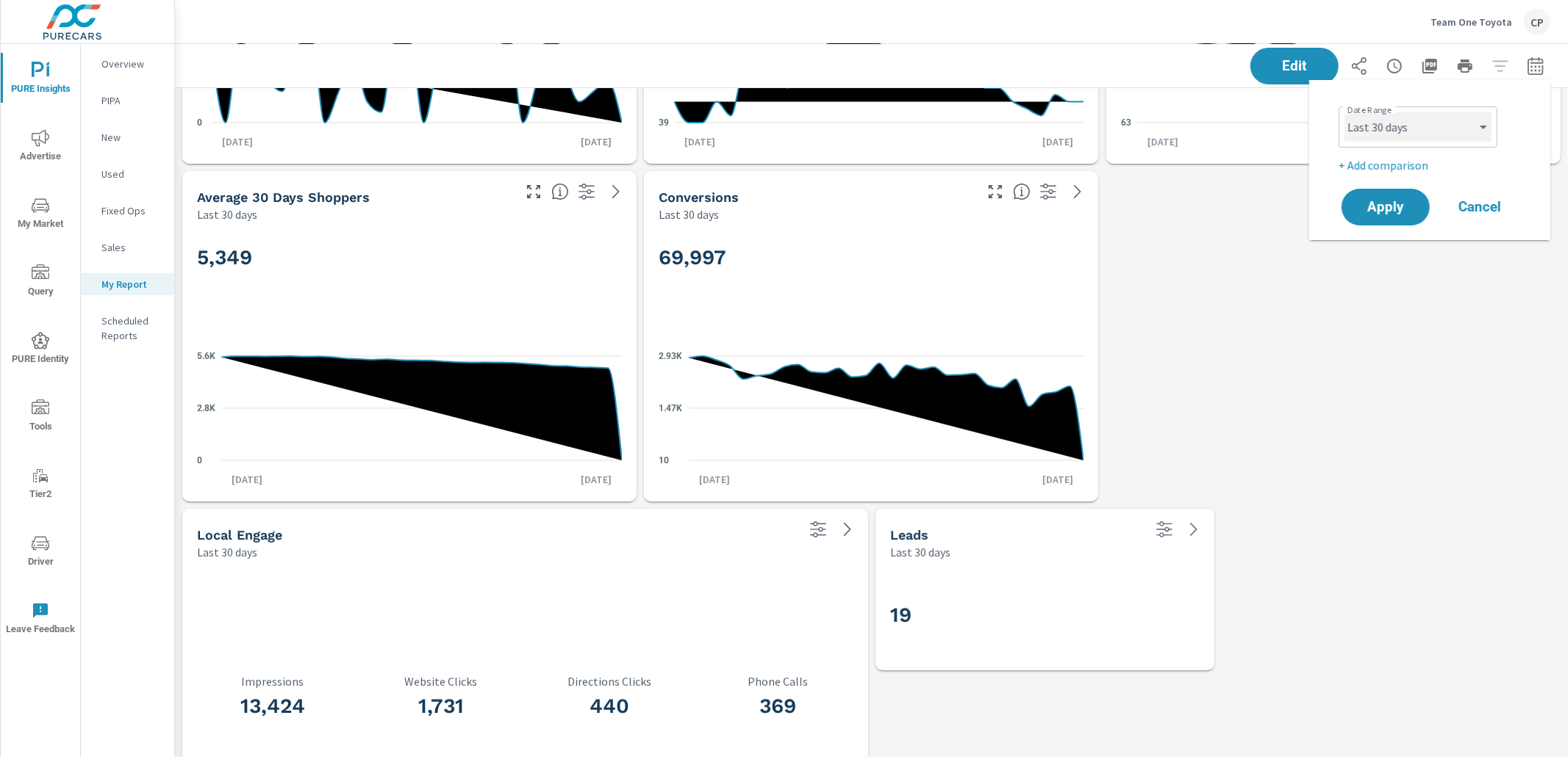
click at [1467, 125] on select "Custom Yesterday Last week Last 7 days Last 14 days Last 30 days Last 45 days L…" at bounding box center [1418, 126] width 147 height 29
click at [1345, 112] on select "Custom Yesterday Last week Last 7 days Last 14 days Last 30 days Last 45 days L…" at bounding box center [1418, 126] width 147 height 29
select select "Last month"
drag, startPoint x: 1382, startPoint y: 198, endPoint x: 1354, endPoint y: 201, distance: 28.2
click at [1381, 200] on span "Apply" at bounding box center [1386, 207] width 61 height 14
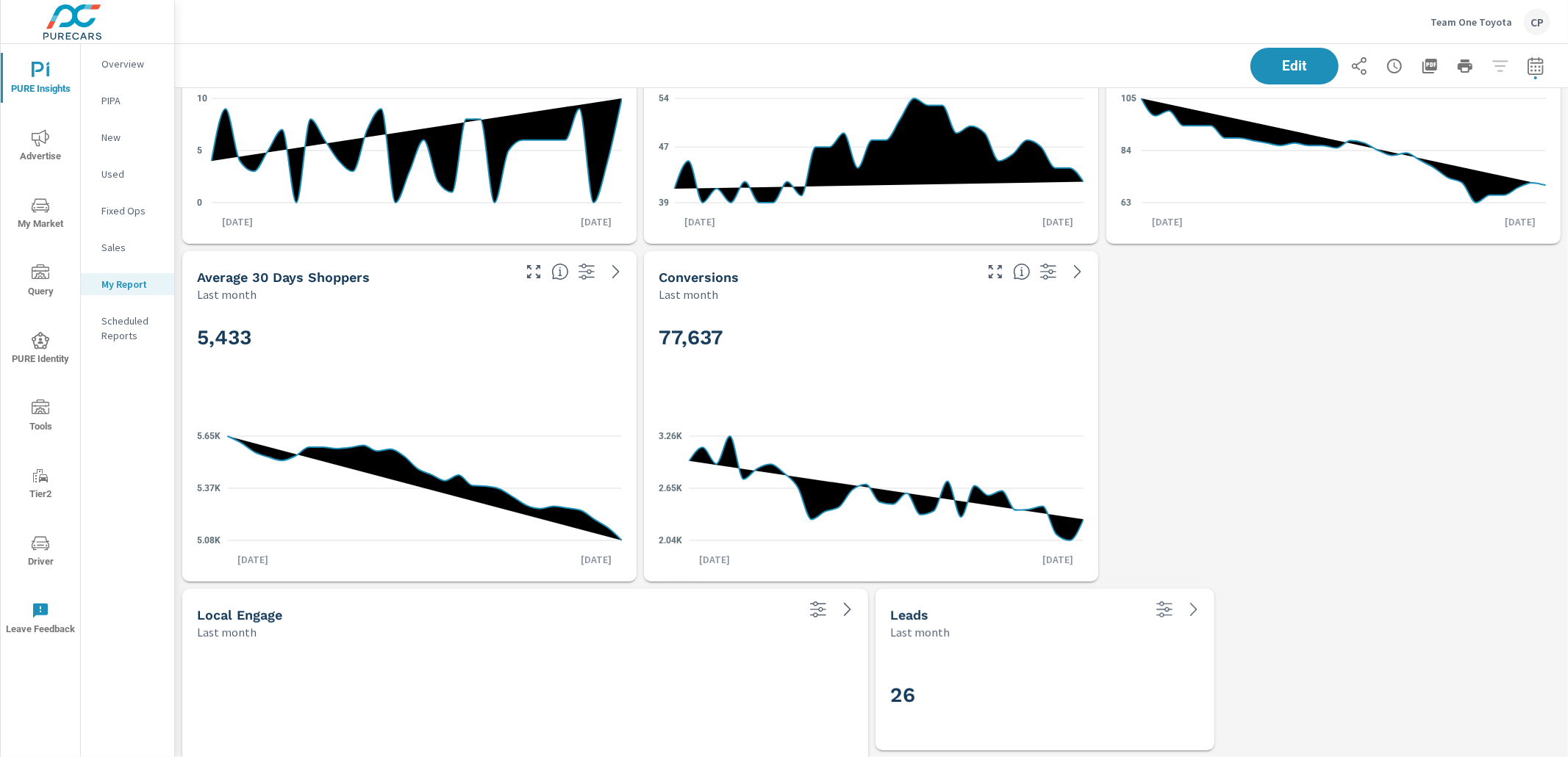
click at [931, 441] on icon "2.04K 2.65K 3.26K" at bounding box center [870, 488] width 424 height 128
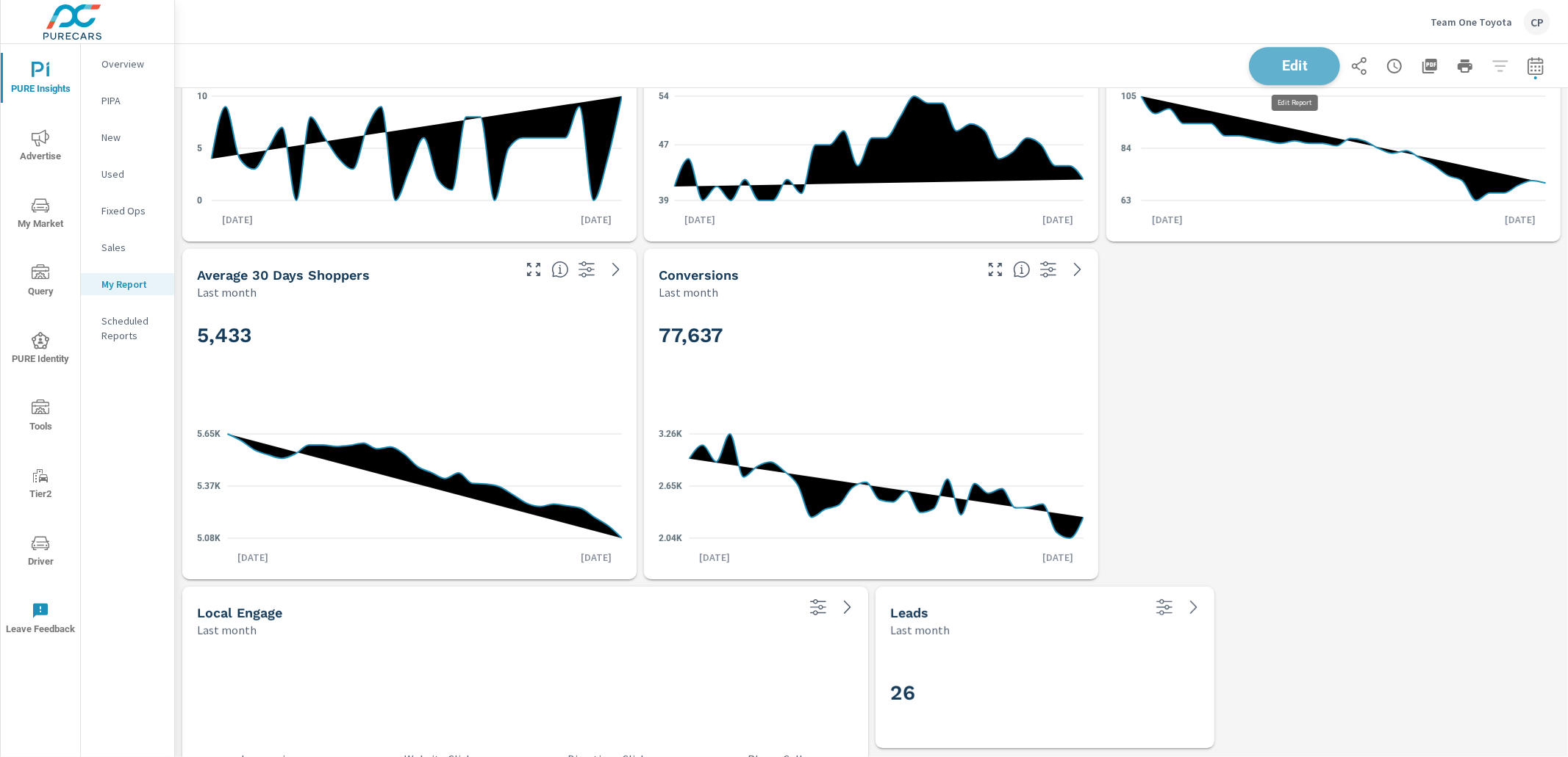
click at [1260, 74] on button "Edit" at bounding box center [1294, 66] width 91 height 38
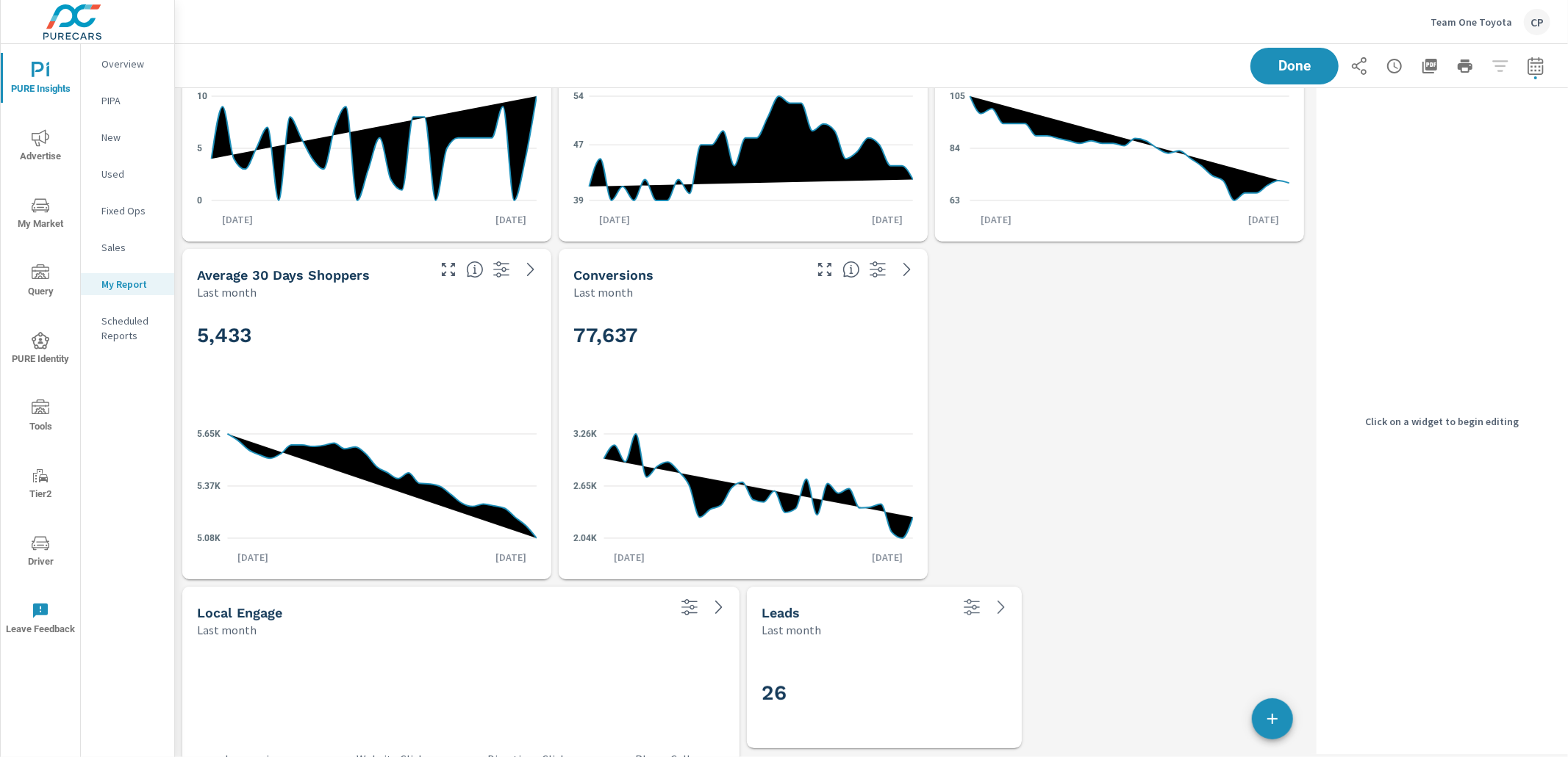
drag, startPoint x: 837, startPoint y: 347, endPoint x: 845, endPoint y: 352, distance: 9.4
click at [837, 348] on h2 "77,637" at bounding box center [743, 335] width 340 height 26
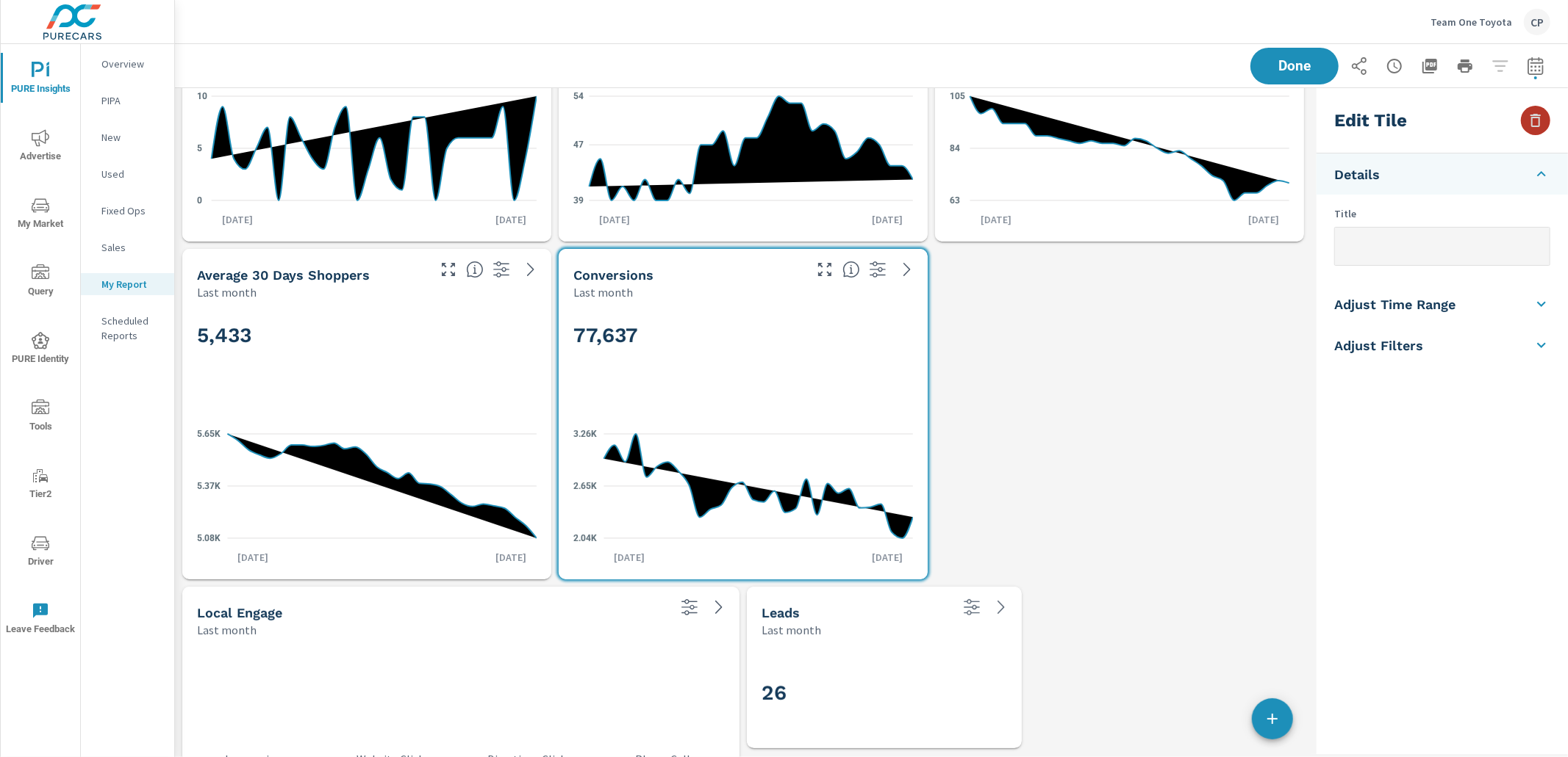
click at [1536, 129] on button "button" at bounding box center [1535, 120] width 29 height 29
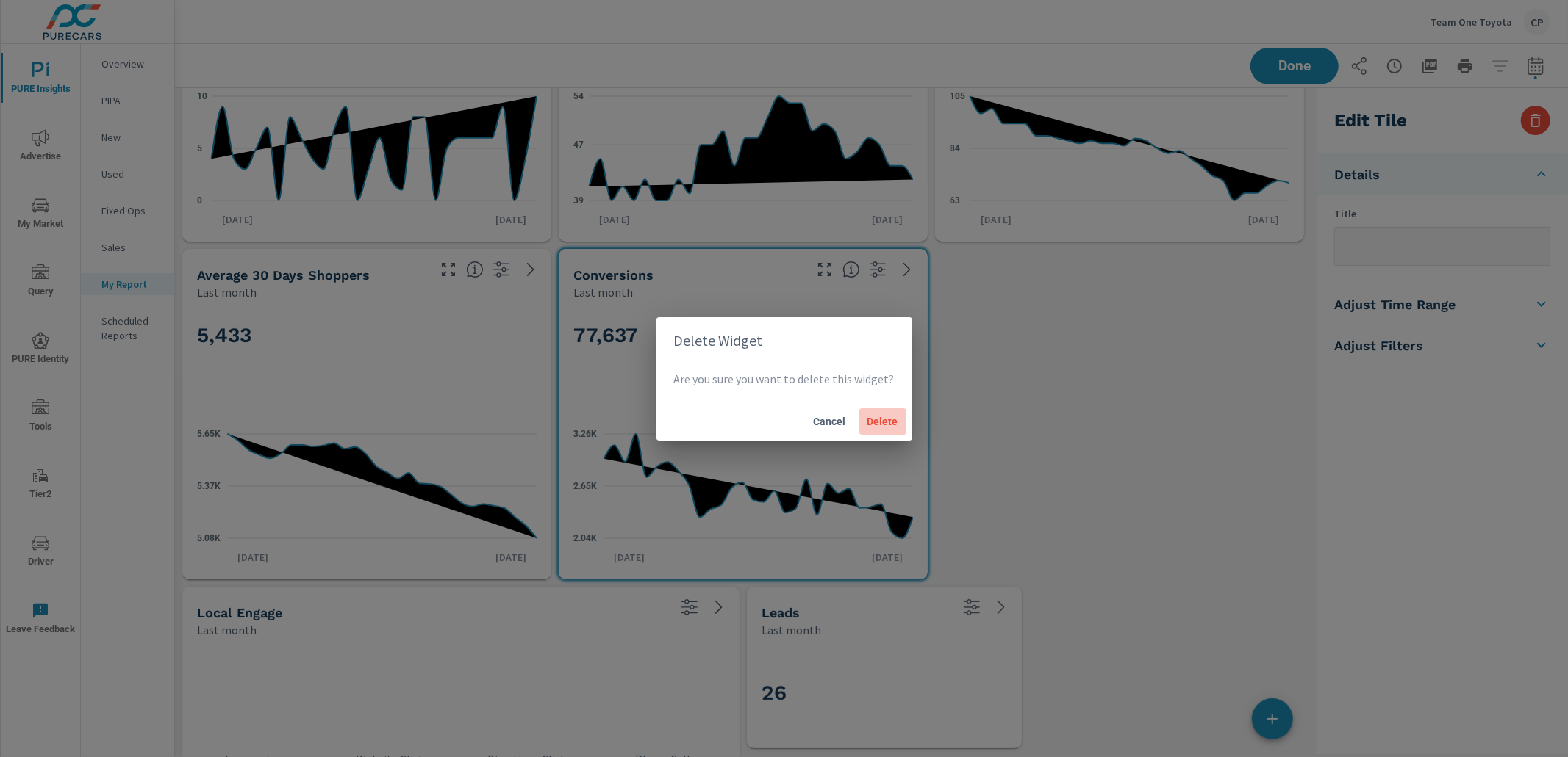
drag, startPoint x: 875, startPoint y: 414, endPoint x: 758, endPoint y: 407, distance: 117.2
click at [875, 415] on span "Delete" at bounding box center [883, 422] width 36 height 13
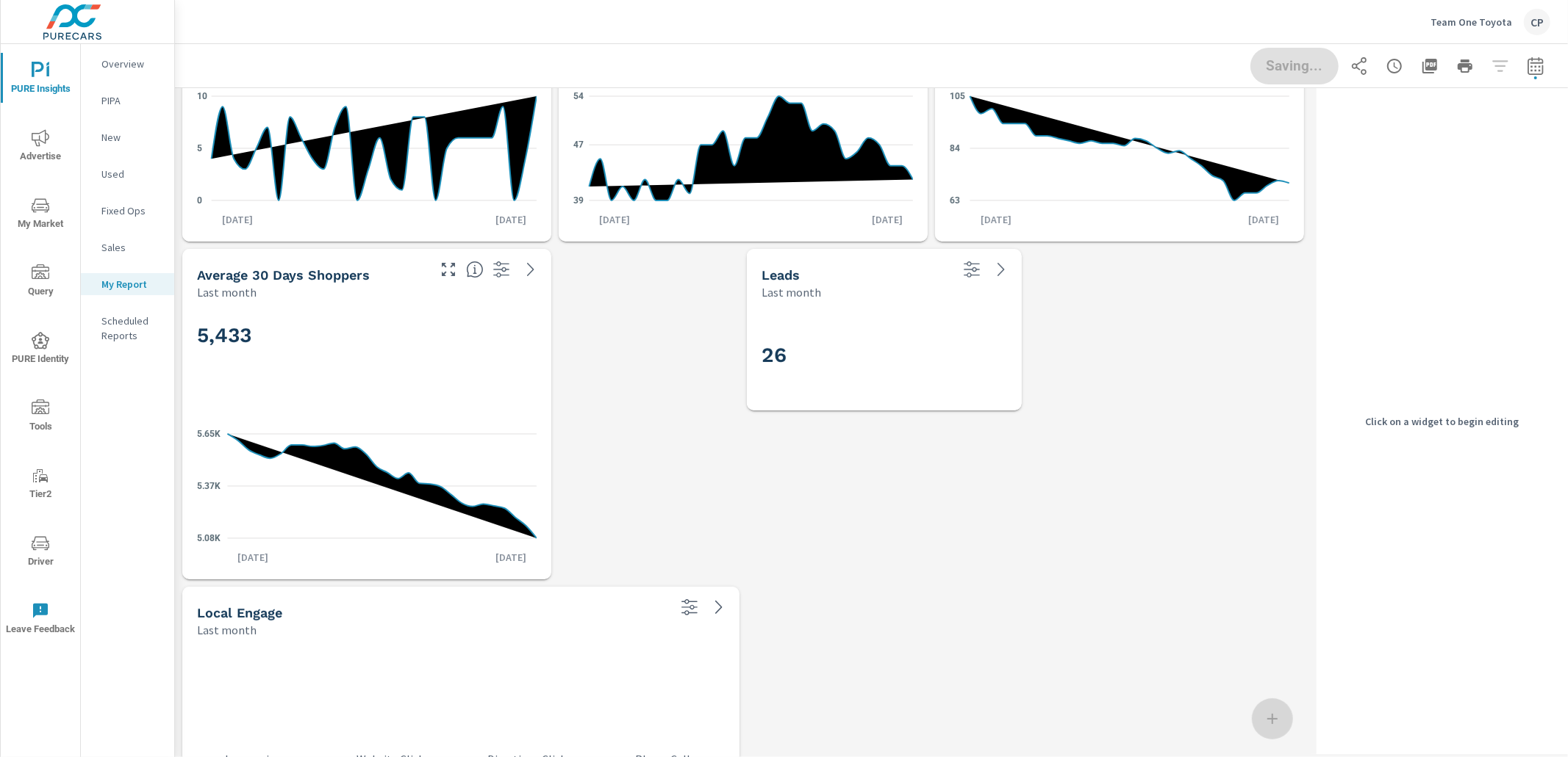
drag, startPoint x: 481, startPoint y: 367, endPoint x: 465, endPoint y: 369, distance: 16.1
click at [481, 367] on div "5,433" at bounding box center [367, 359] width 340 height 90
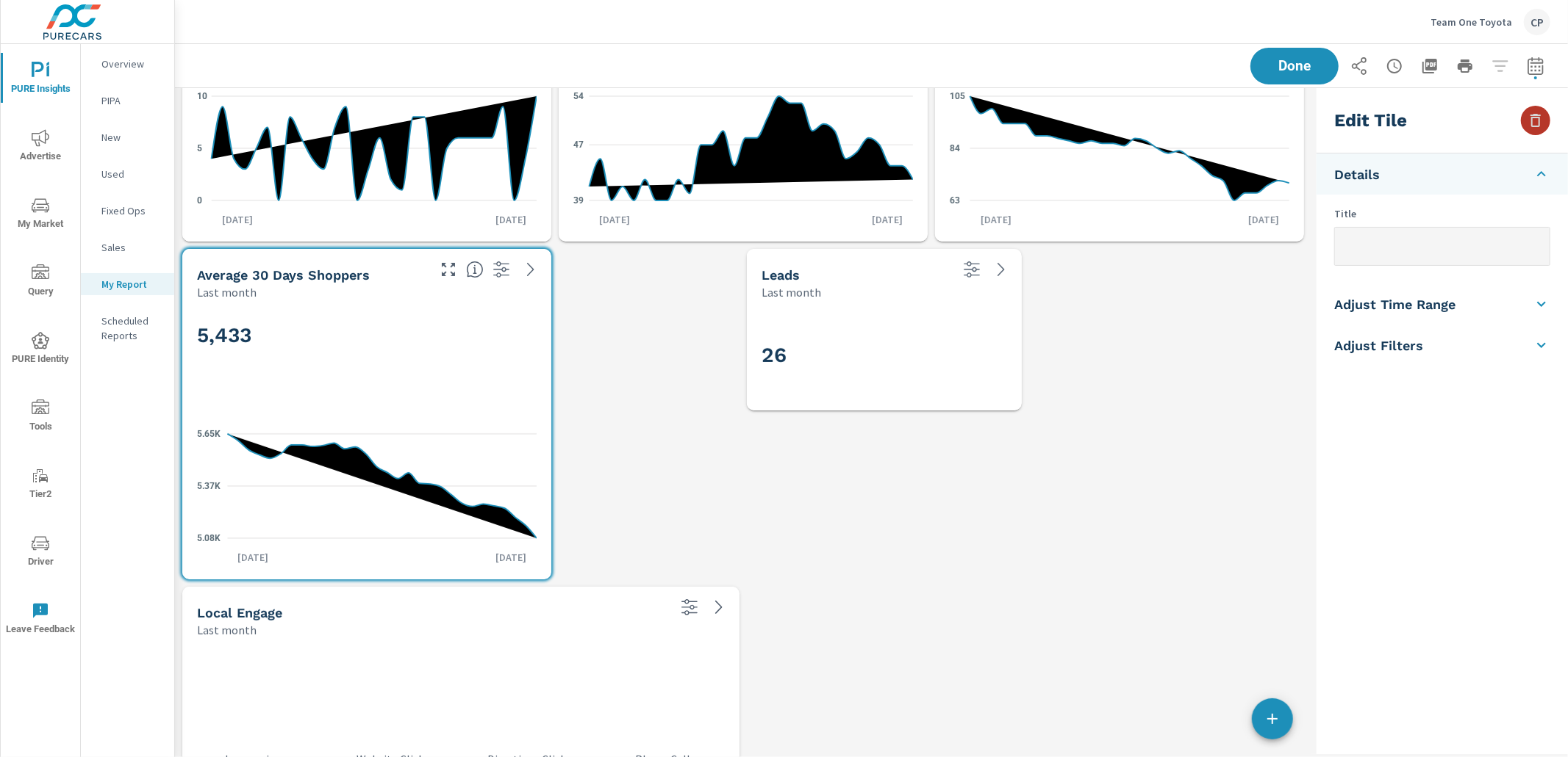
click at [1540, 119] on icon "button" at bounding box center [1535, 121] width 18 height 18
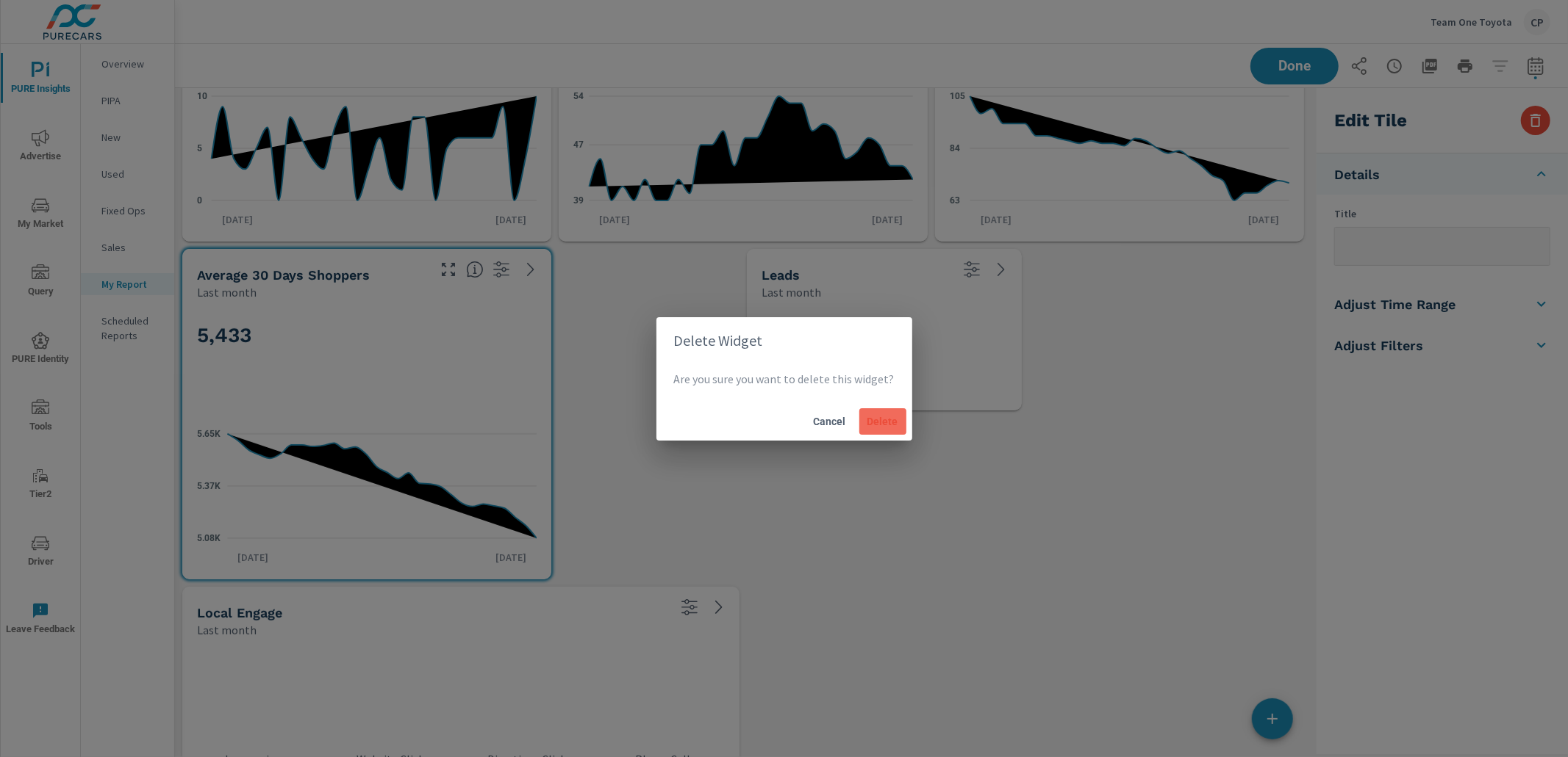
click at [885, 419] on span "Delete" at bounding box center [883, 422] width 36 height 13
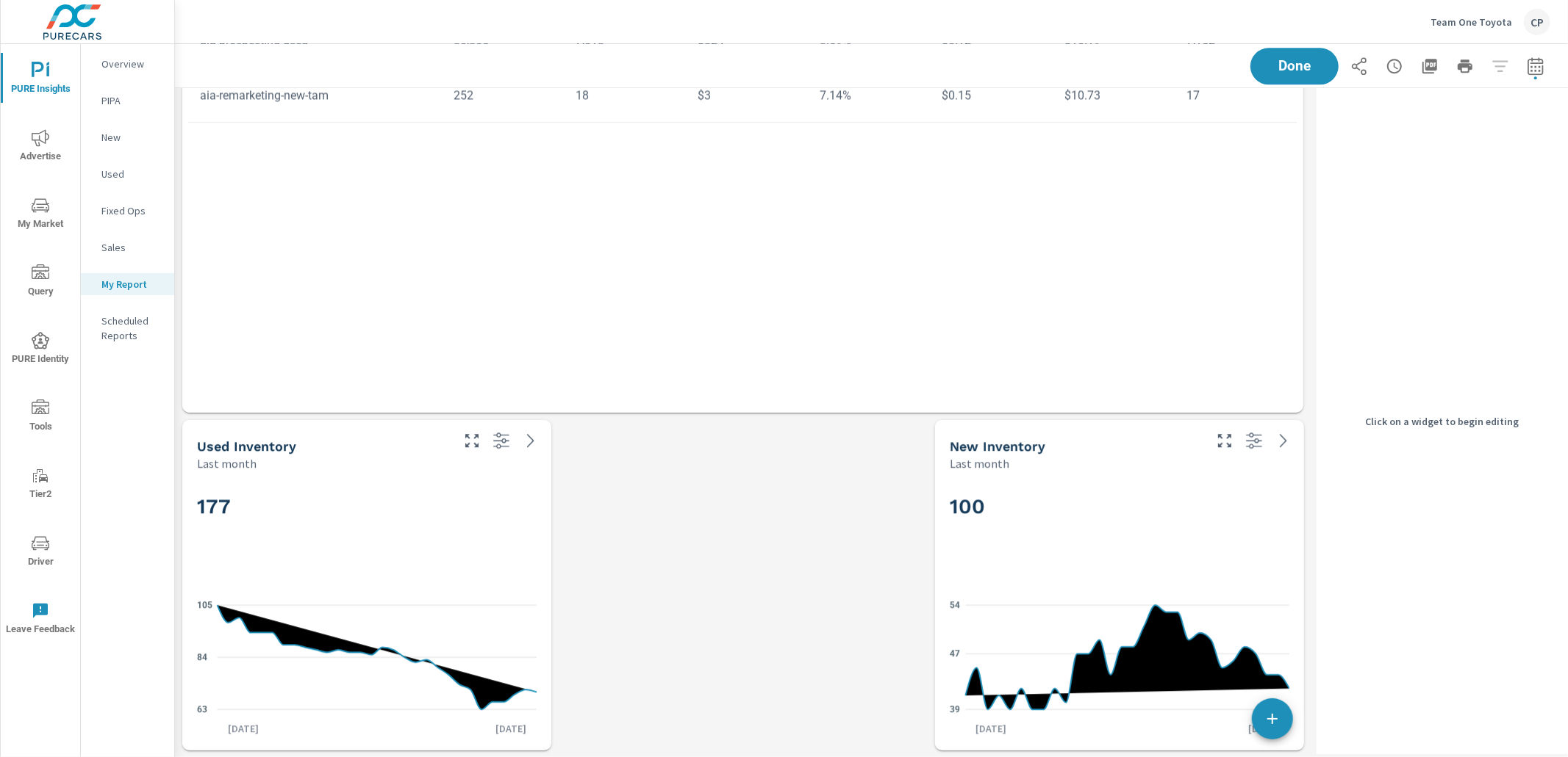
drag, startPoint x: 679, startPoint y: 517, endPoint x: 668, endPoint y: 733, distance: 216.3
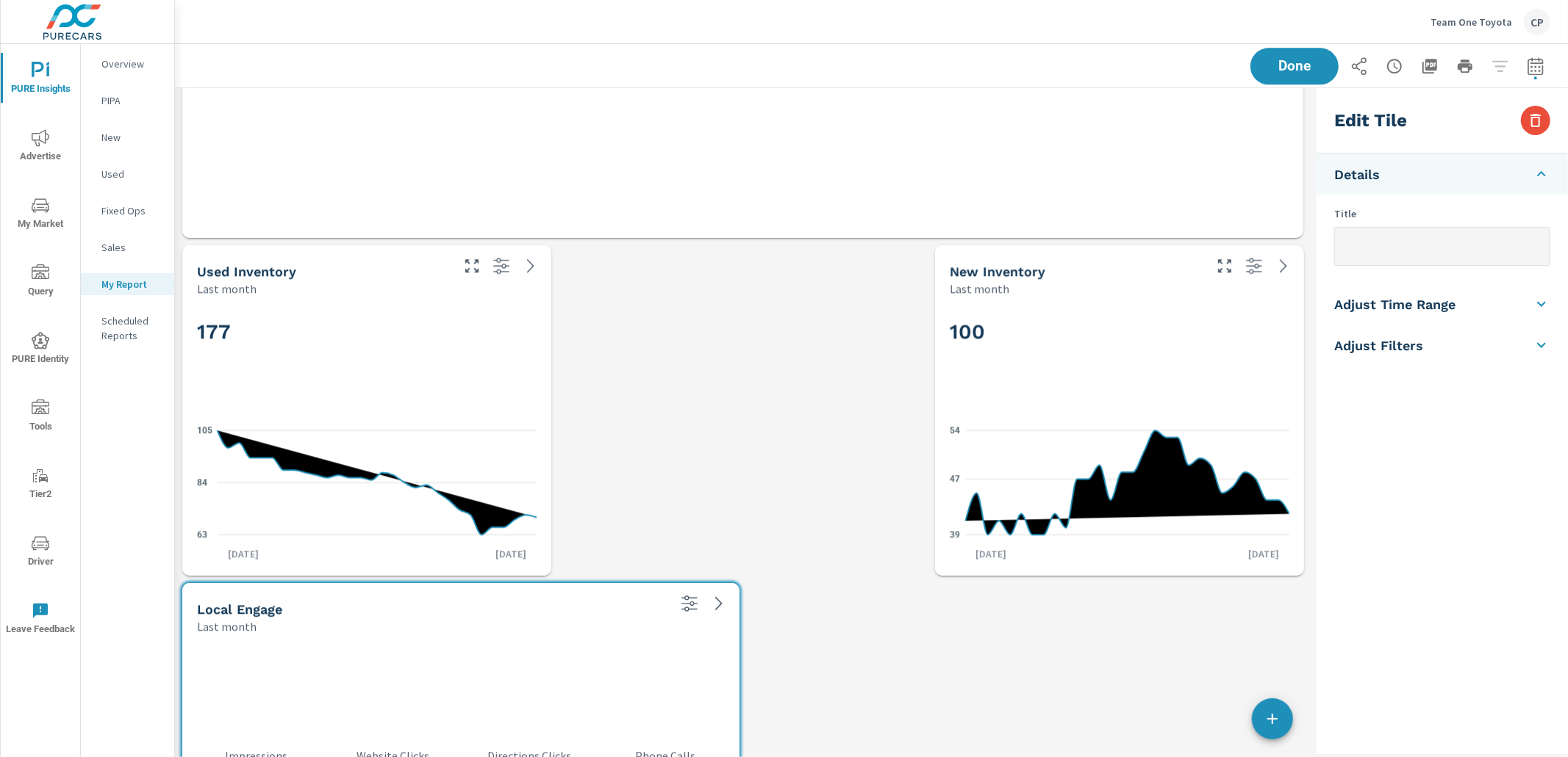
click at [484, 282] on div "Used Inventory Last month" at bounding box center [367, 271] width 369 height 52
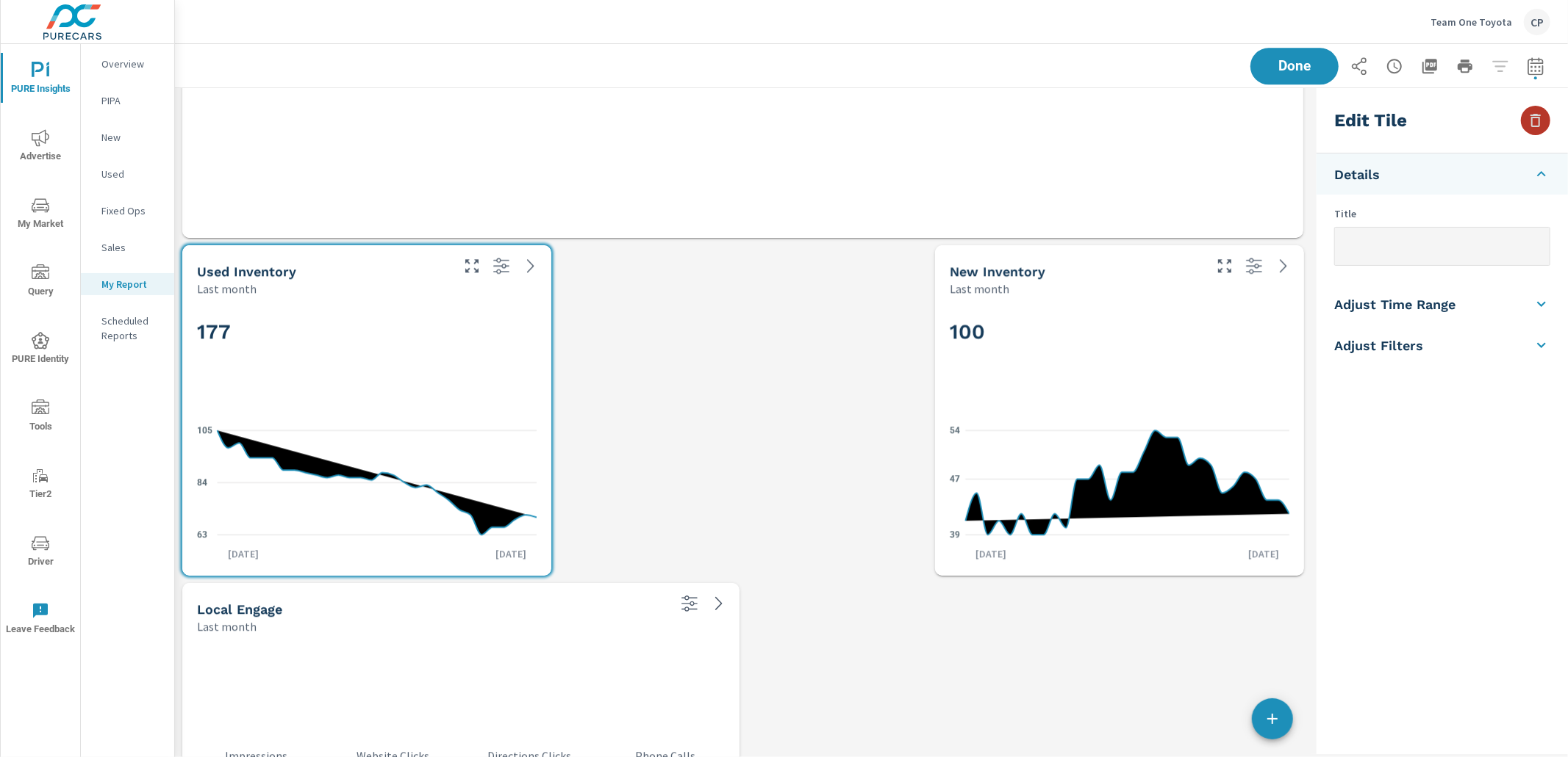
click at [1541, 127] on icon "button" at bounding box center [1535, 121] width 18 height 18
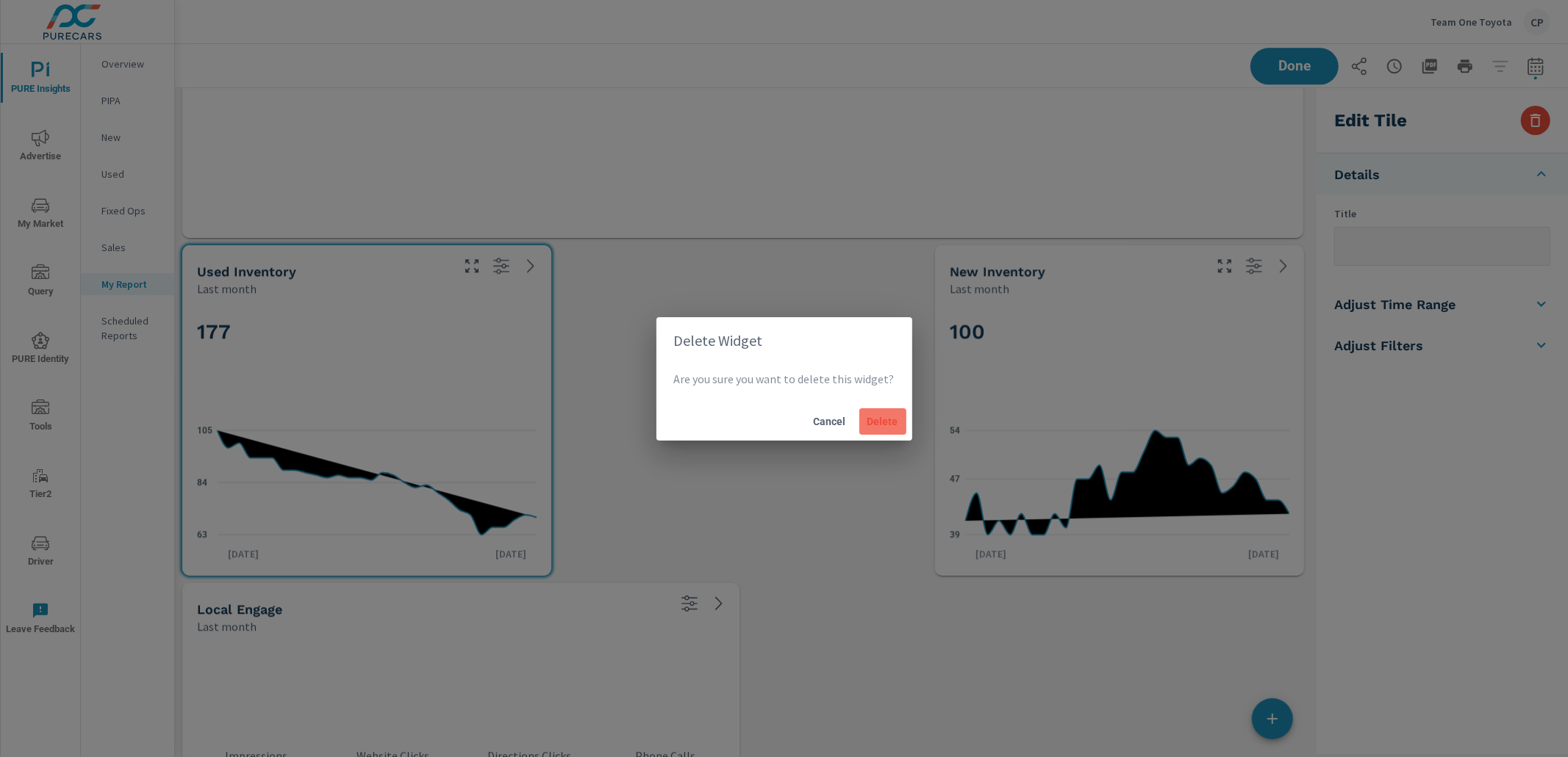
click at [870, 422] on span "Delete" at bounding box center [883, 422] width 36 height 13
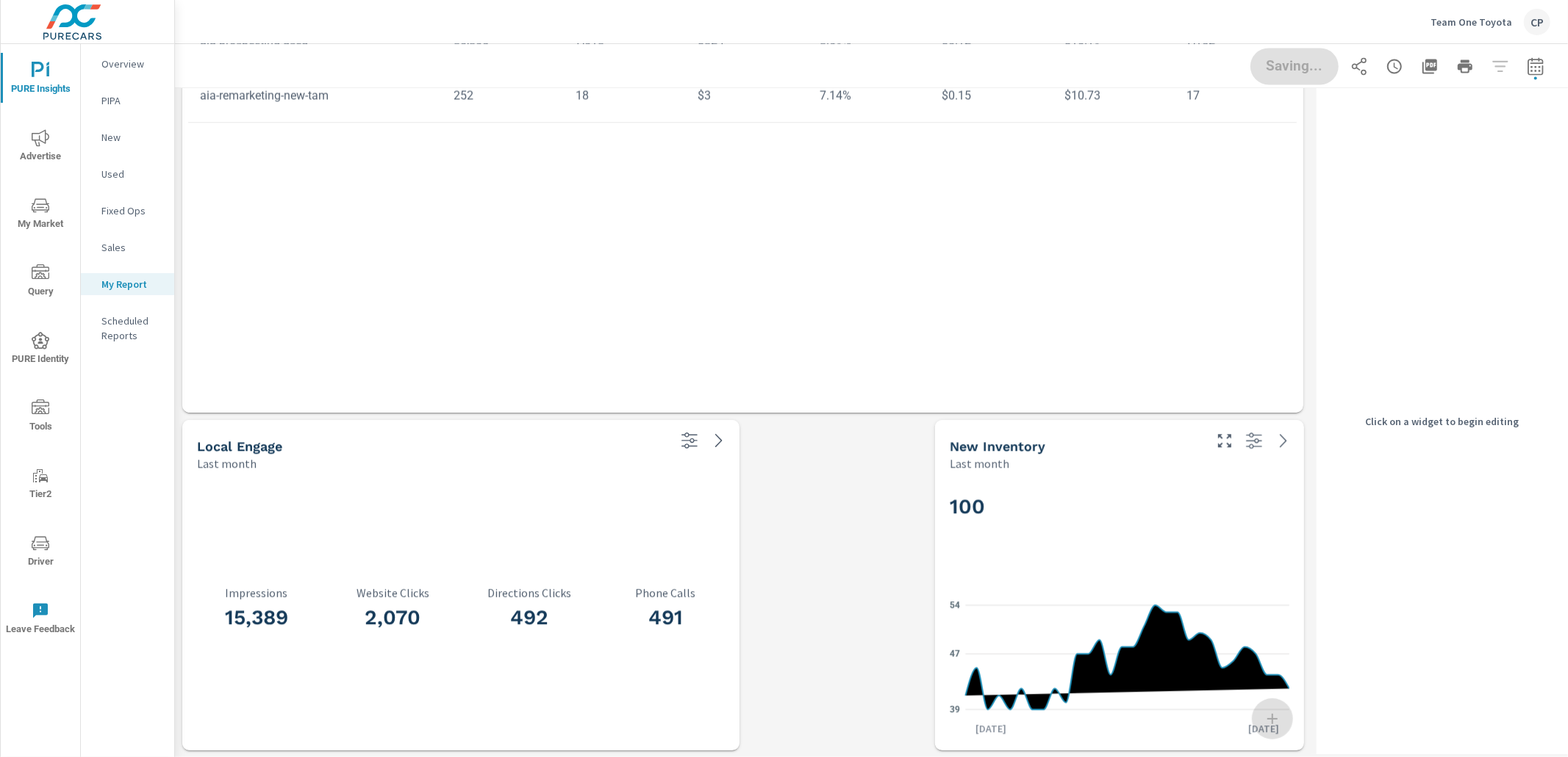
drag, startPoint x: 1002, startPoint y: 471, endPoint x: 1023, endPoint y: 469, distance: 21.1
click at [1011, 470] on div "Last month" at bounding box center [1075, 463] width 251 height 18
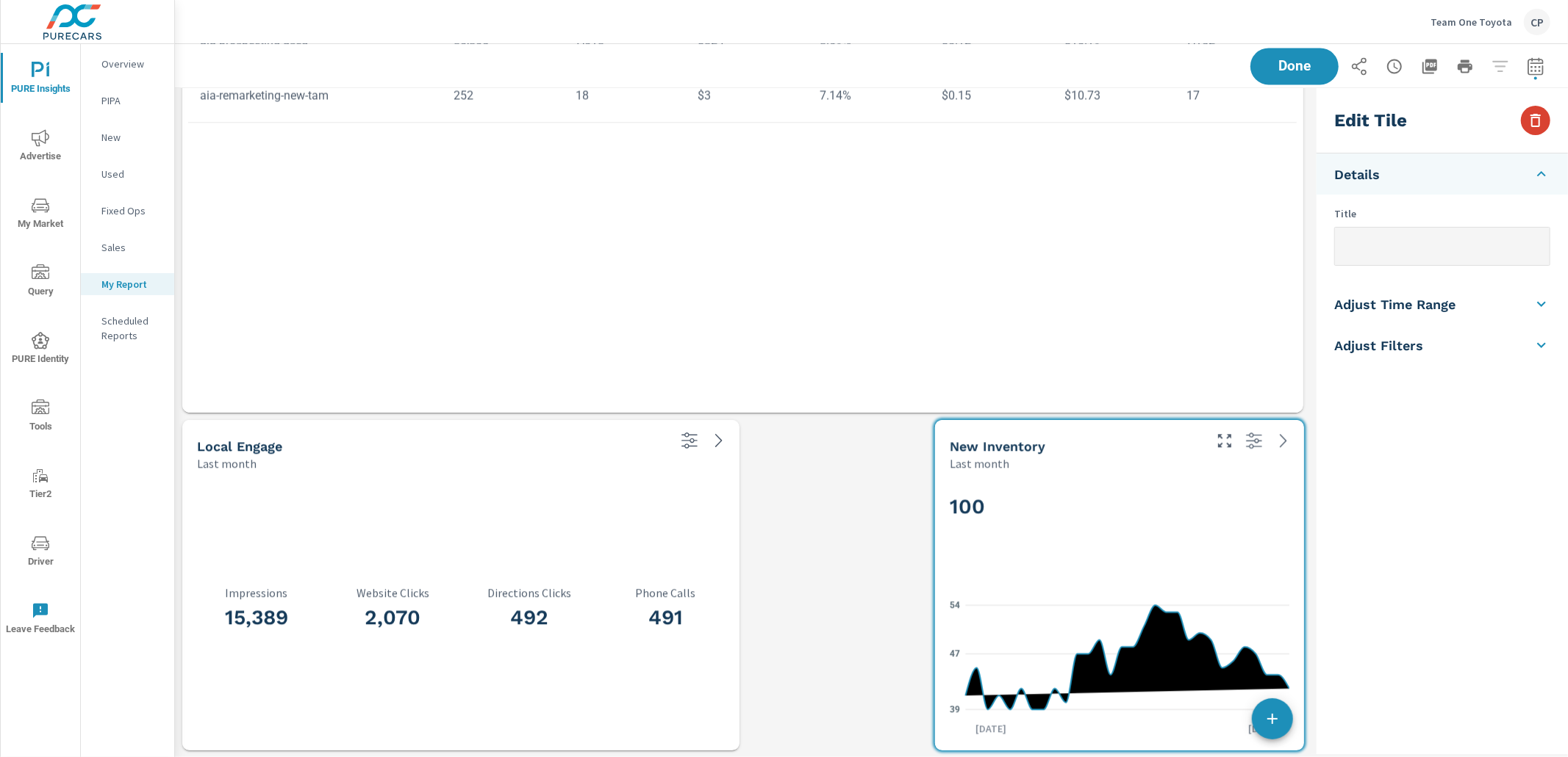
click at [1529, 120] on icon "button" at bounding box center [1535, 121] width 18 height 18
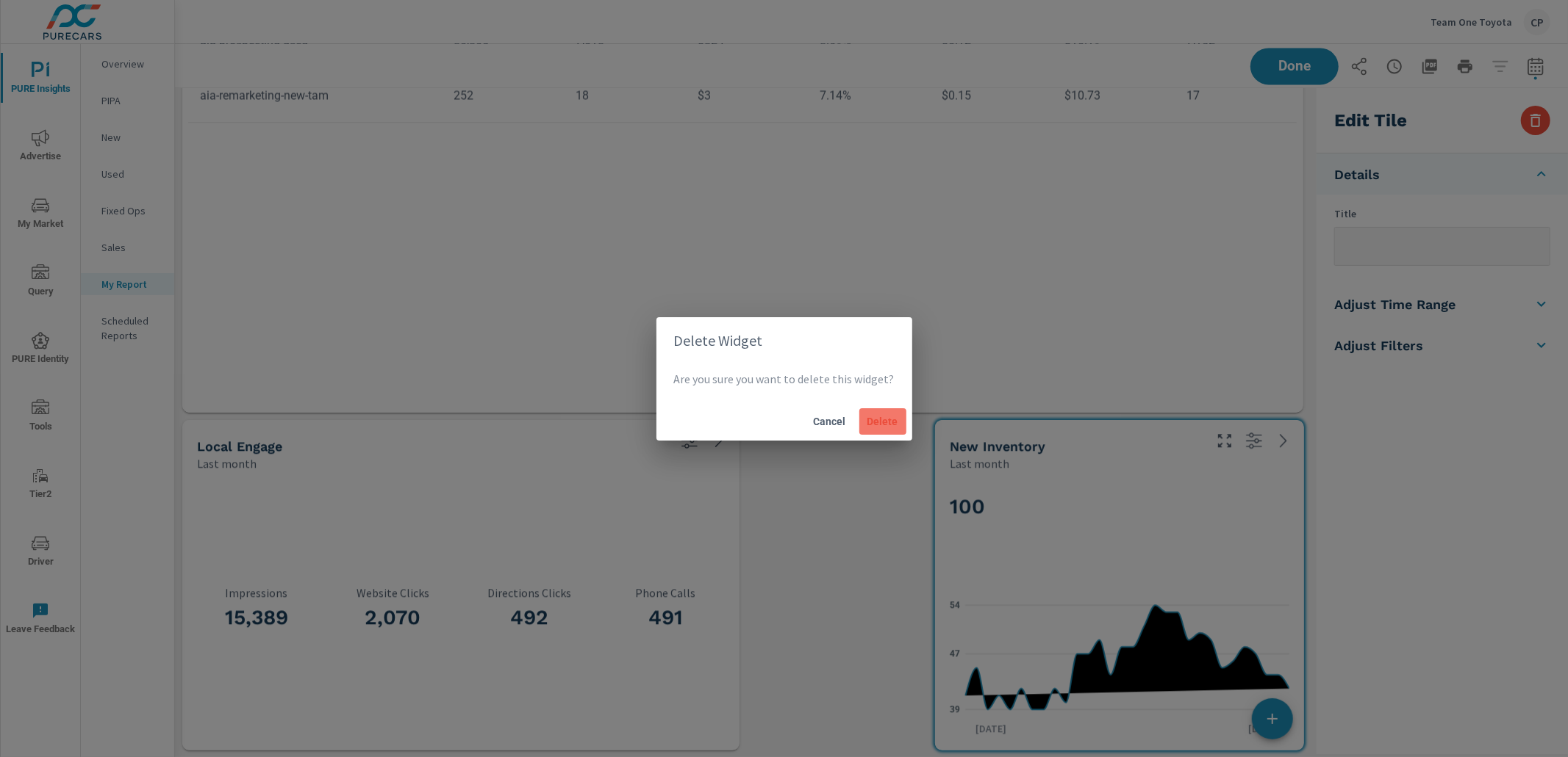
click at [875, 428] on button "Delete" at bounding box center [882, 422] width 47 height 27
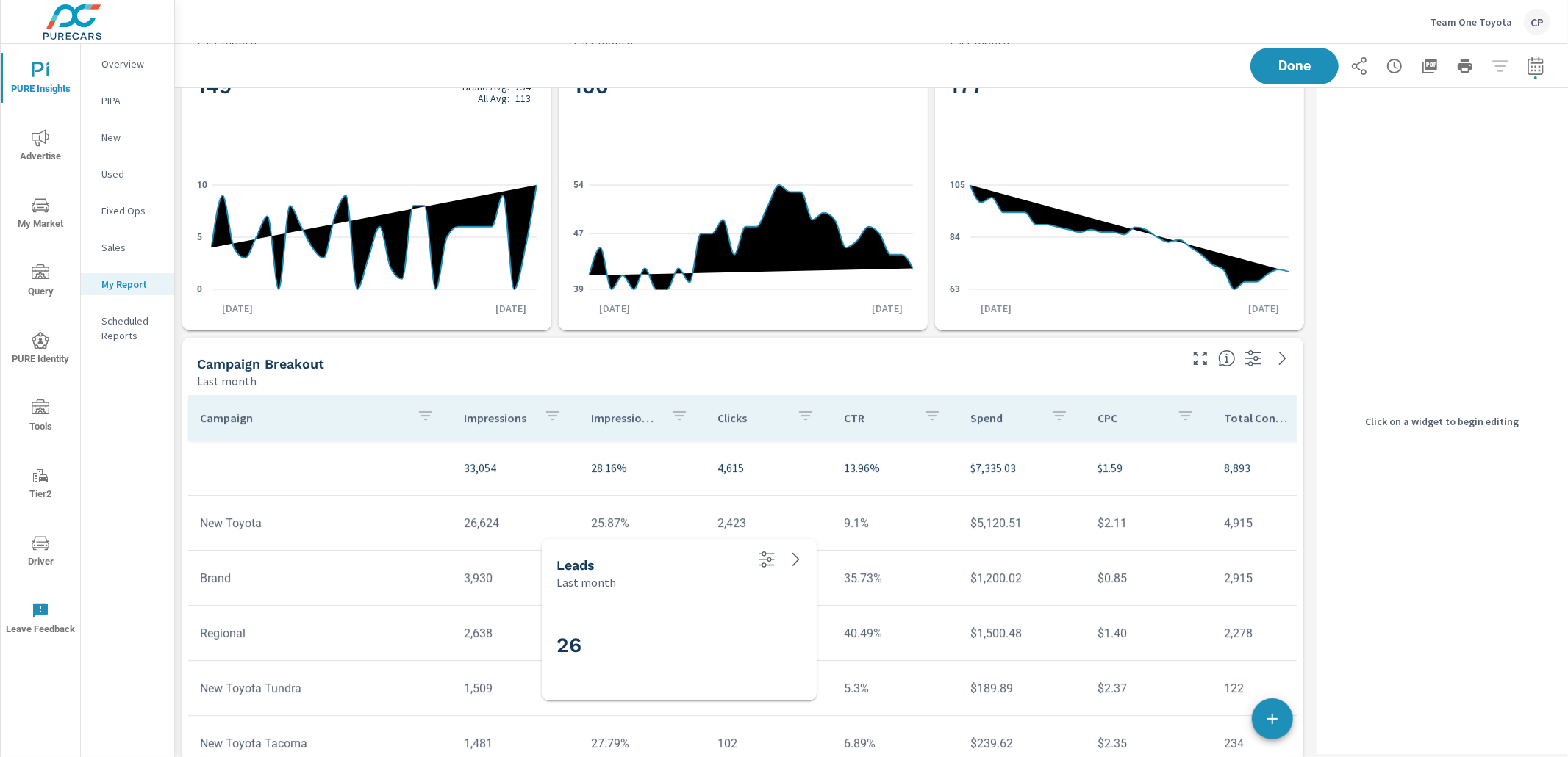
drag, startPoint x: 795, startPoint y: 385, endPoint x: 588, endPoint y: 585, distance: 287.8
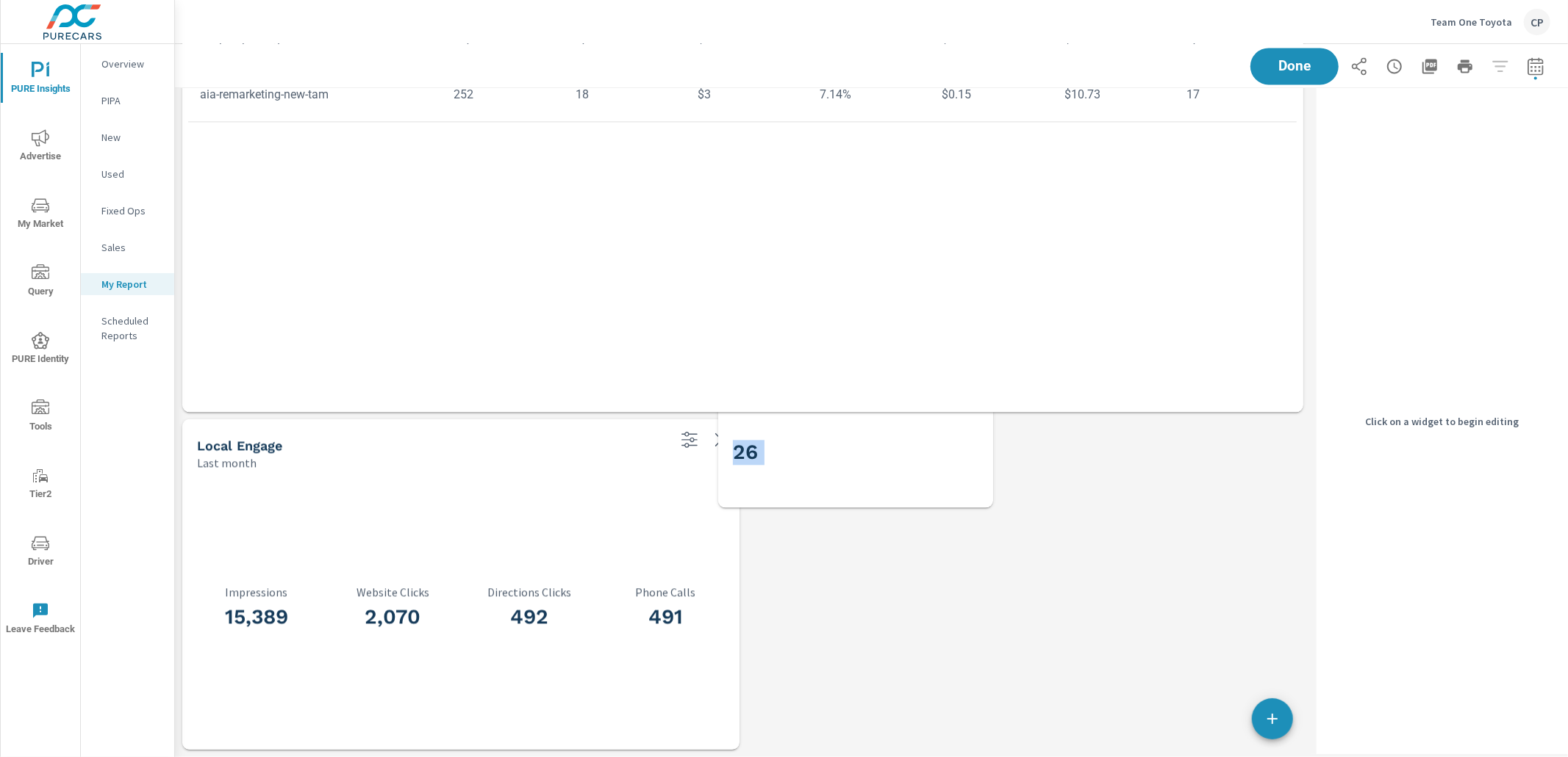
scroll to position [2717, 0]
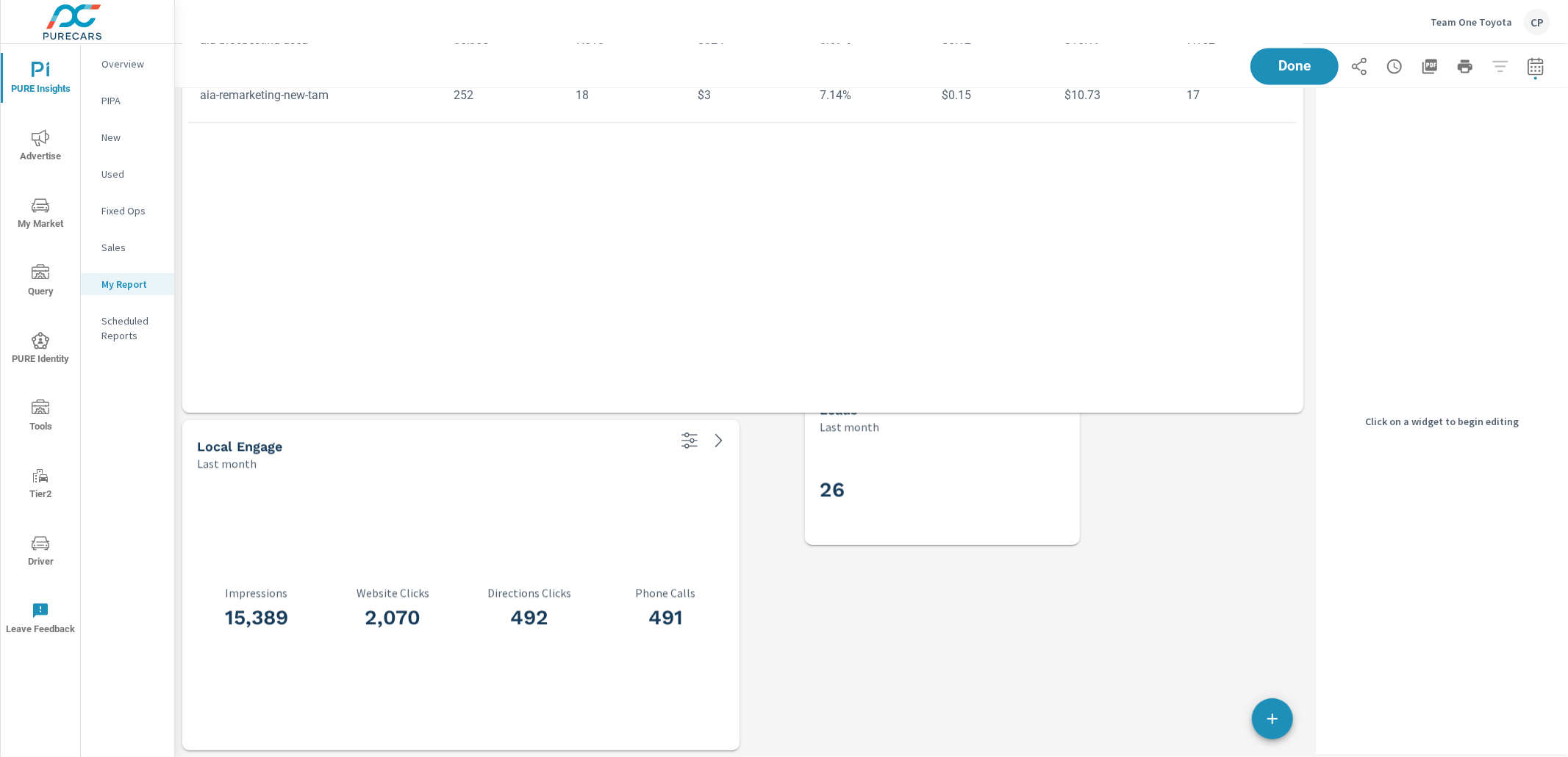
drag, startPoint x: 687, startPoint y: 159, endPoint x: 910, endPoint y: 491, distance: 399.9
click at [916, 491] on div "26" at bounding box center [942, 489] width 246 height 81
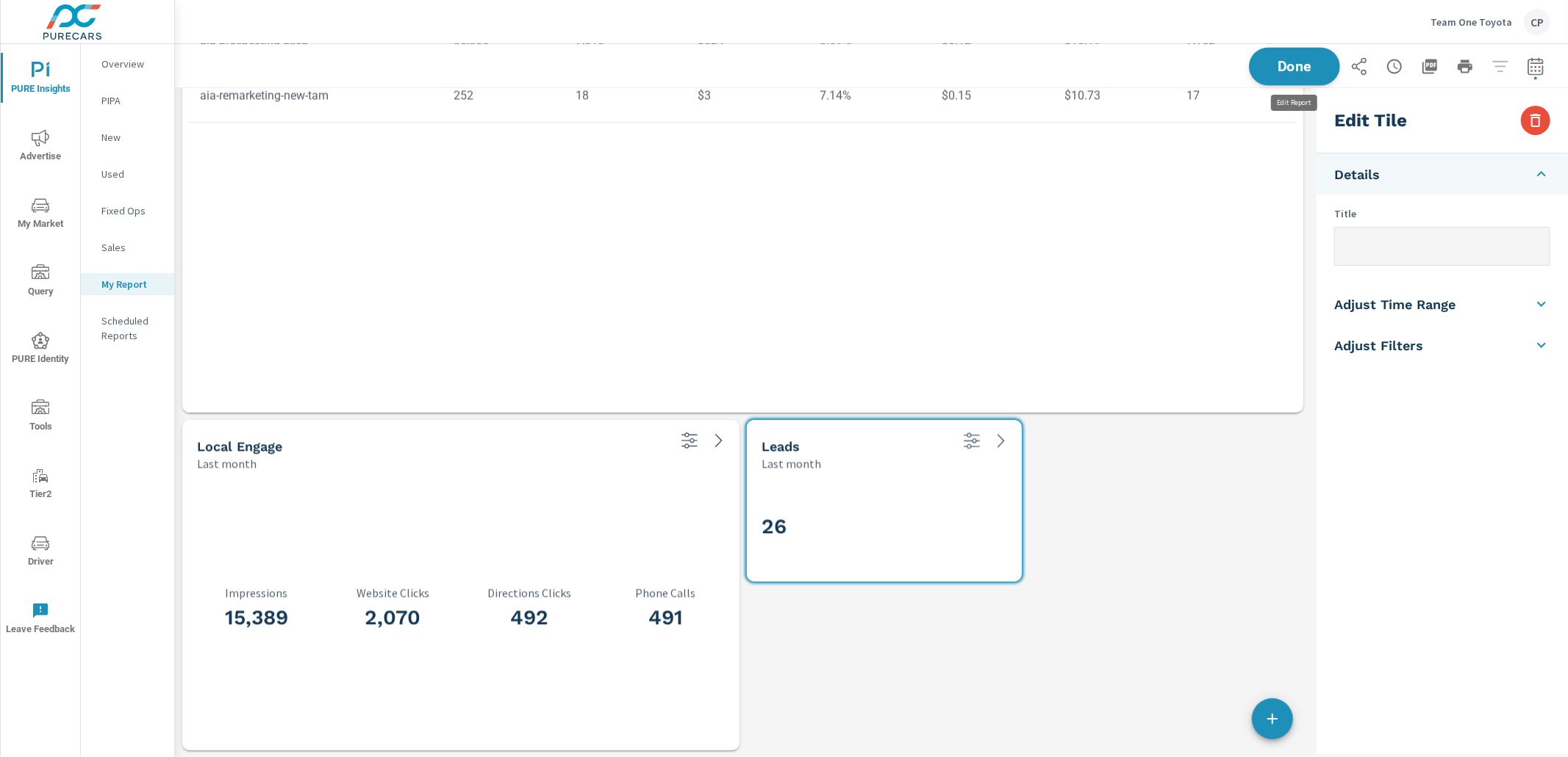
drag, startPoint x: 1301, startPoint y: 62, endPoint x: 1307, endPoint y: 71, distance: 10.8
click at [1301, 62] on span "Done" at bounding box center [1295, 66] width 61 height 14
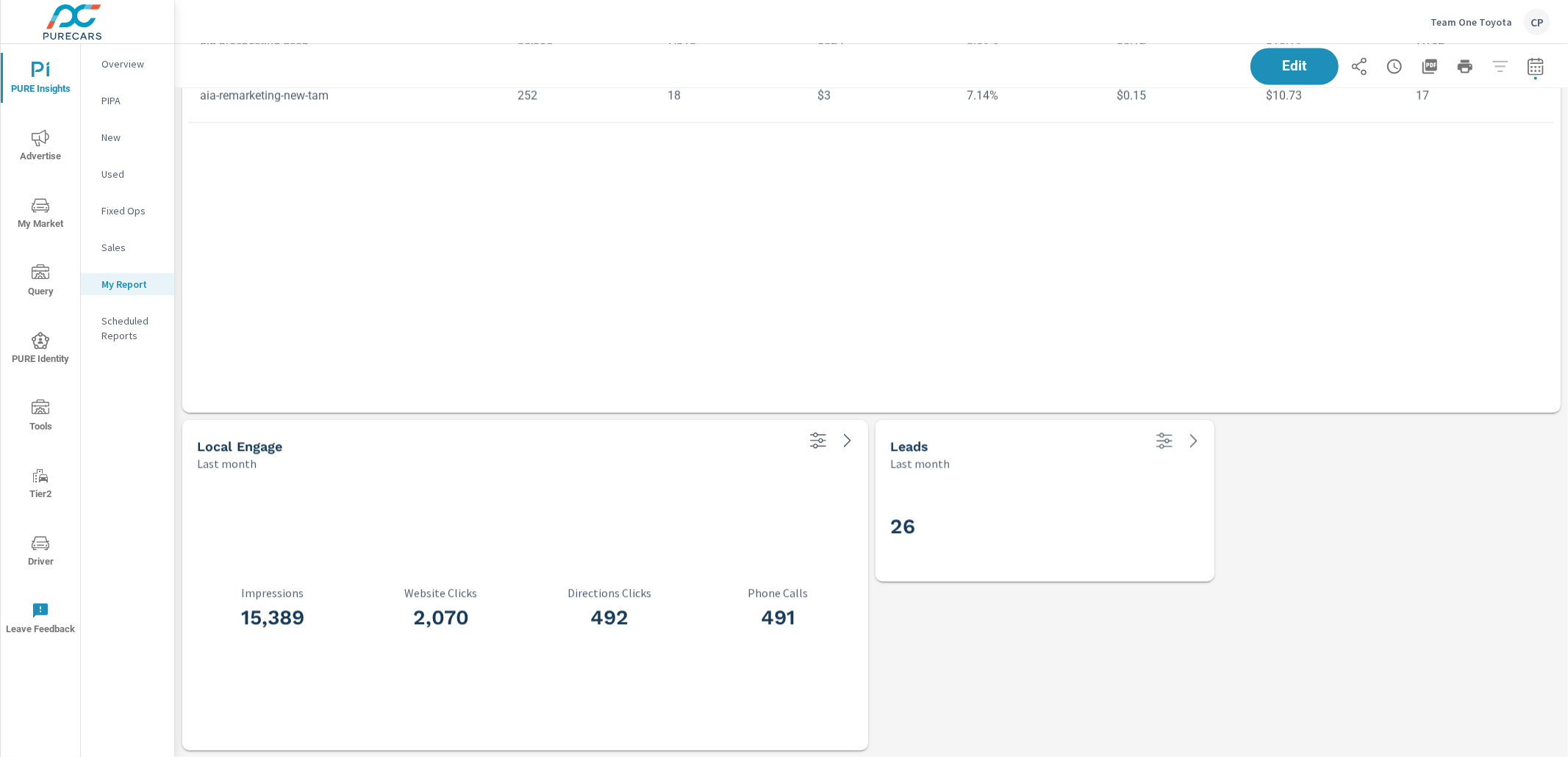
scroll to position [3387, 1393]
click at [1466, 20] on p "Team One Toyota" at bounding box center [1471, 21] width 82 height 13
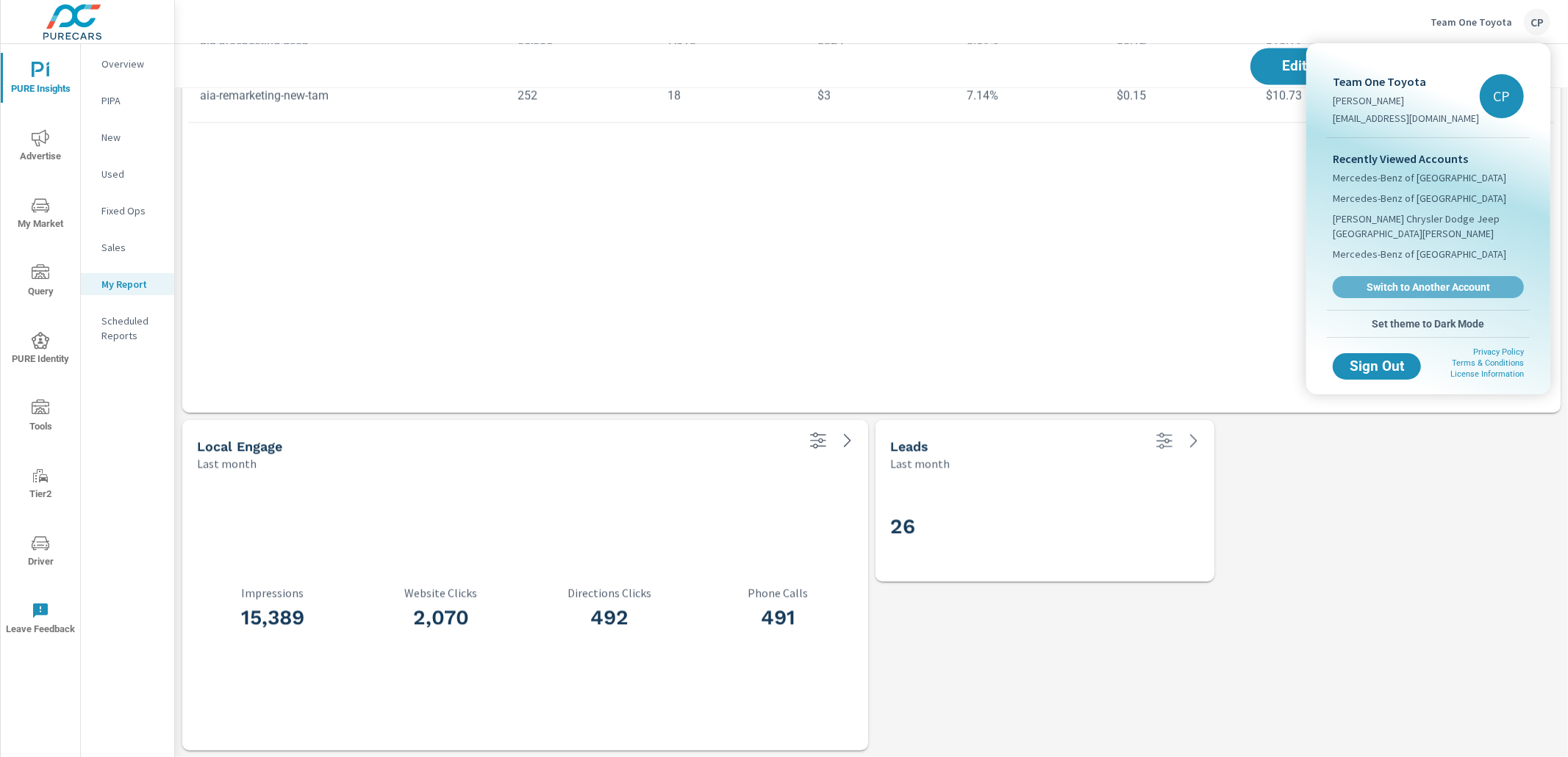
click at [1402, 280] on span "Switch to Another Account" at bounding box center [1427, 286] width 175 height 13
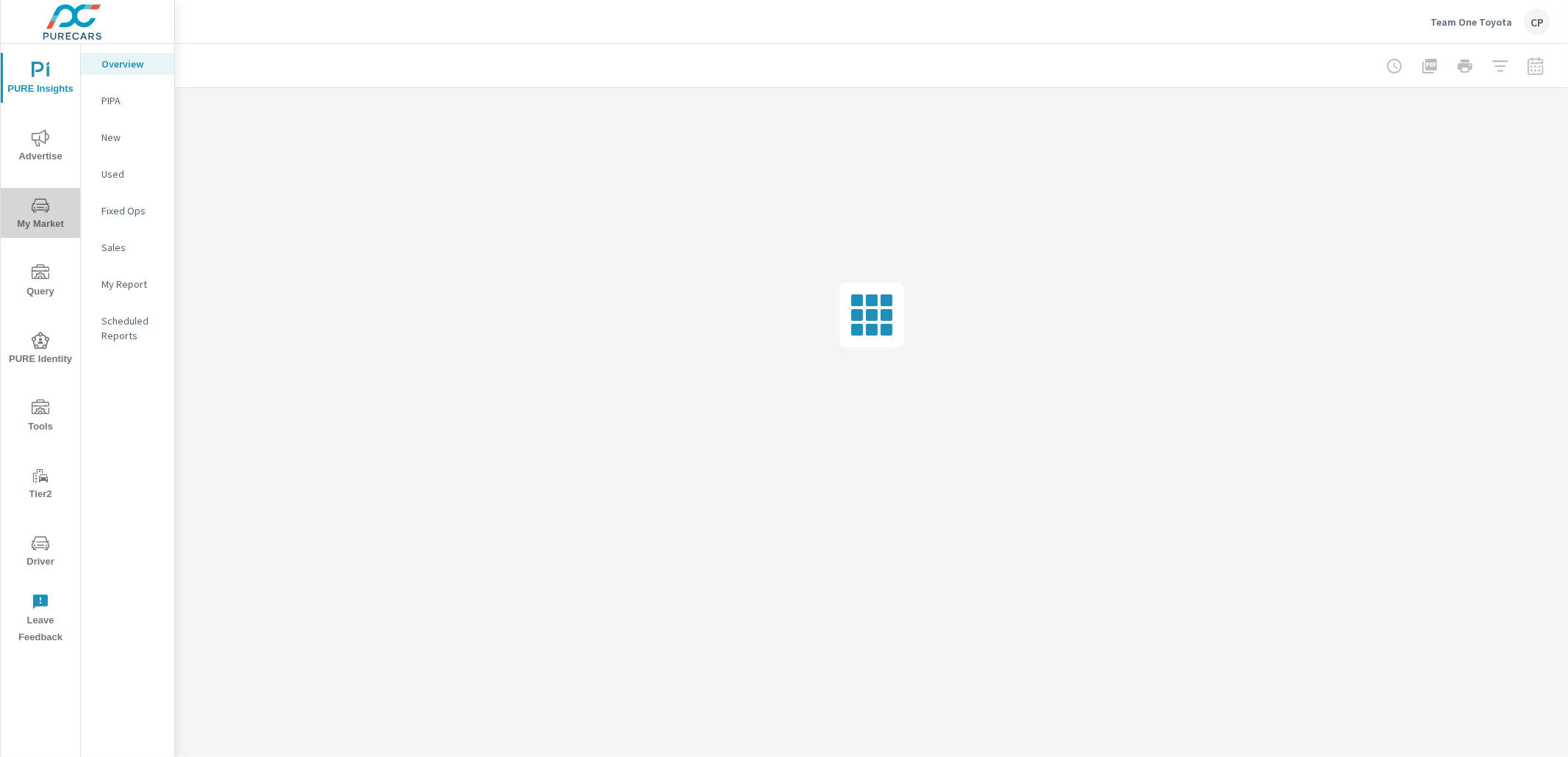
click at [44, 206] on icon "nav menu" at bounding box center [41, 205] width 18 height 18
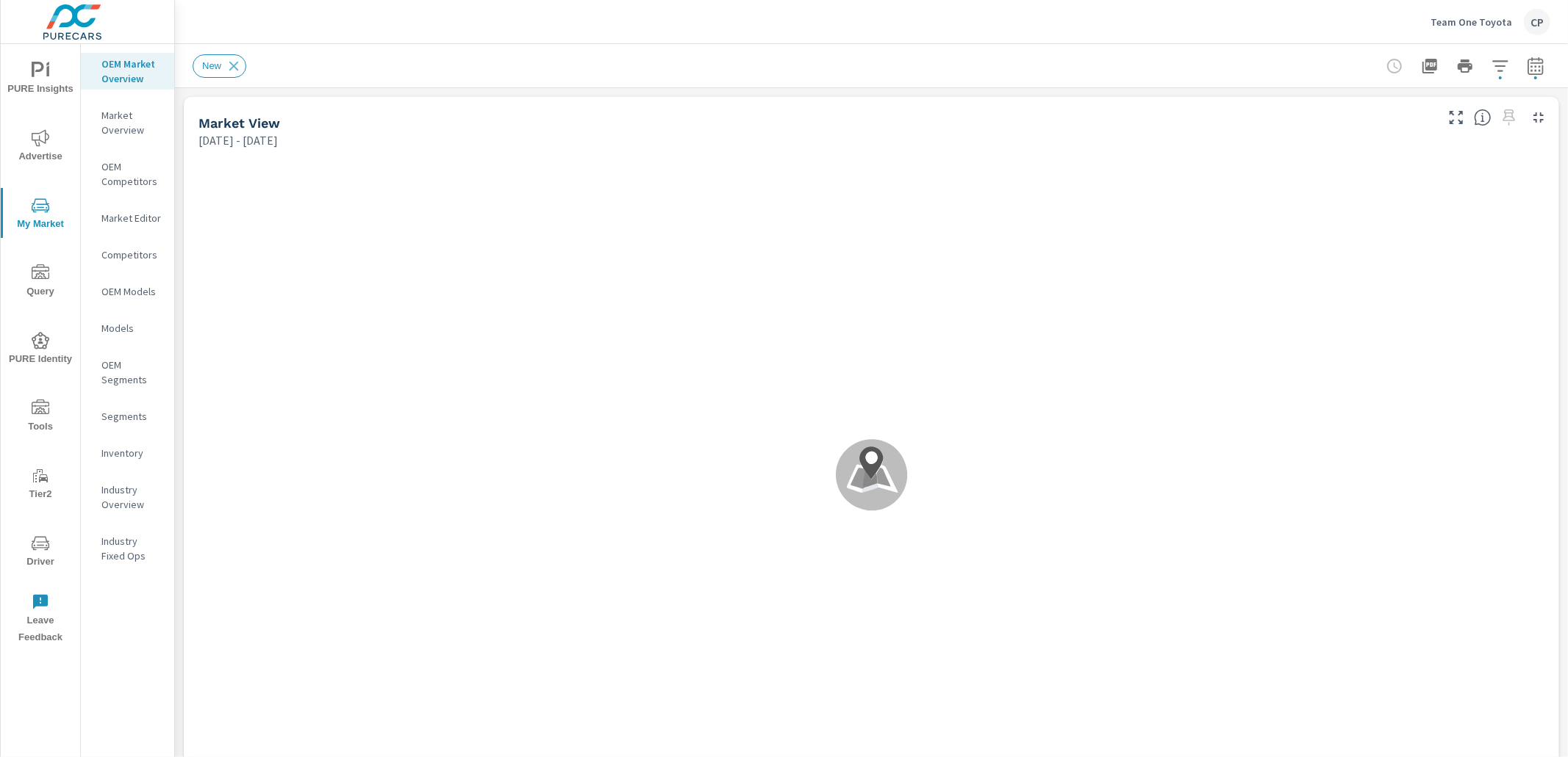
click at [431, 61] on div "New" at bounding box center [768, 66] width 1152 height 23
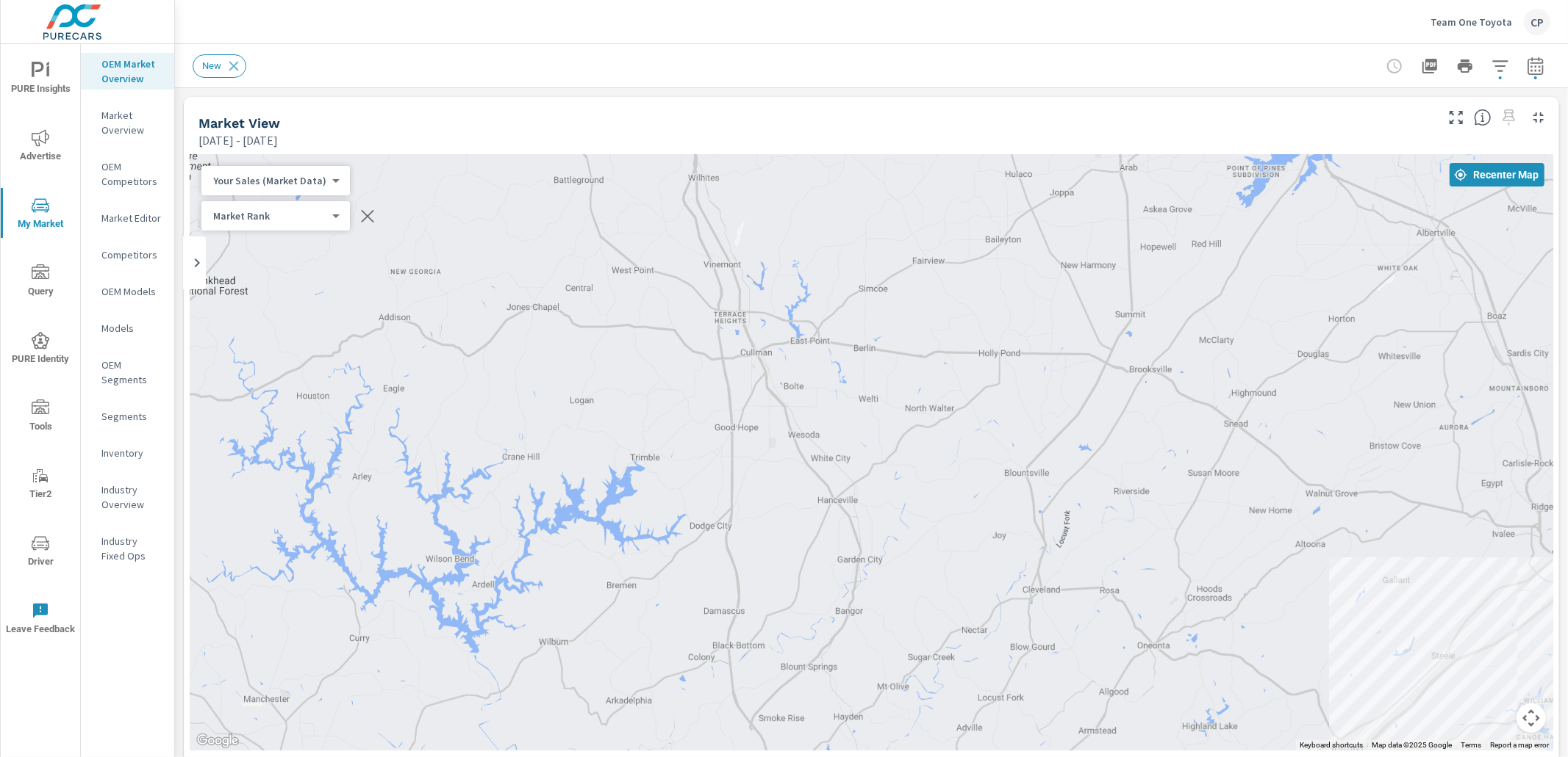
drag, startPoint x: 39, startPoint y: 118, endPoint x: 40, endPoint y: 127, distance: 9.1
click at [39, 118] on div "PURE Insights Advertise My Market Query PURE Identity Tools Tier2 Driver Leave …" at bounding box center [40, 349] width 79 height 608
click at [32, 137] on icon "nav menu" at bounding box center [41, 137] width 18 height 17
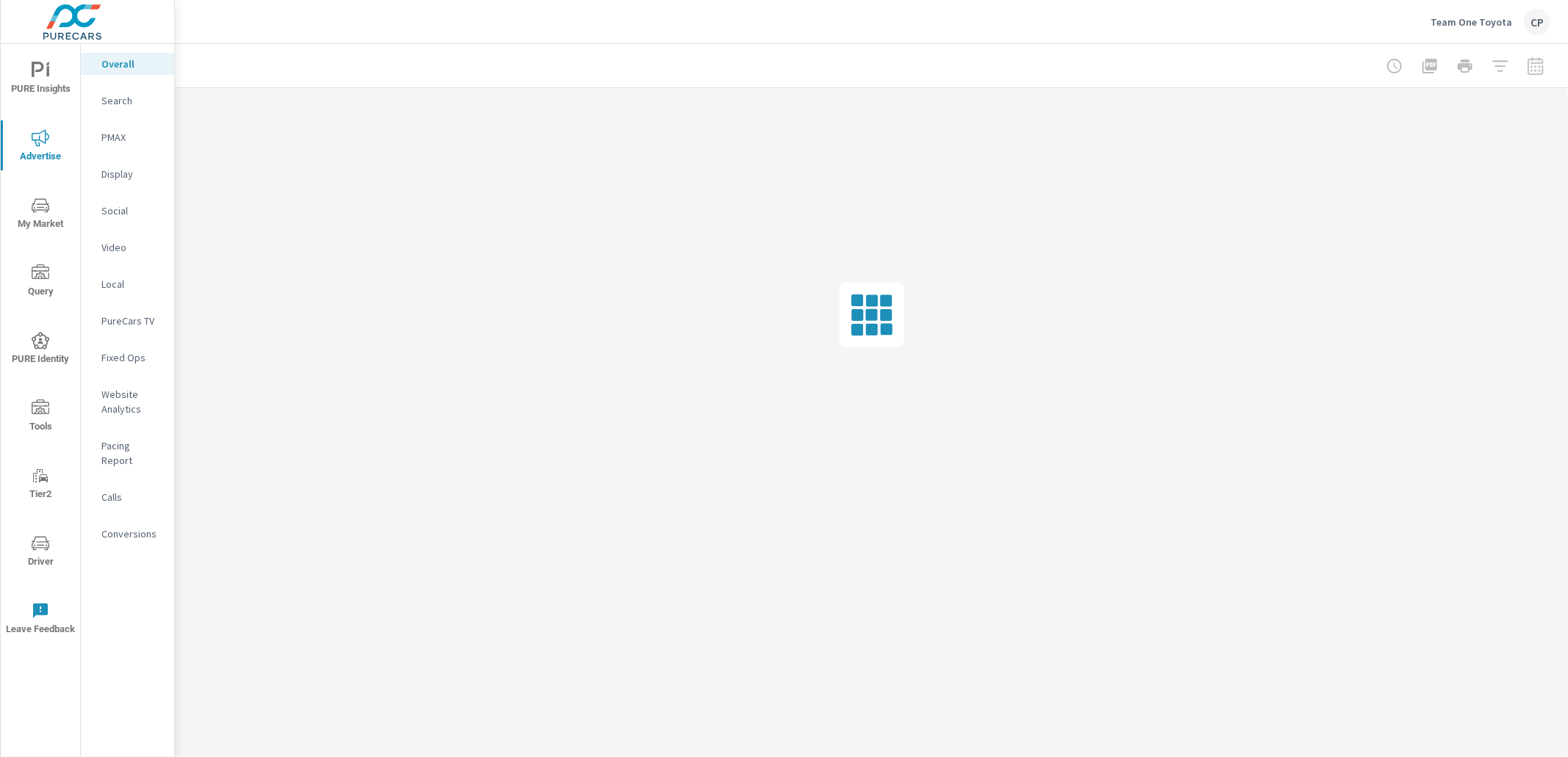
click at [138, 403] on p "Website Analytics" at bounding box center [132, 401] width 61 height 29
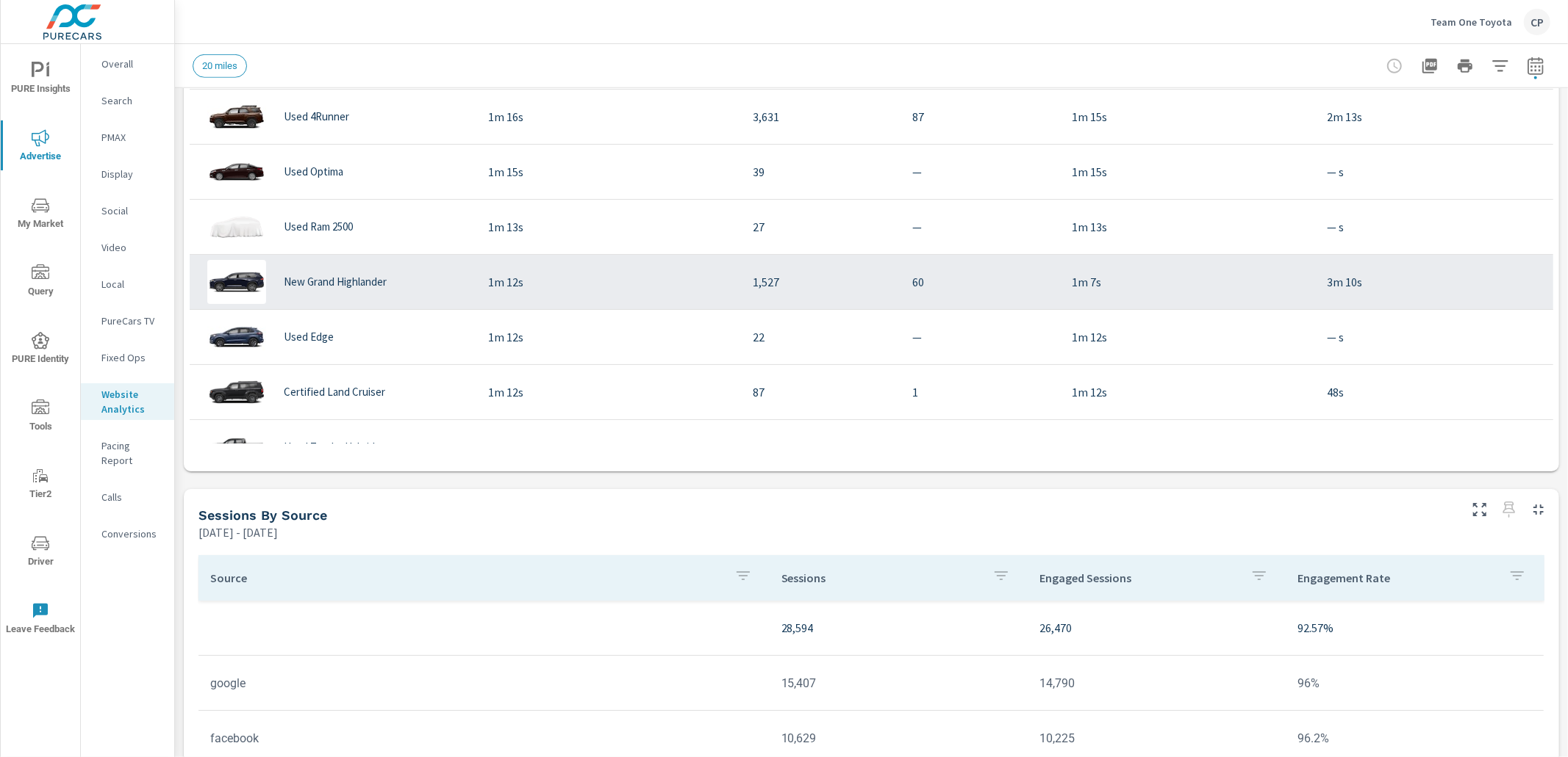
scroll to position [817, 0]
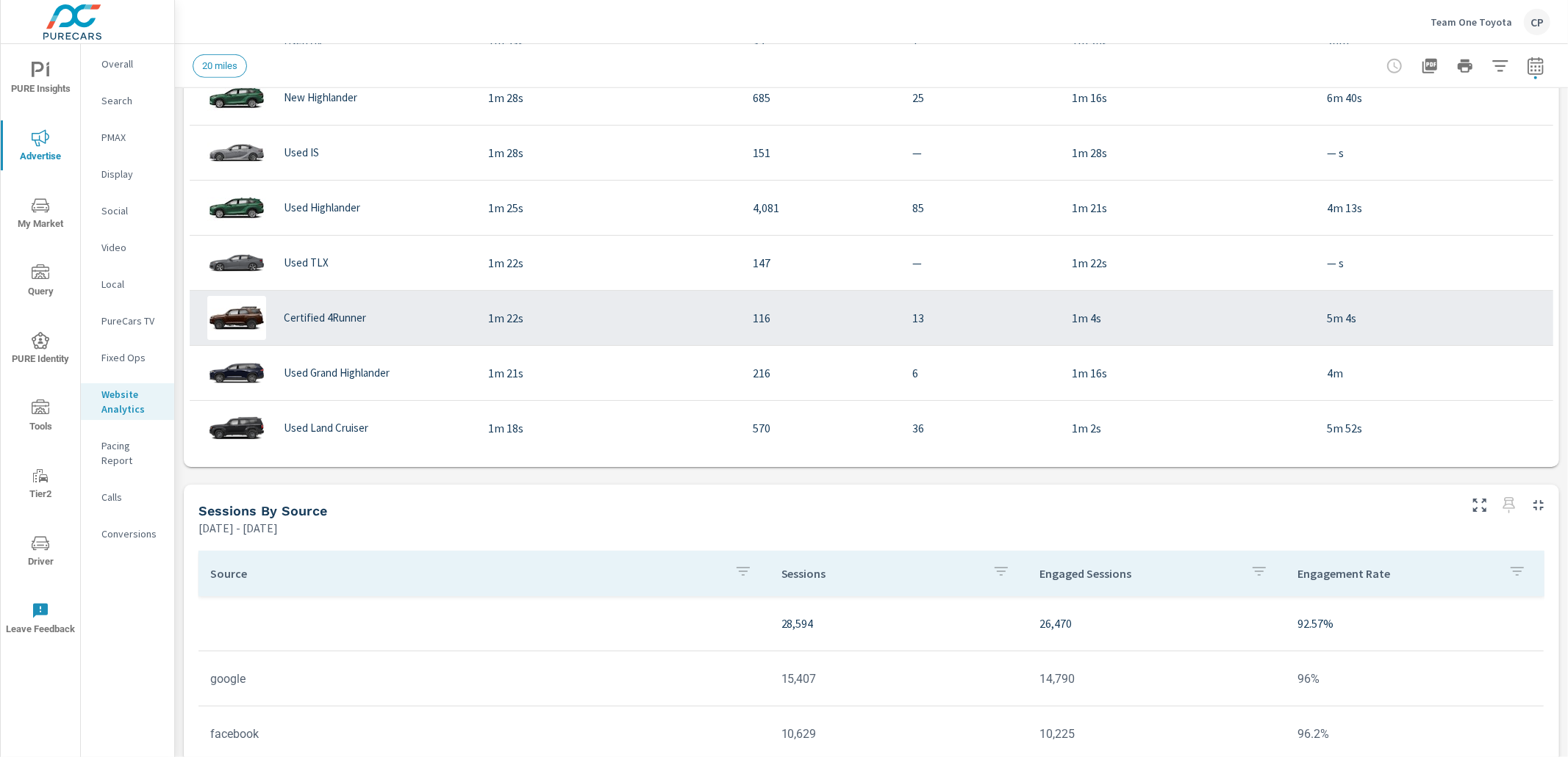
scroll to position [70, 0]
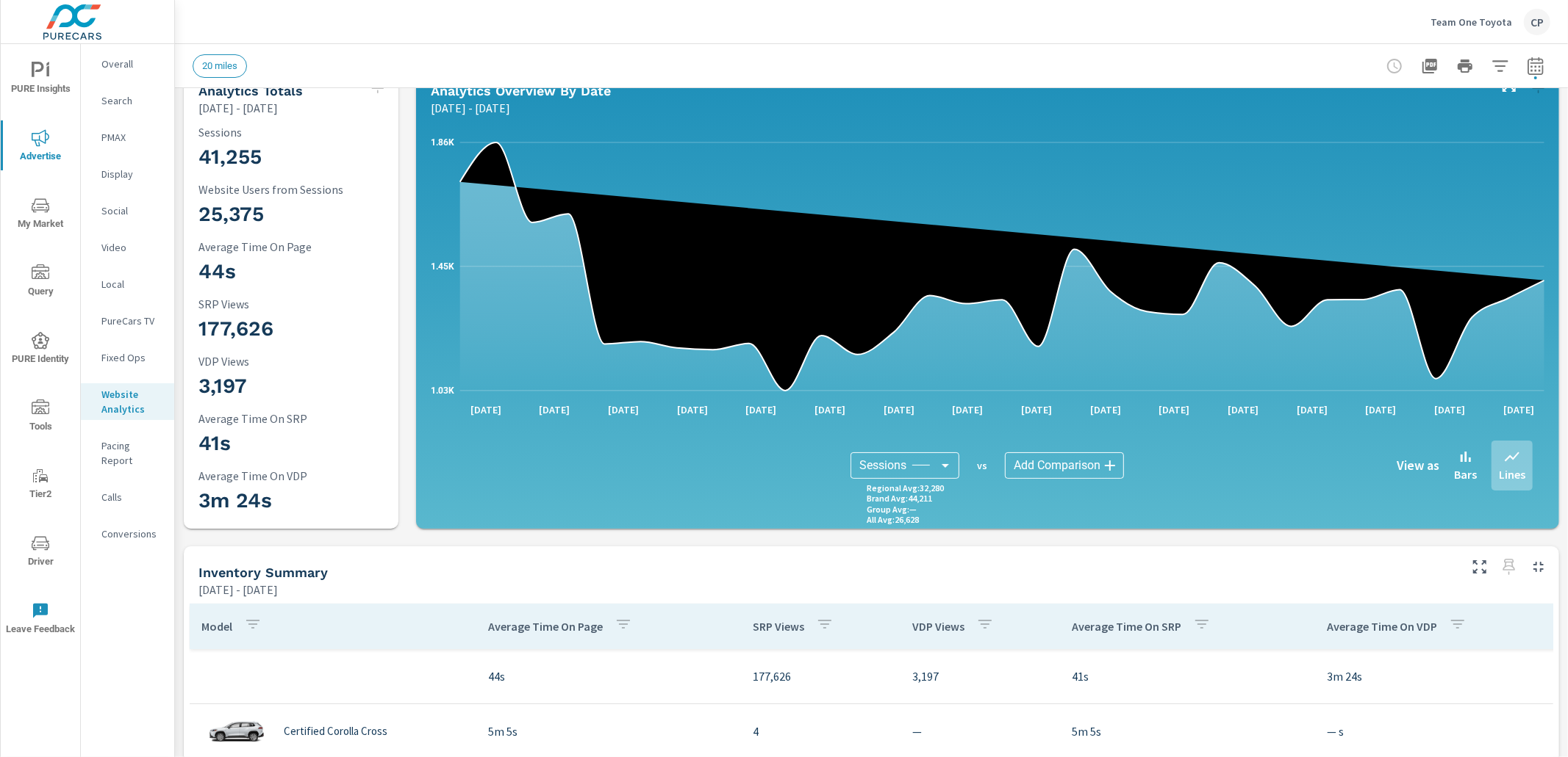
scroll to position [32, 0]
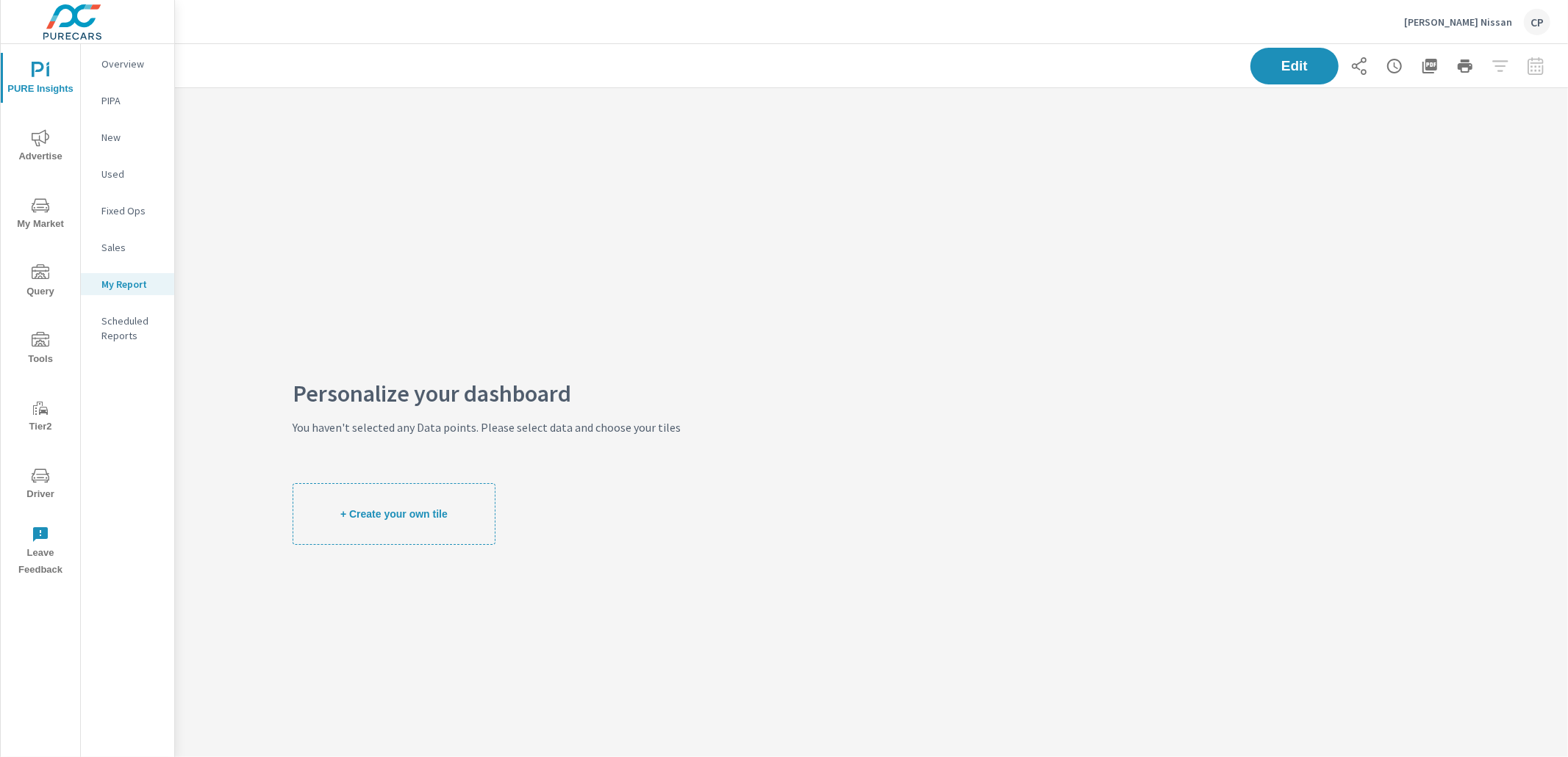
click at [28, 135] on span "Advertise" at bounding box center [40, 147] width 70 height 36
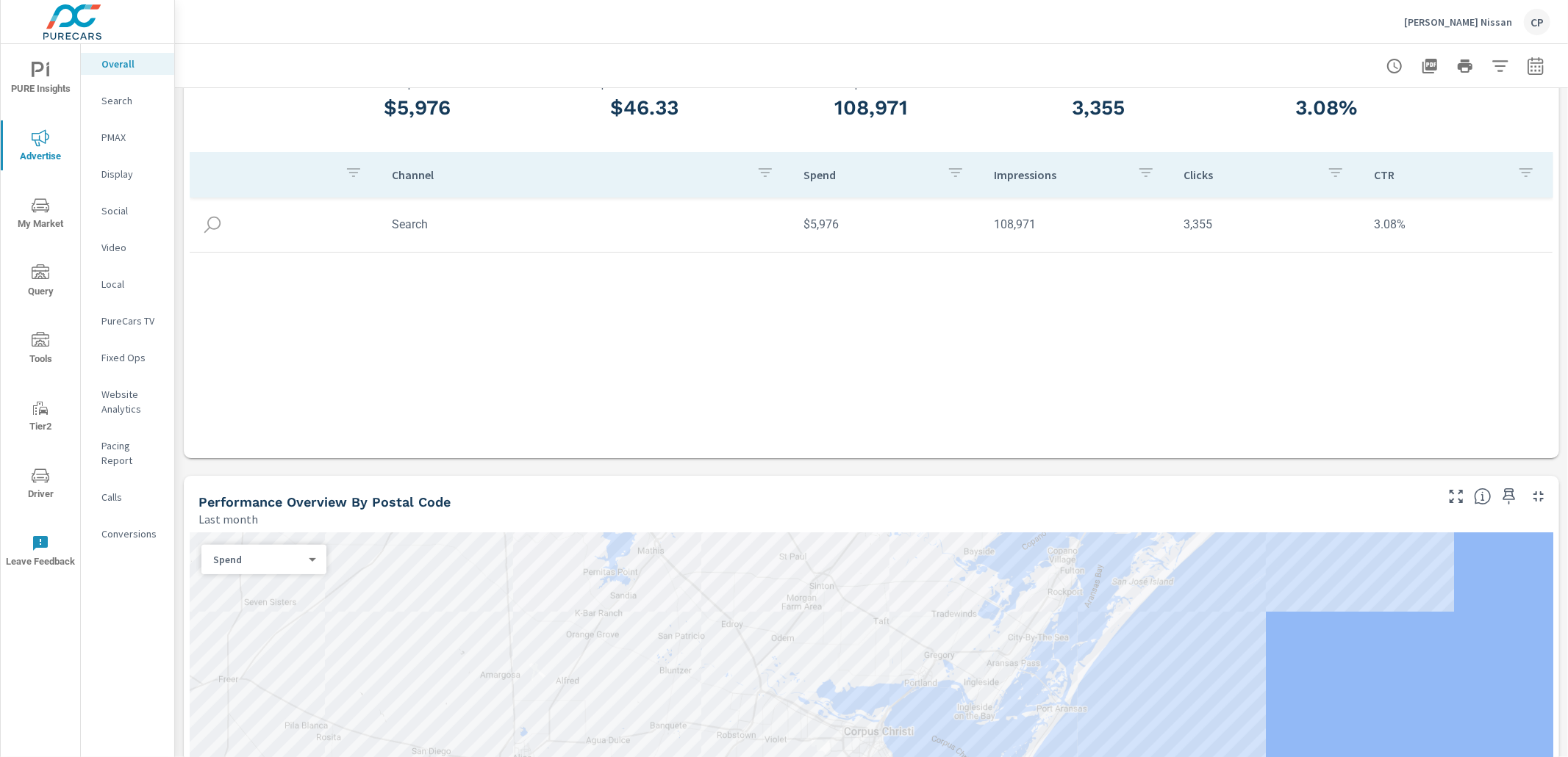
scroll to position [56, 0]
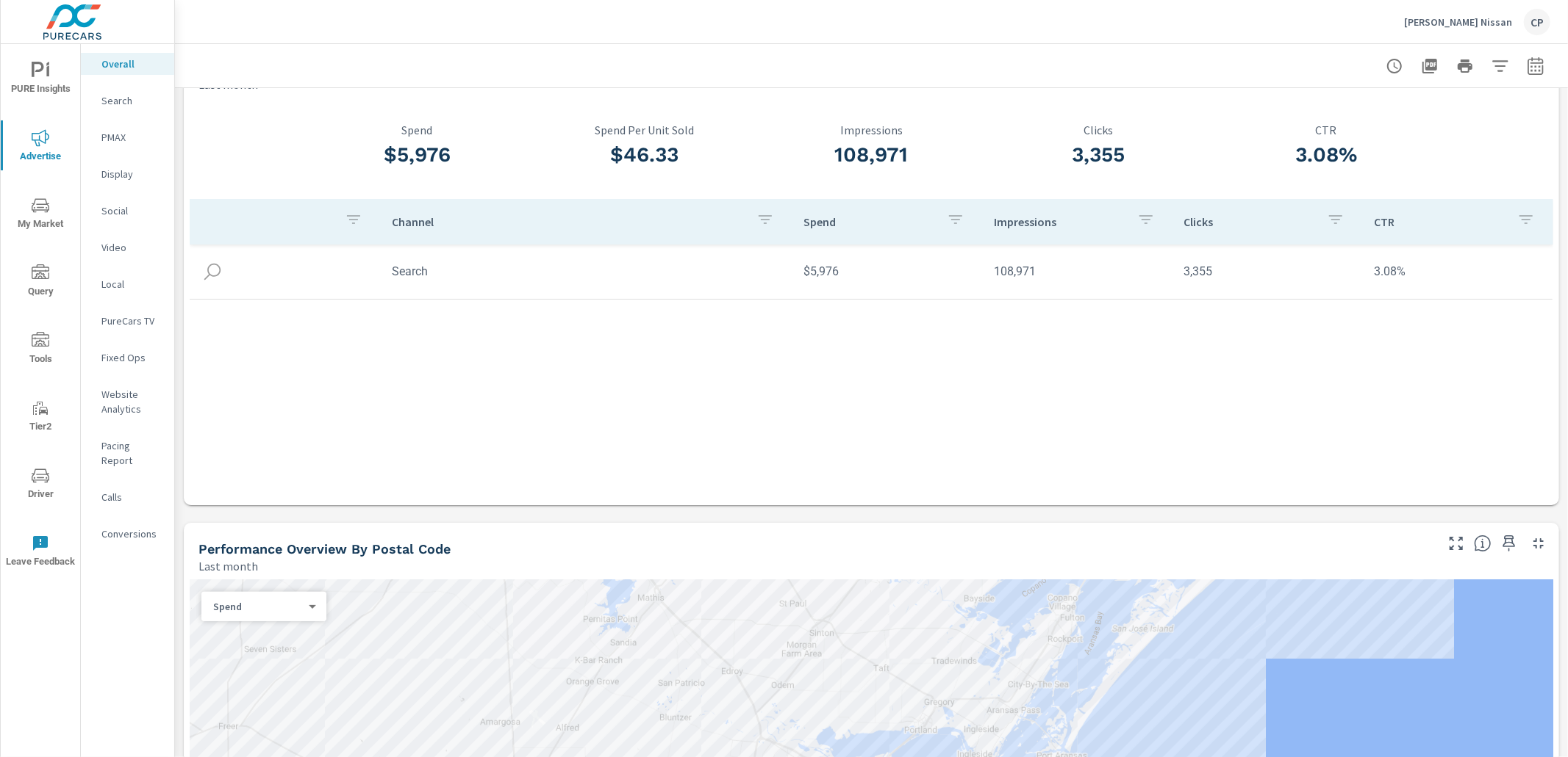
click at [109, 105] on p "Search" at bounding box center [132, 101] width 61 height 15
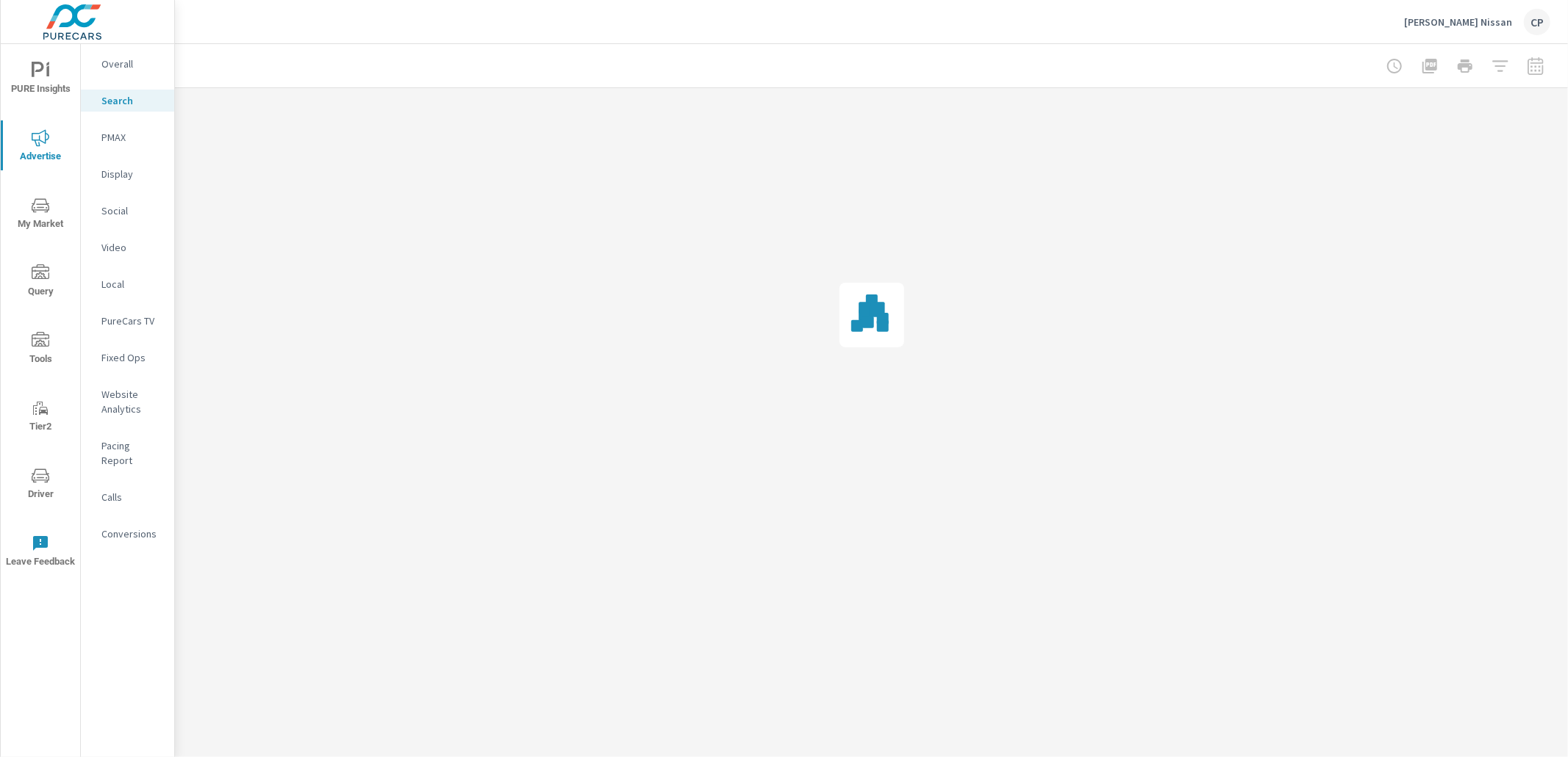
click at [51, 82] on span "PURE Insights" at bounding box center [40, 79] width 70 height 36
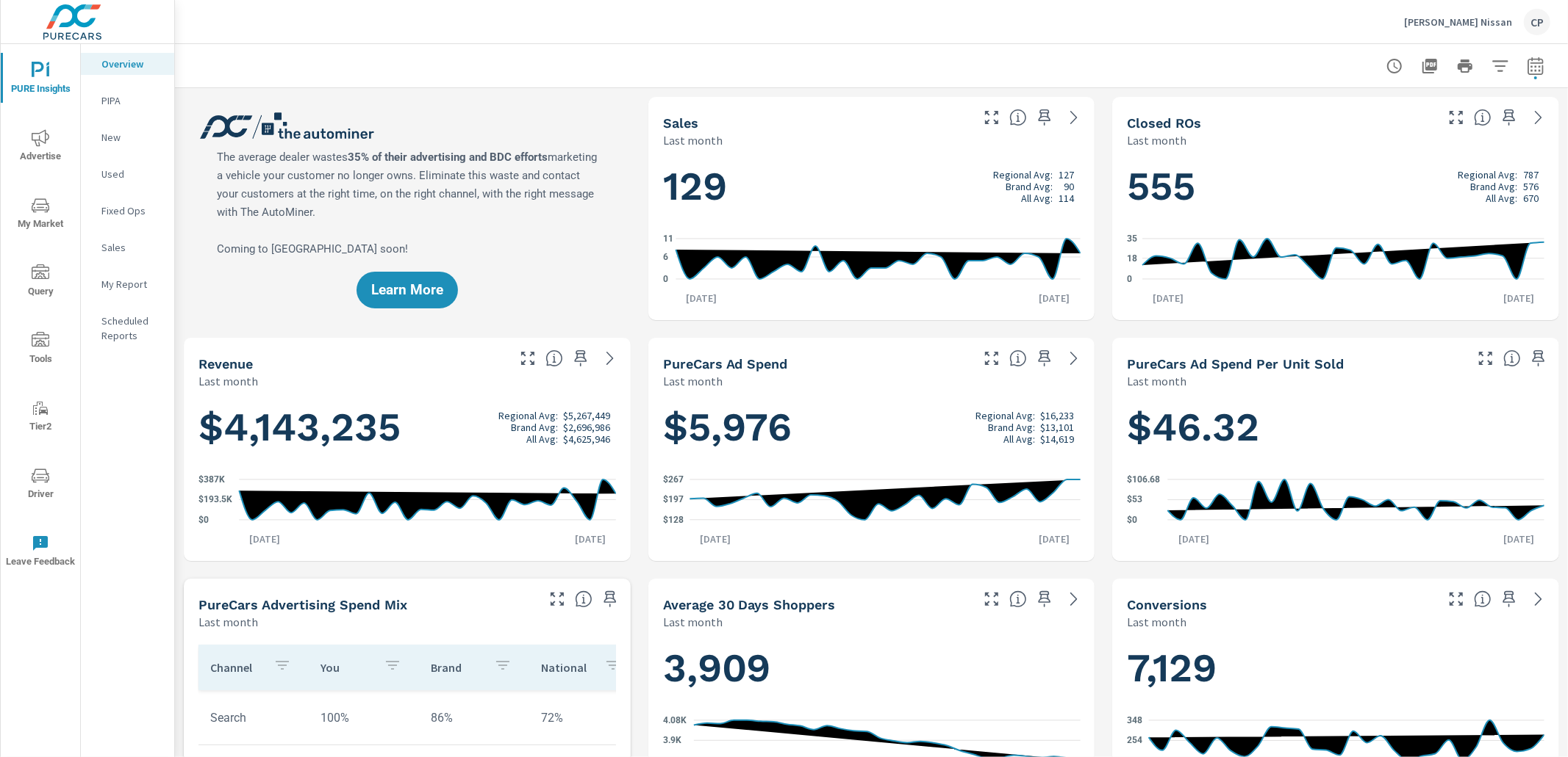
click at [1542, 68] on icon "button" at bounding box center [1534, 66] width 15 height 18
click at [1483, 112] on select "Custom Yesterday Last week Last 7 days Last 14 days Last 30 days Last 45 days L…" at bounding box center [1418, 126] width 147 height 29
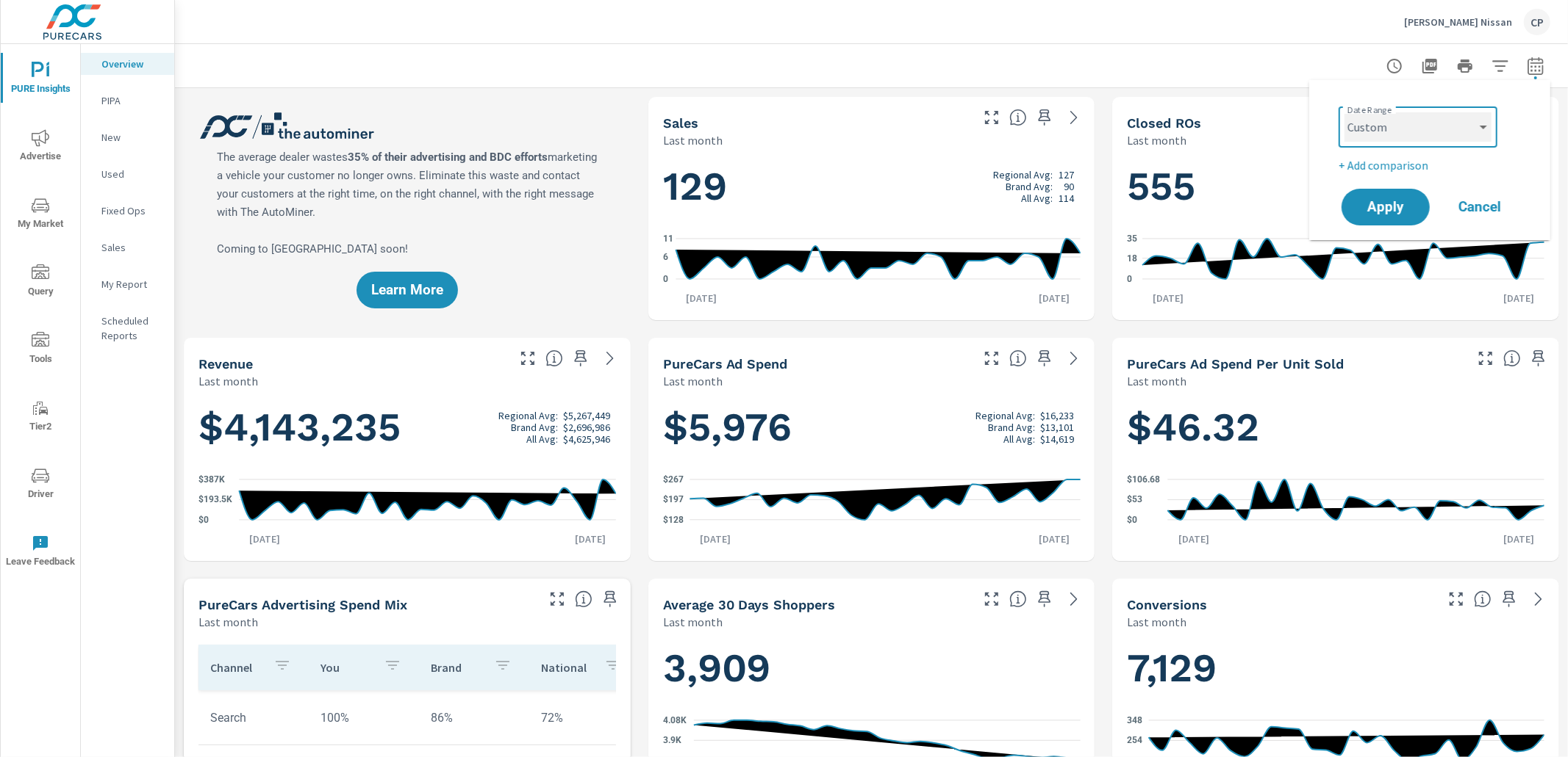
click at [1345, 112] on select "Custom Yesterday Last week Last 7 days Last 14 days Last 30 days Last 45 days L…" at bounding box center [1418, 126] width 147 height 29
select select "custom"
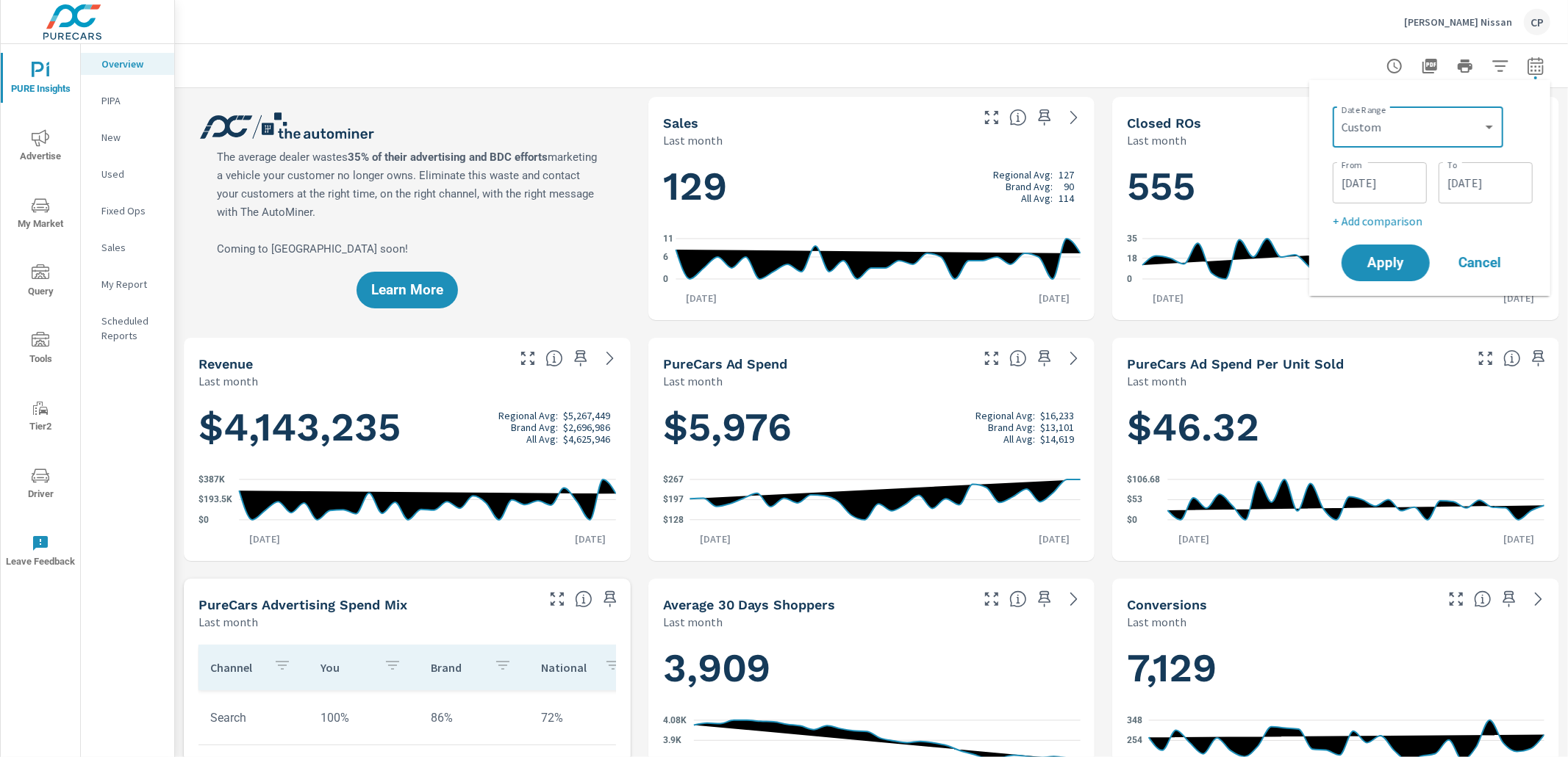
click at [1378, 184] on input "09/01/2025" at bounding box center [1379, 182] width 82 height 29
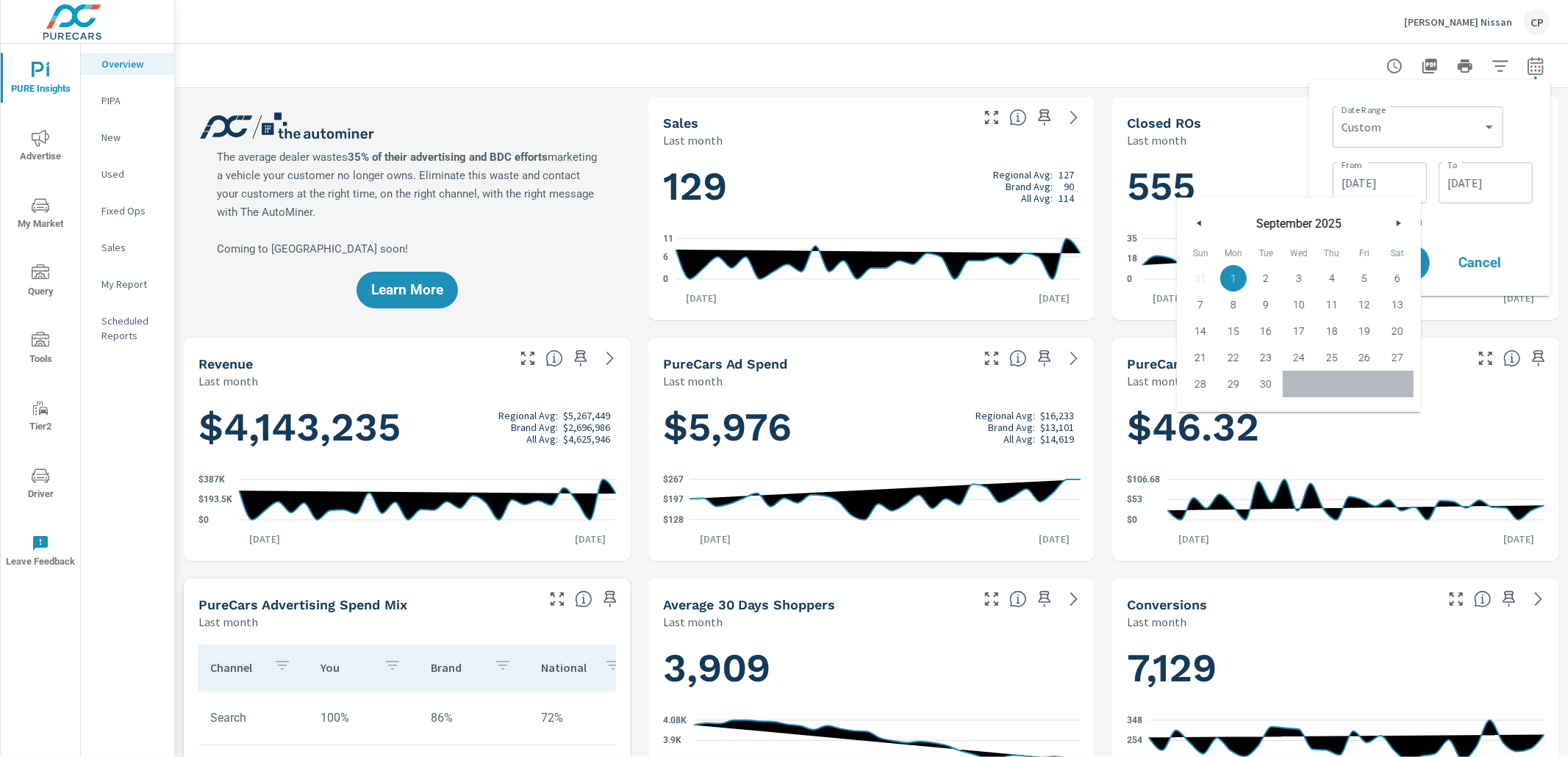
click at [1196, 222] on icon "button" at bounding box center [1197, 223] width 7 height 6
click at [1378, 276] on span "1" at bounding box center [1364, 278] width 33 height 19
type input "08/01/2025"
click at [1446, 189] on input "09/30/2025" at bounding box center [1485, 182] width 82 height 29
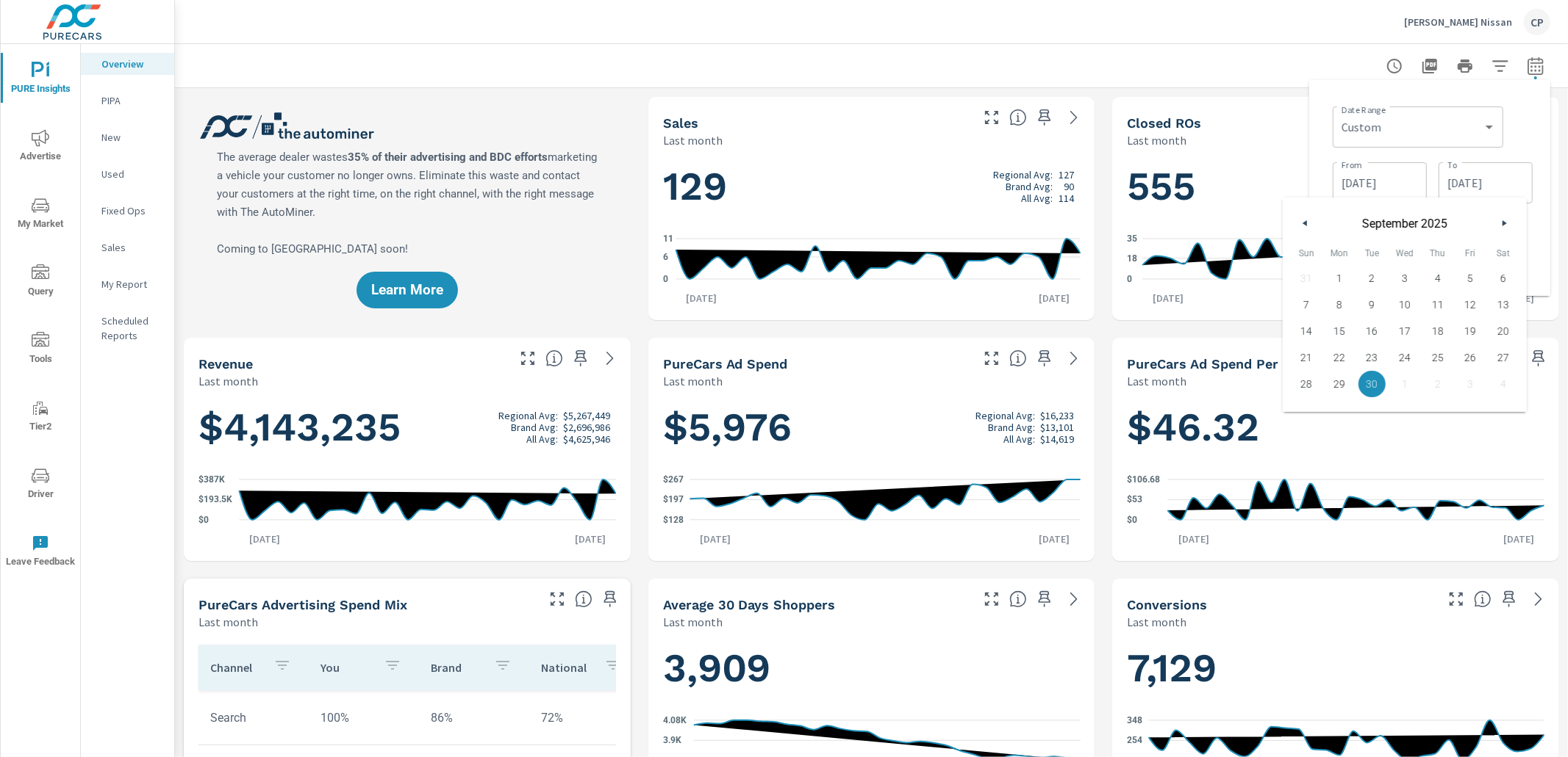
click at [1310, 223] on button "button" at bounding box center [1305, 223] width 18 height 18
click at [1308, 408] on span "31" at bounding box center [1305, 410] width 33 height 19
type input "08/31/2025"
click at [1532, 252] on div "Date Range Custom Yesterday Last week Last 7 days Last 14 days Last 30 days Las…" at bounding box center [1429, 188] width 217 height 192
click at [1405, 270] on button "Apply" at bounding box center [1386, 262] width 91 height 38
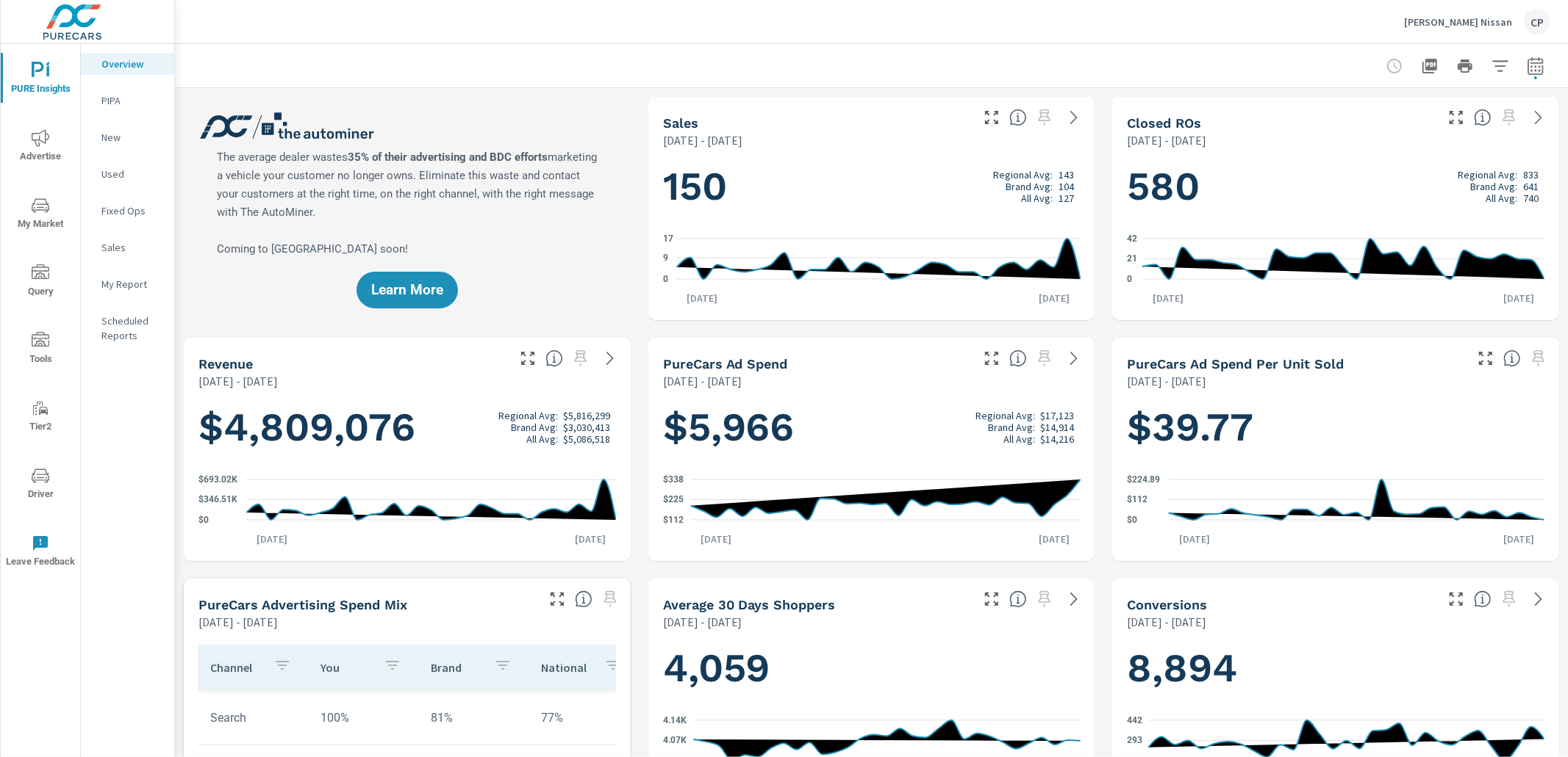
drag, startPoint x: 1543, startPoint y: 66, endPoint x: 1524, endPoint y: 74, distance: 20.6
click at [1540, 68] on icon "button" at bounding box center [1535, 66] width 18 height 18
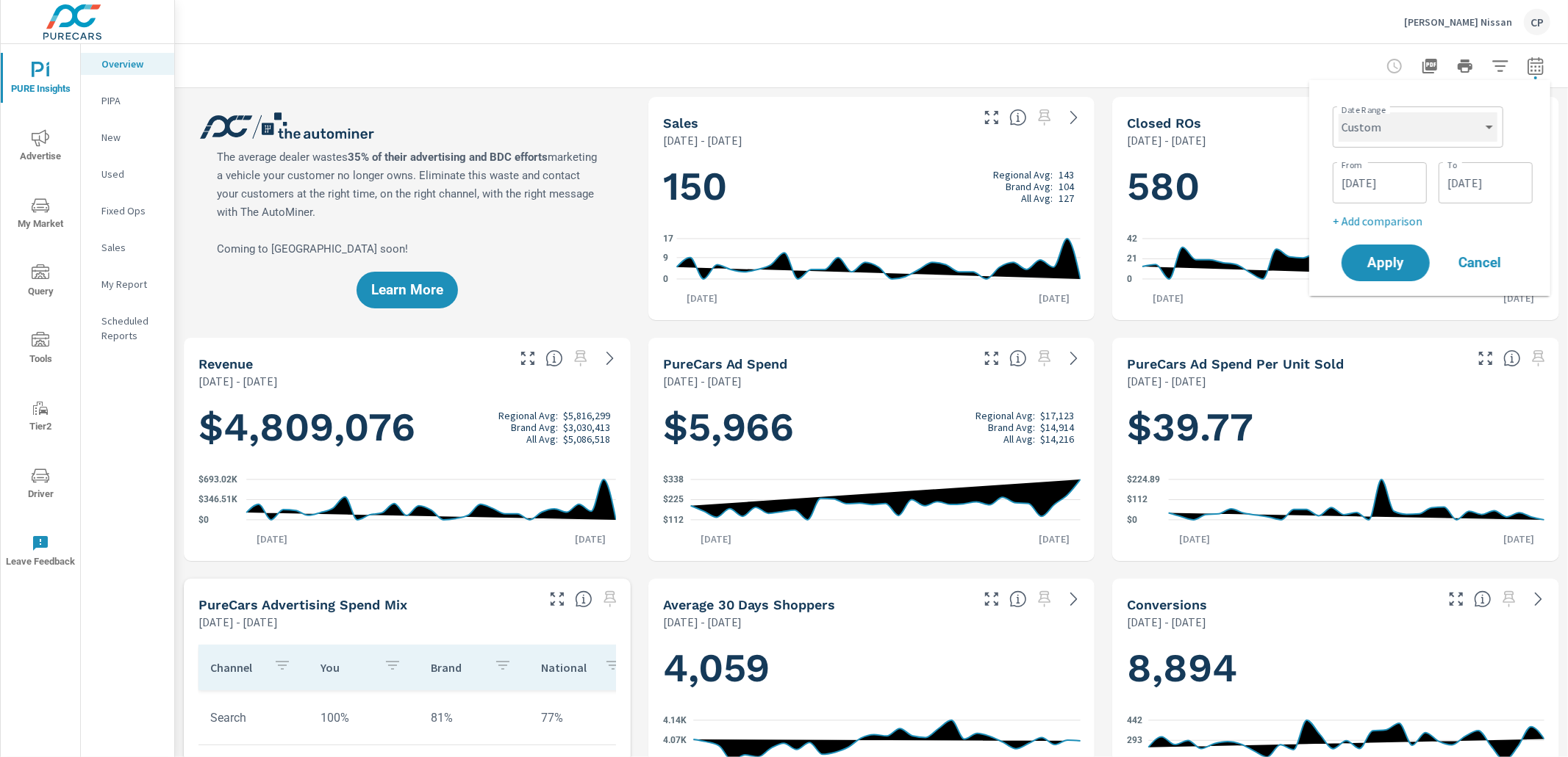
click at [1376, 141] on select "Custom Yesterday Last week Last 7 days Last 14 days Last 30 days Last 45 days L…" at bounding box center [1418, 126] width 158 height 29
click at [1338, 112] on select "Custom Yesterday Last week Last 7 days Last 14 days Last 30 days Last 45 days L…" at bounding box center [1418, 126] width 158 height 29
select select "Last month"
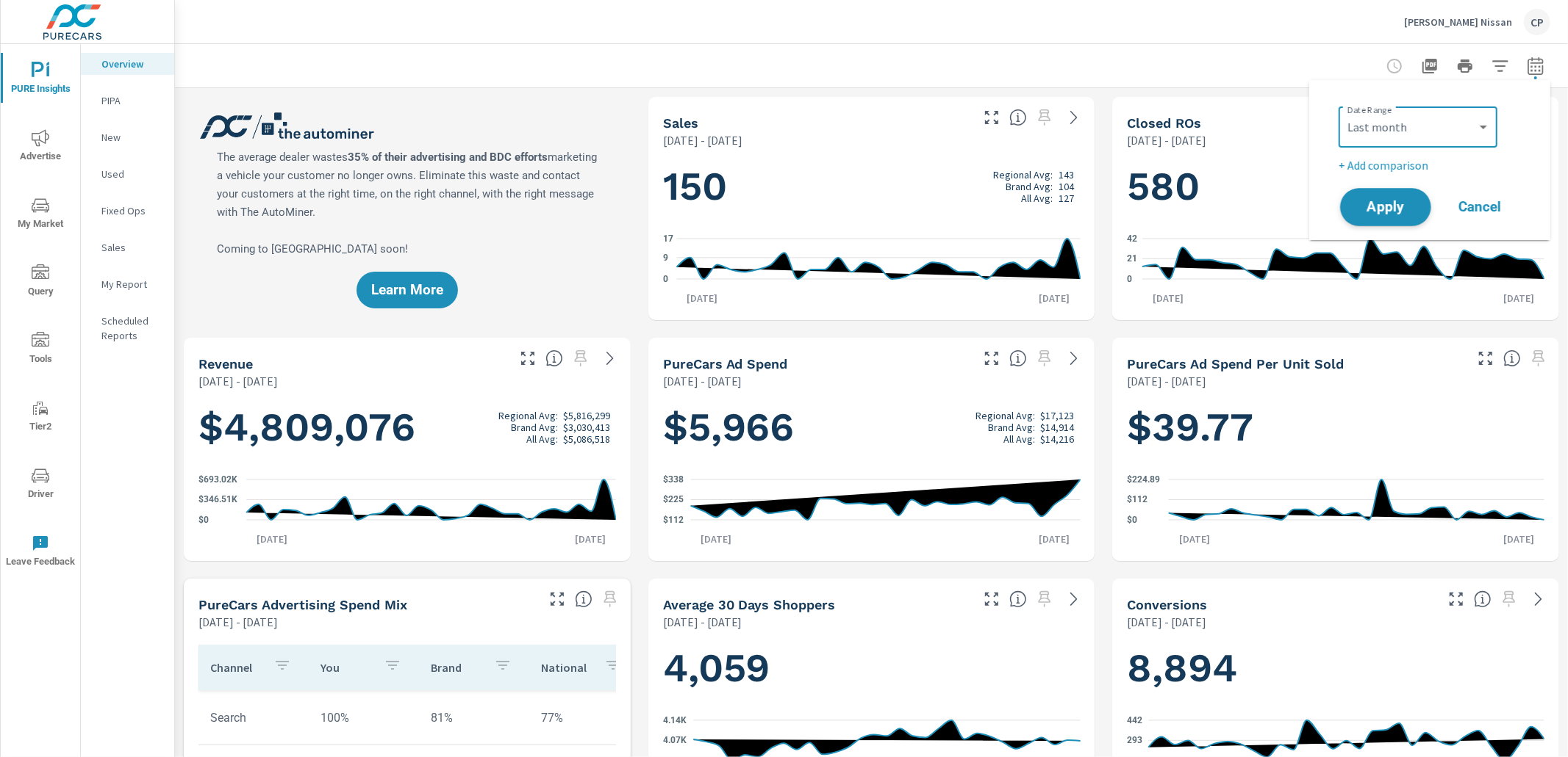
click at [1374, 207] on span "Apply" at bounding box center [1386, 207] width 61 height 14
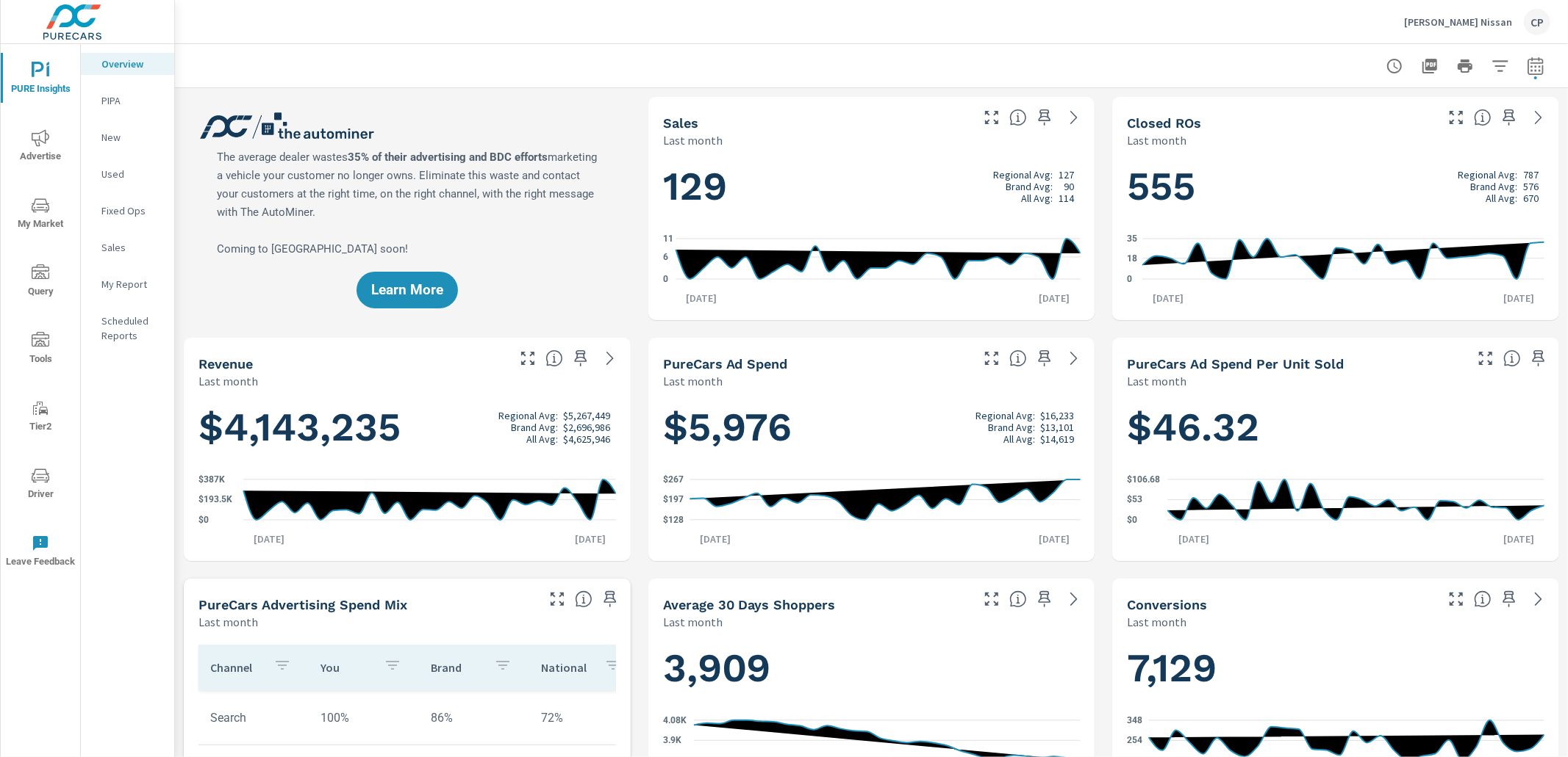
scroll to position [13, 0]
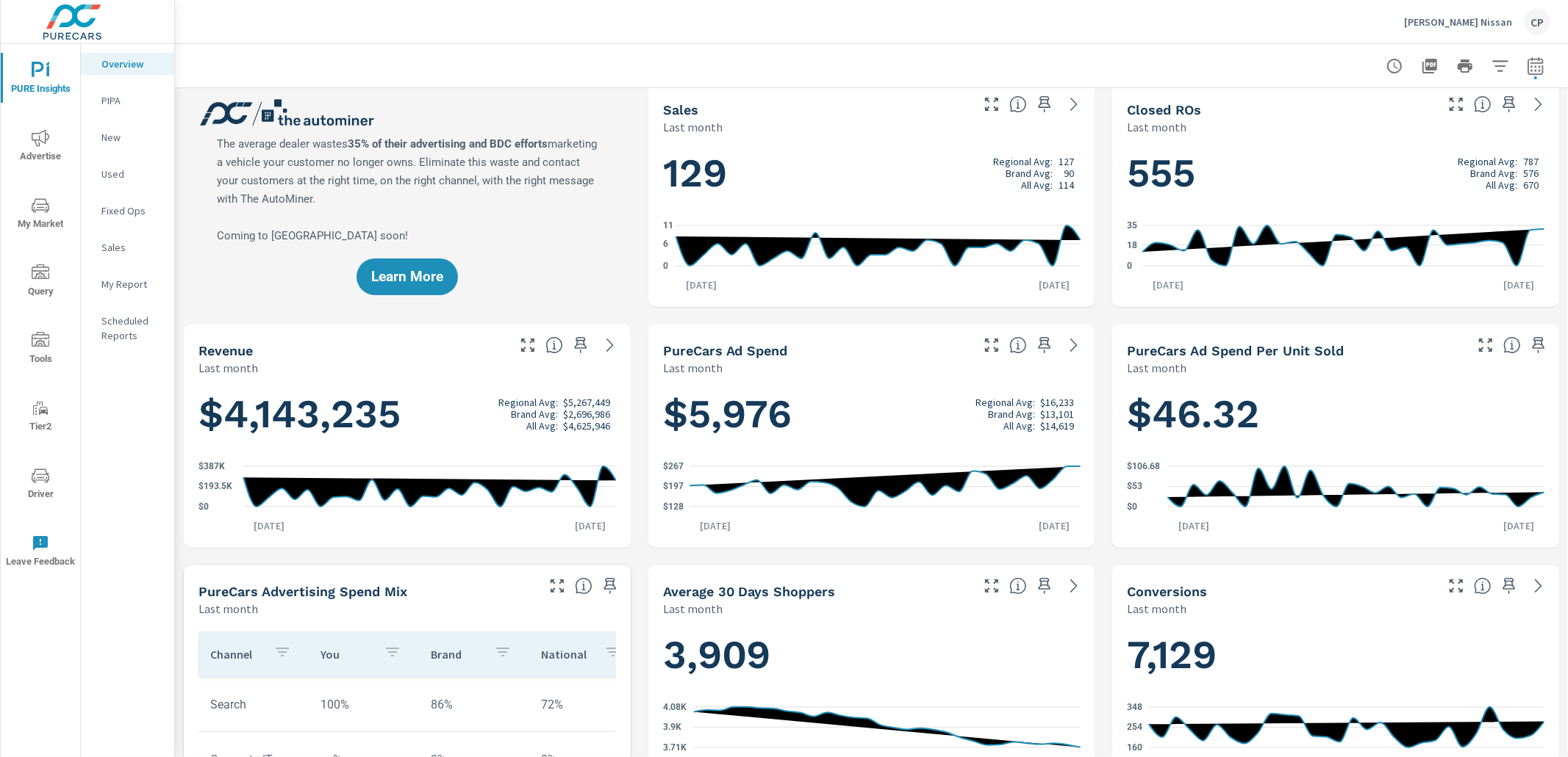
click at [114, 164] on div "Used" at bounding box center [127, 173] width 93 height 22
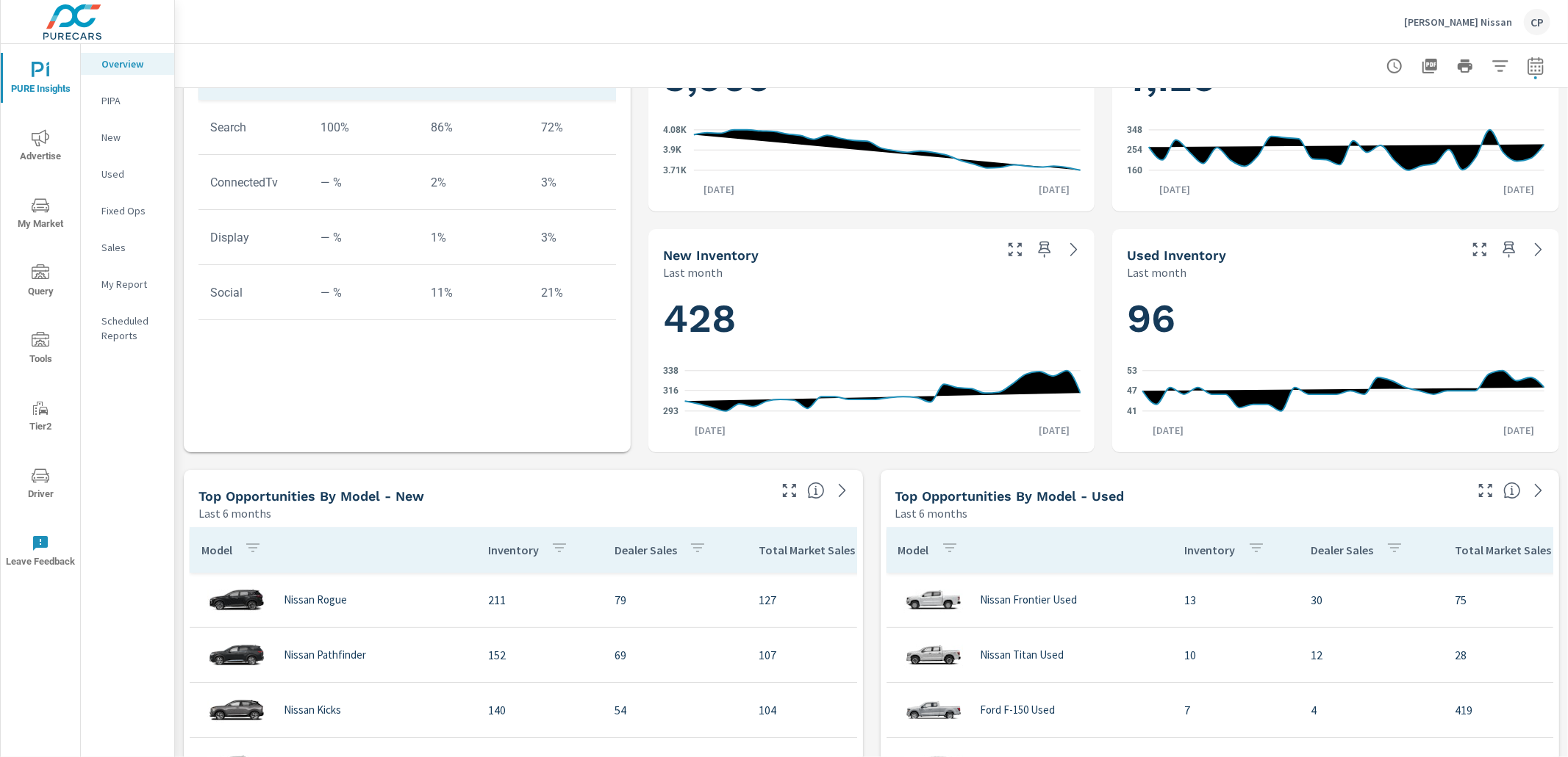
scroll to position [604, 0]
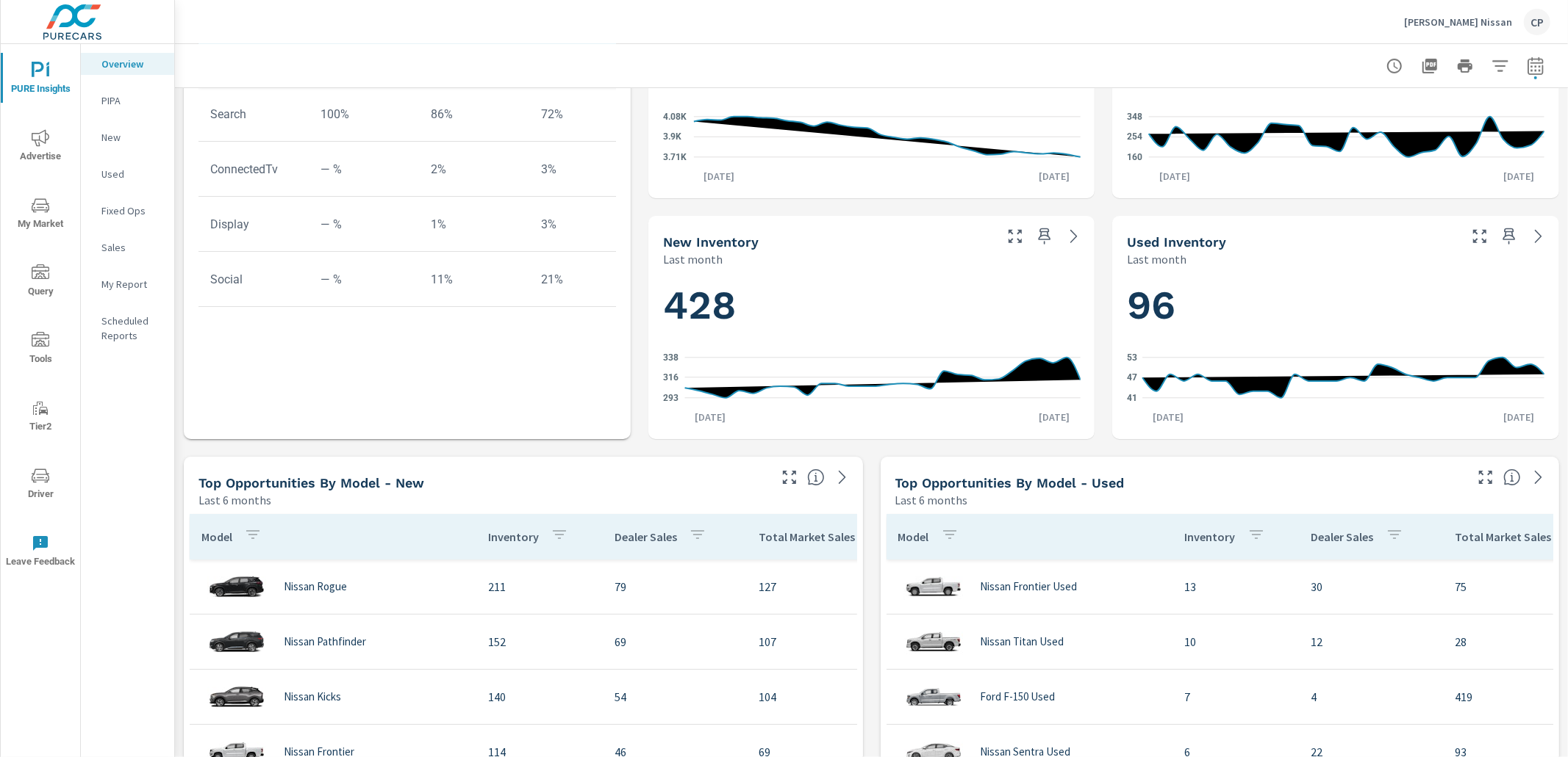
click at [49, 145] on span "Advertise" at bounding box center [40, 147] width 70 height 36
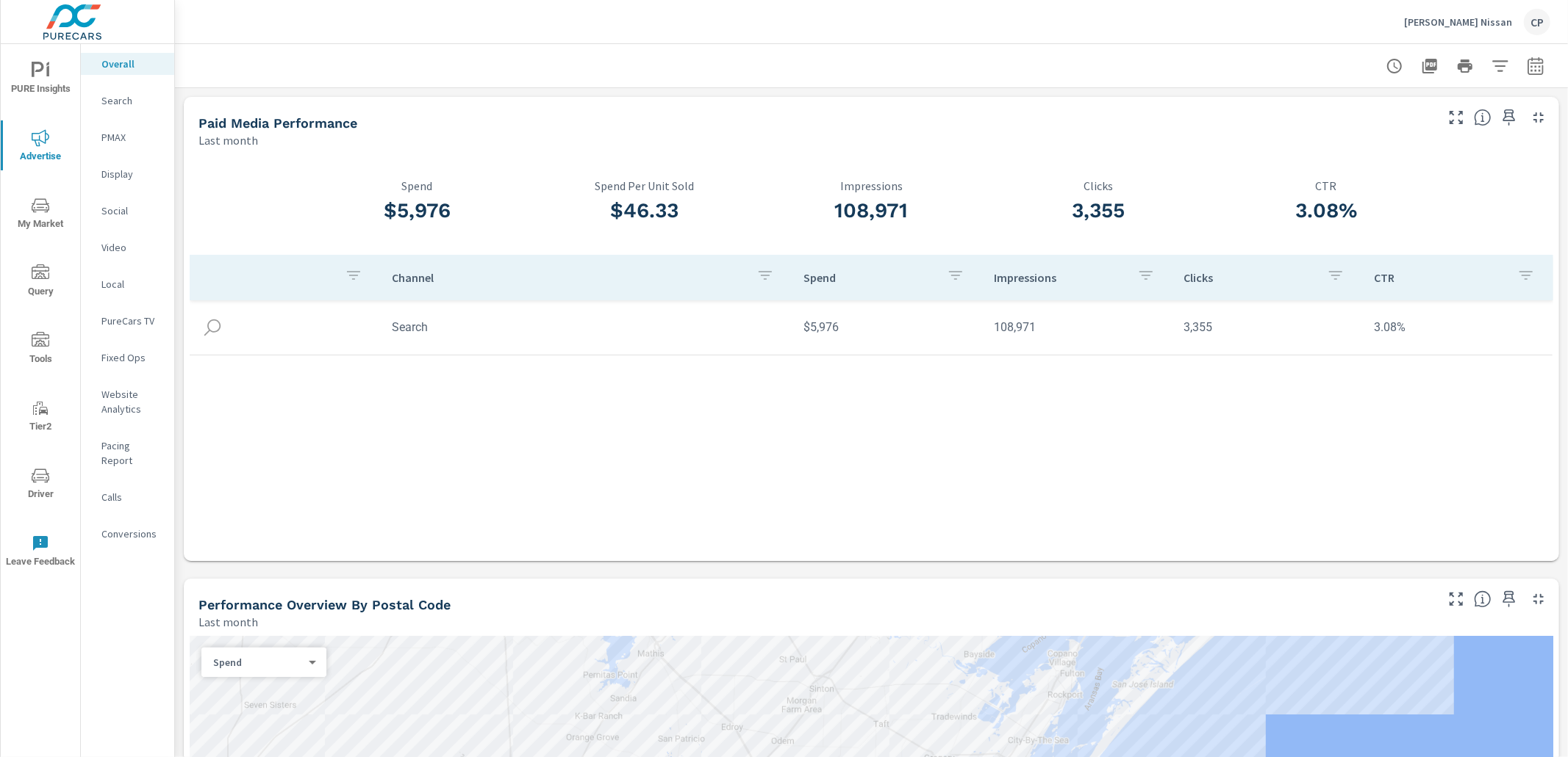
click at [104, 133] on p "PMAX" at bounding box center [132, 137] width 61 height 15
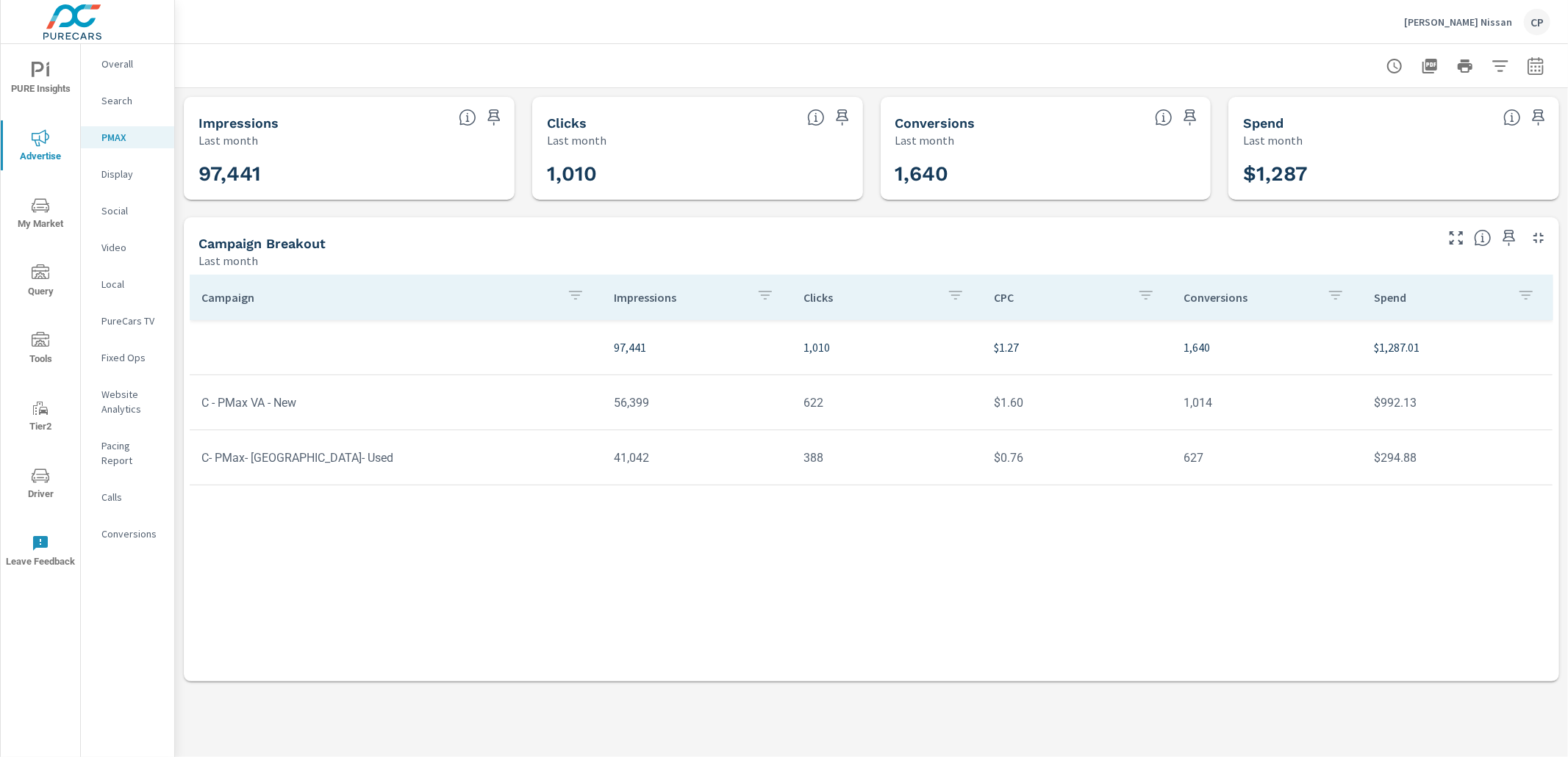
click at [148, 109] on div "Search" at bounding box center [127, 101] width 93 height 22
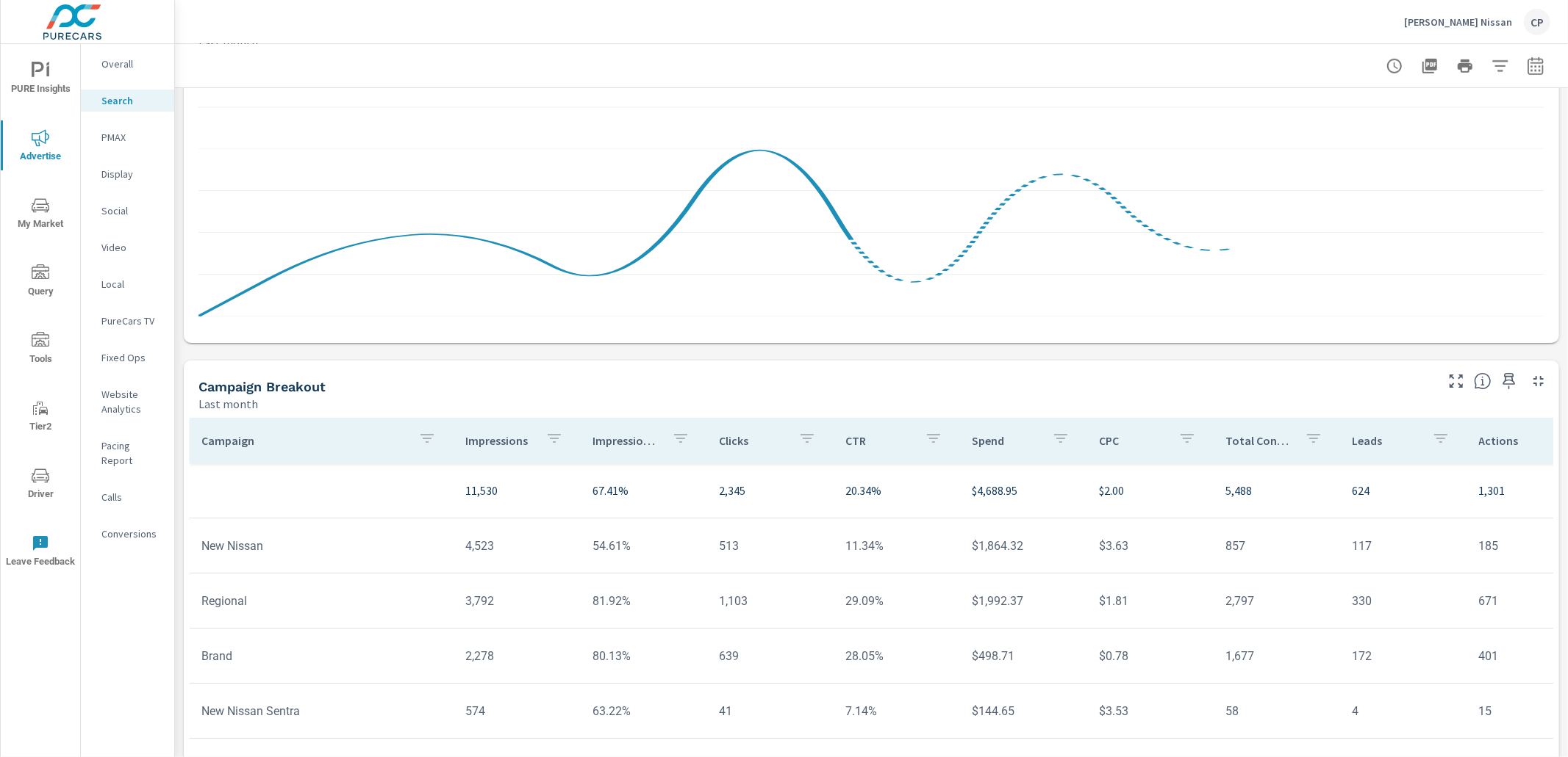
scroll to position [897, 0]
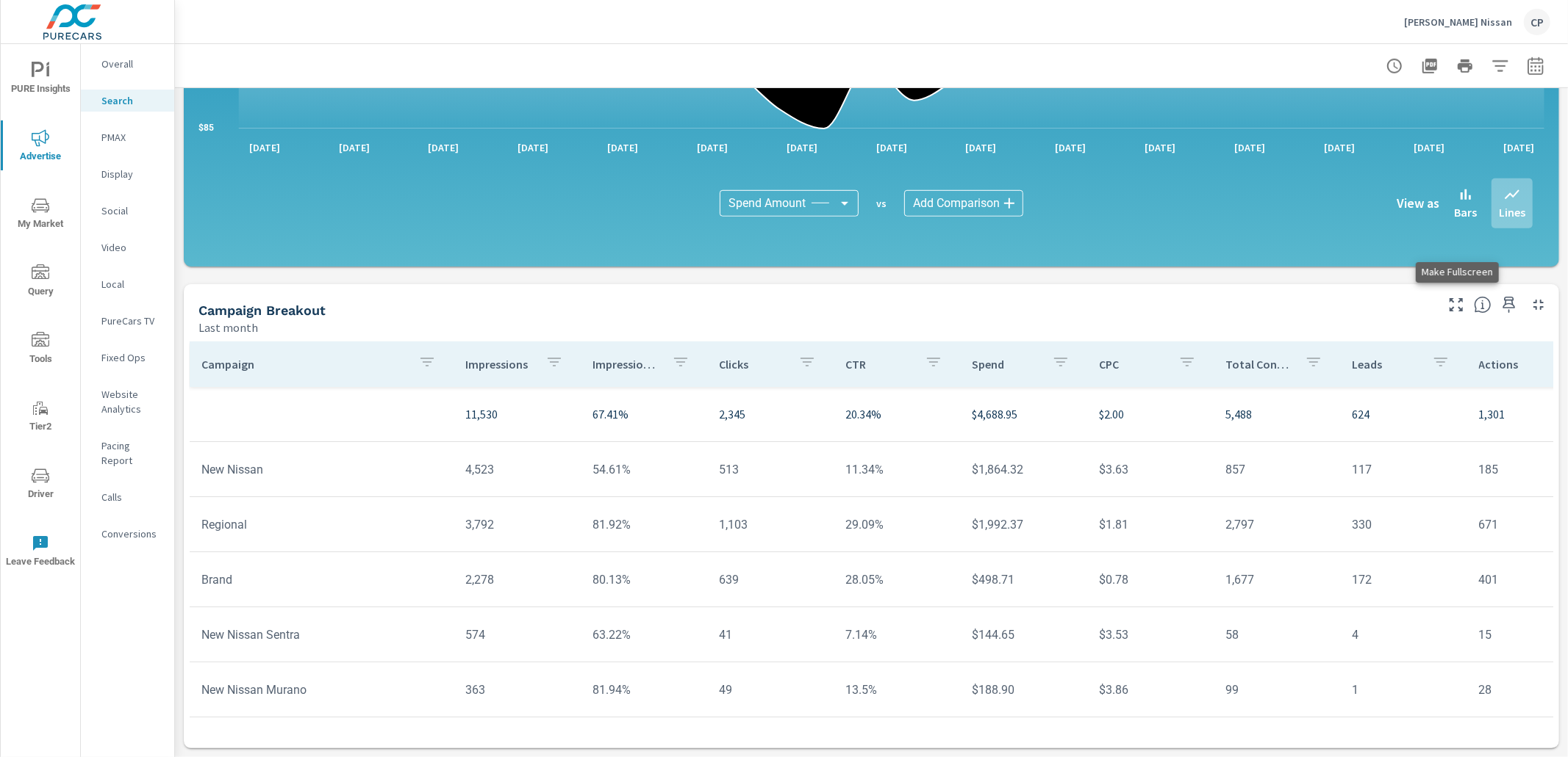
click at [1467, 300] on button "button" at bounding box center [1456, 305] width 23 height 23
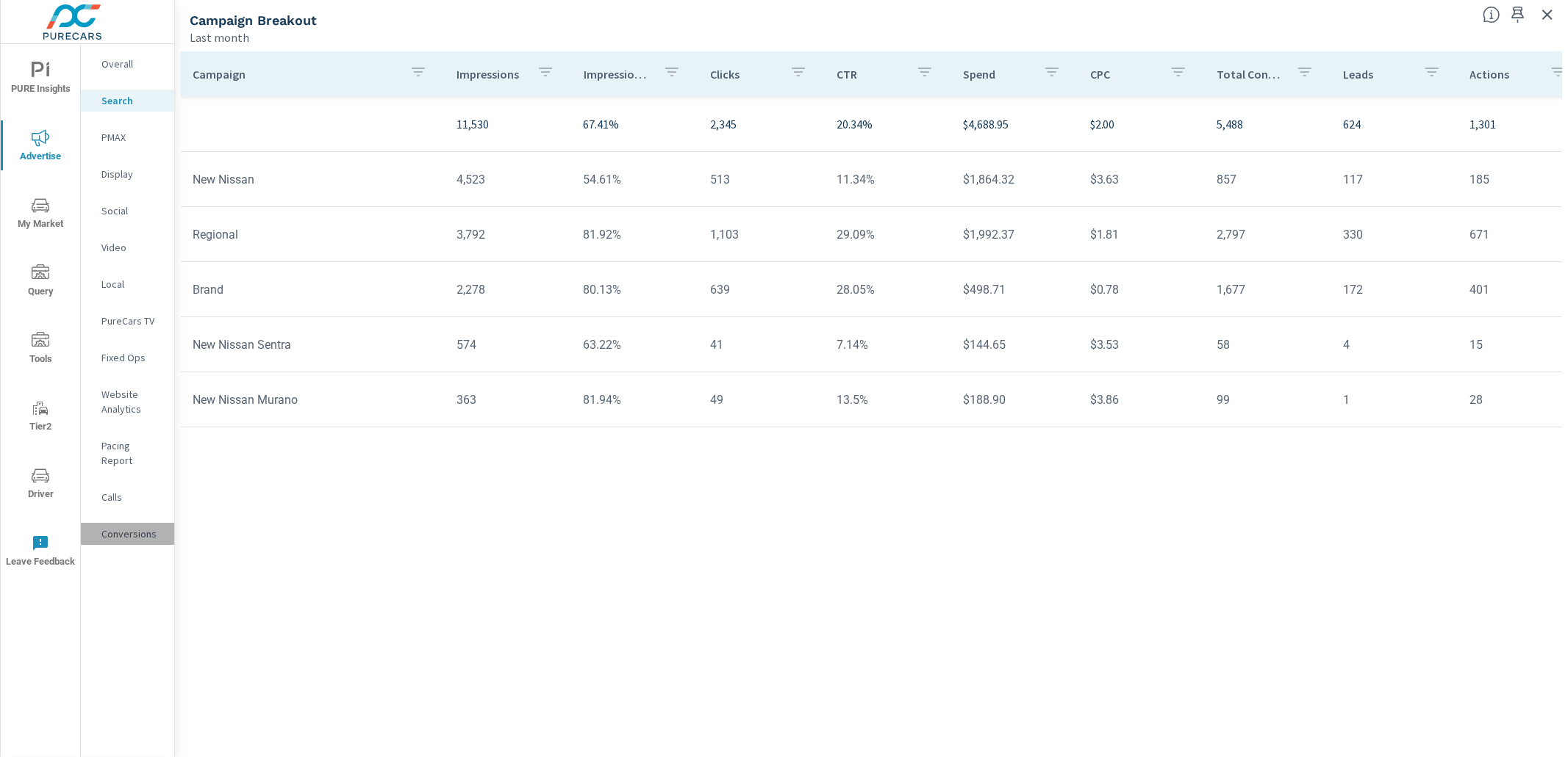
click at [132, 527] on p "Conversions" at bounding box center [132, 534] width 61 height 15
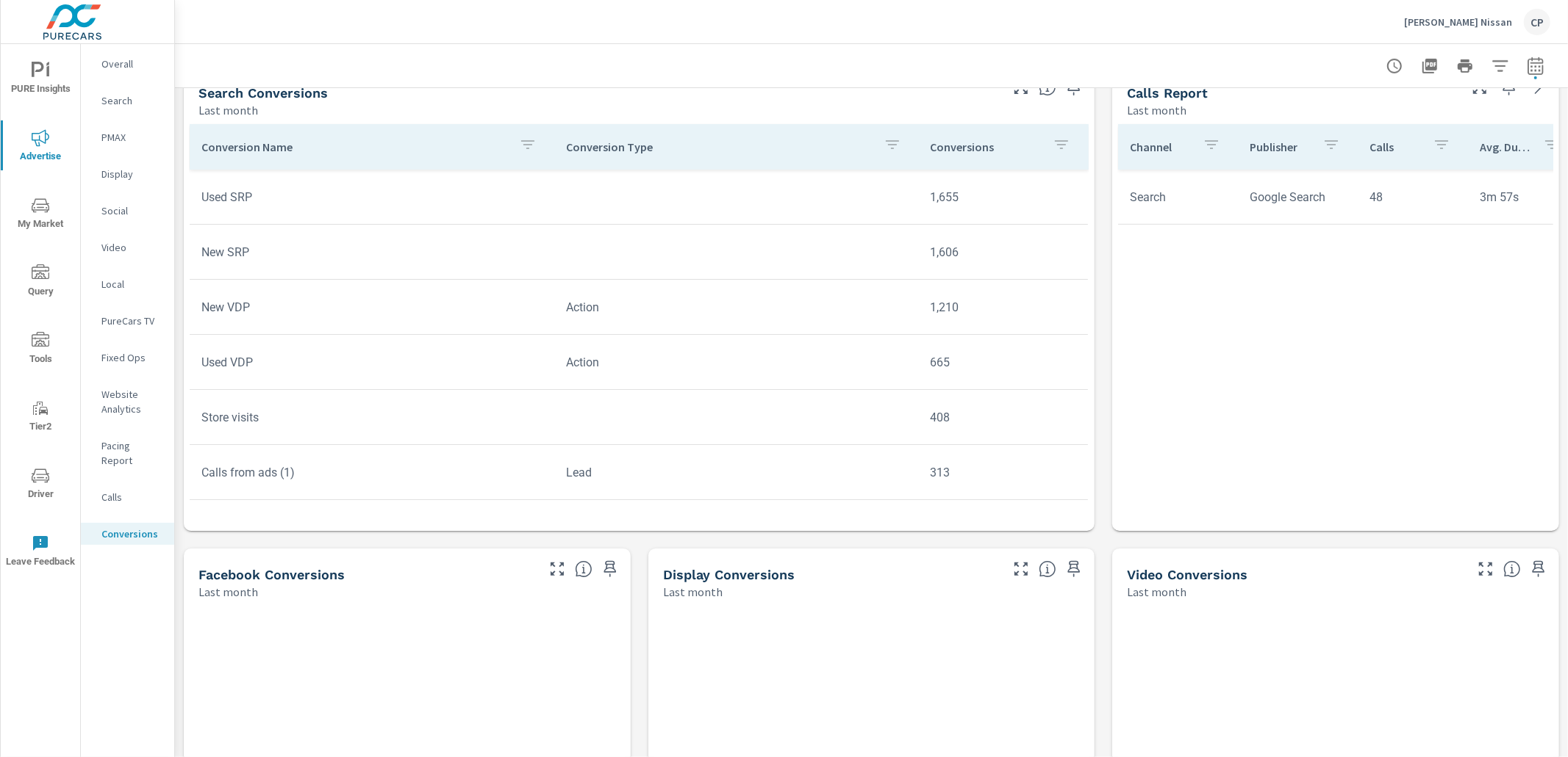
scroll to position [636, 0]
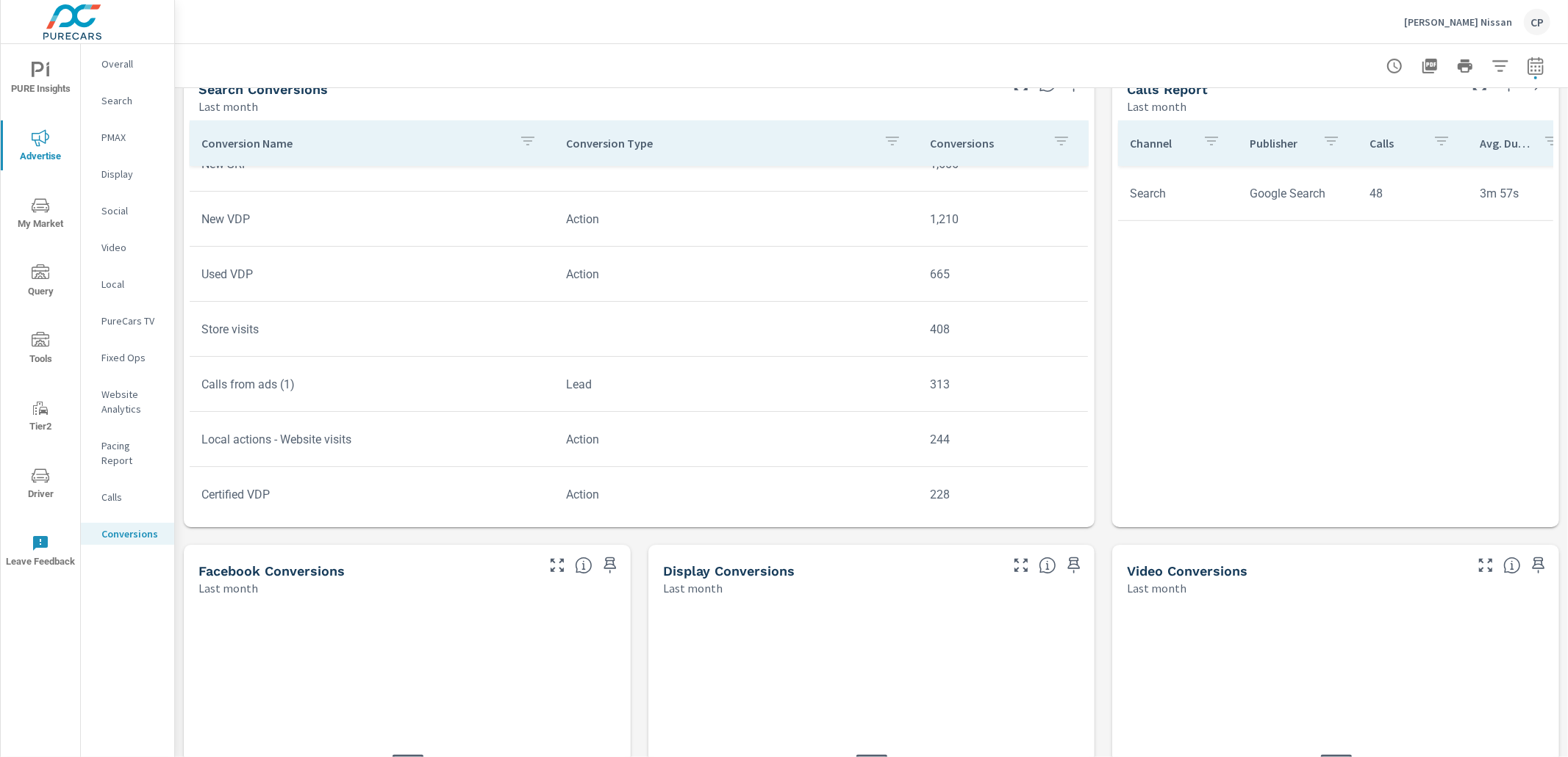
scroll to position [83, 0]
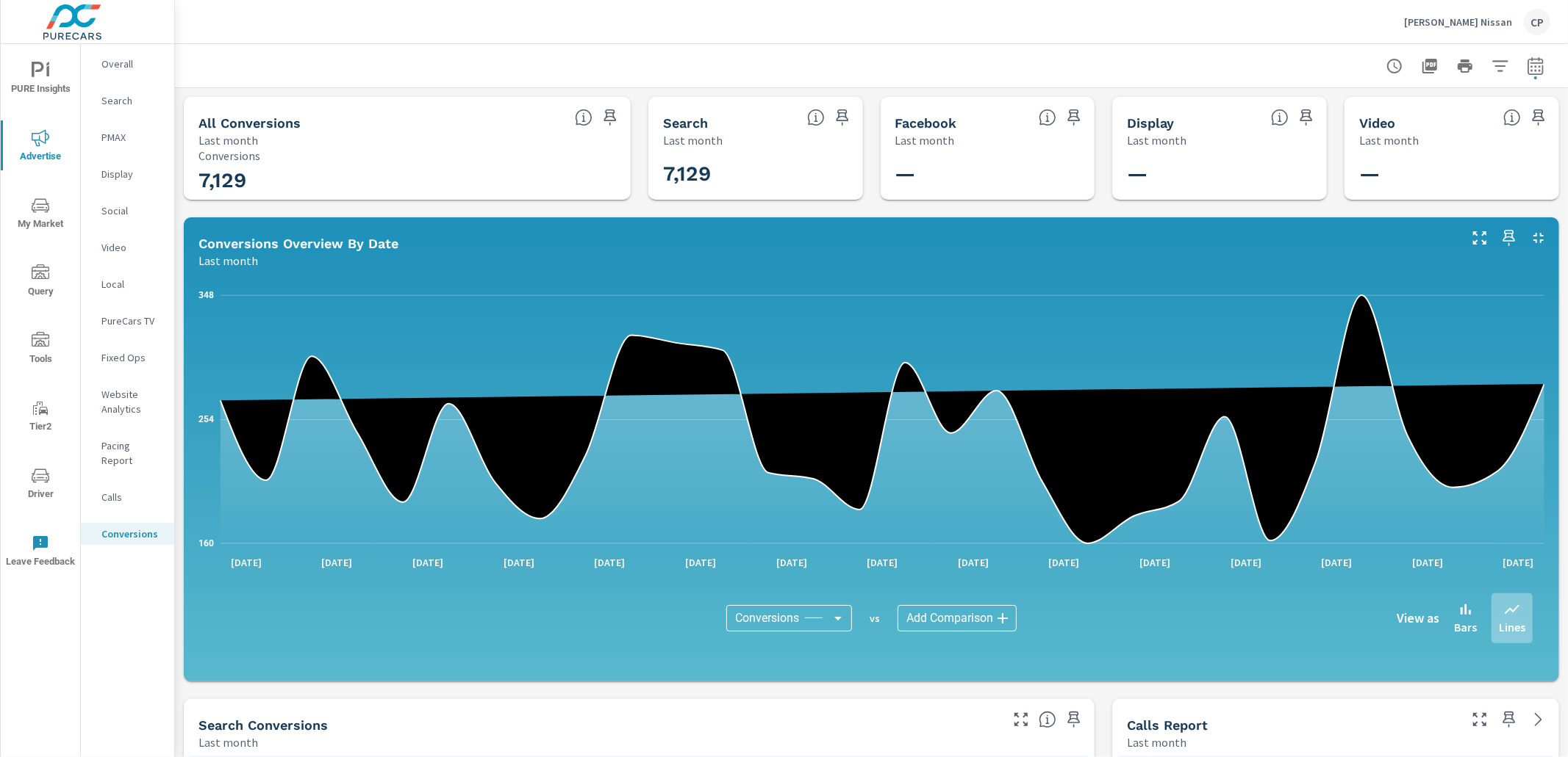
click at [121, 175] on p "Display" at bounding box center [132, 173] width 61 height 15
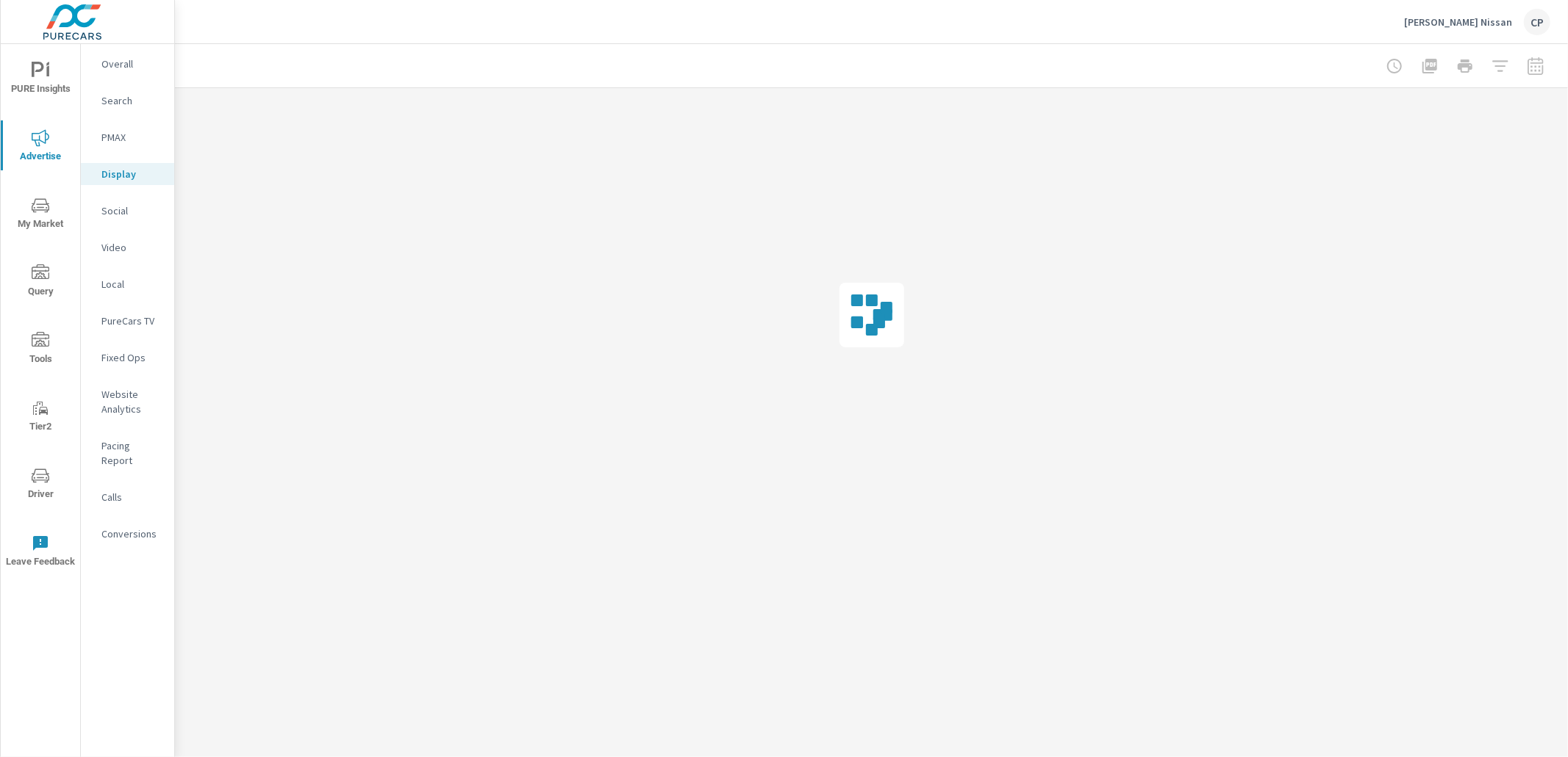
click at [117, 136] on p "PMAX" at bounding box center [132, 137] width 61 height 15
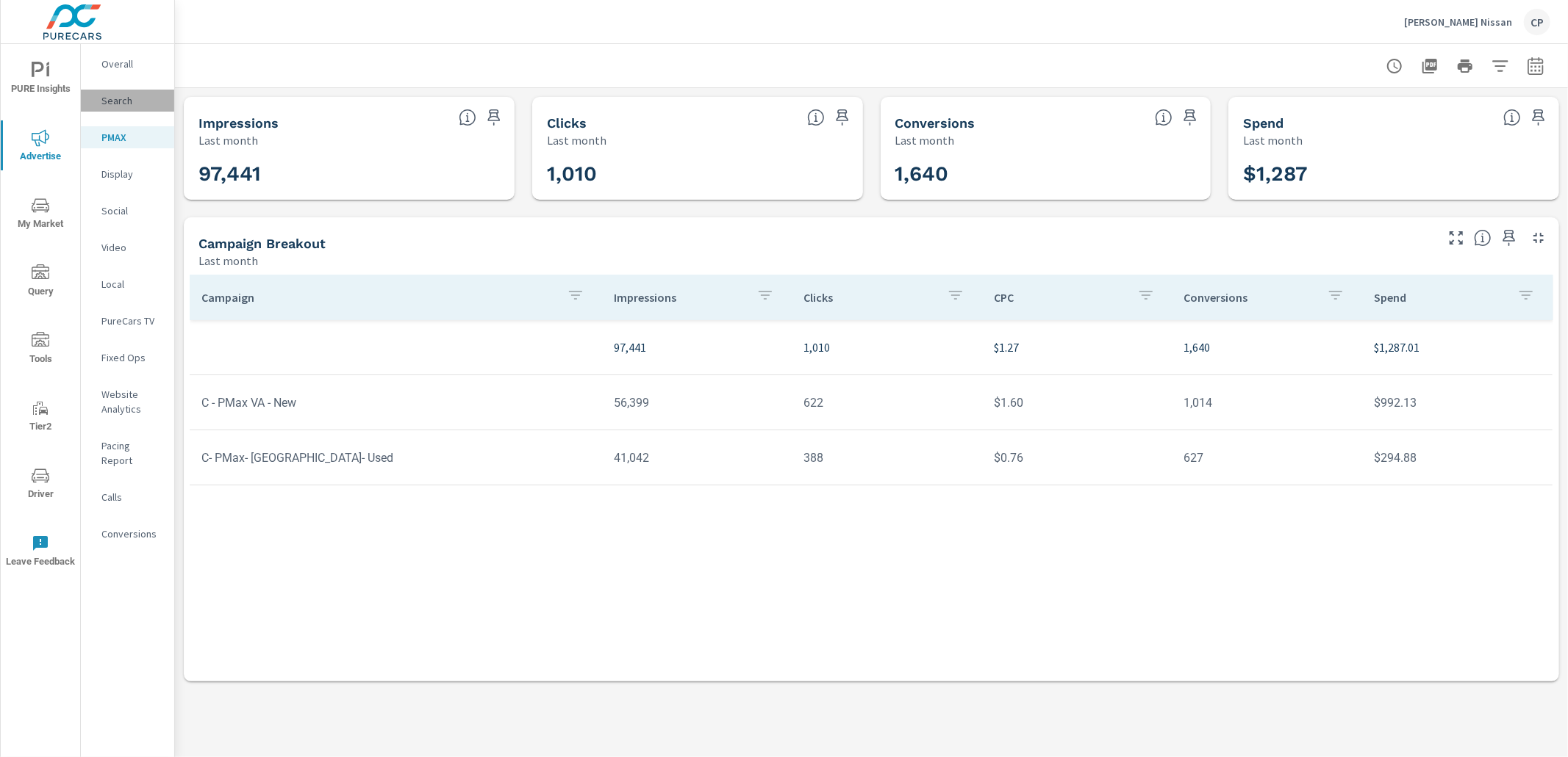
click at [93, 97] on div "Search" at bounding box center [127, 101] width 93 height 22
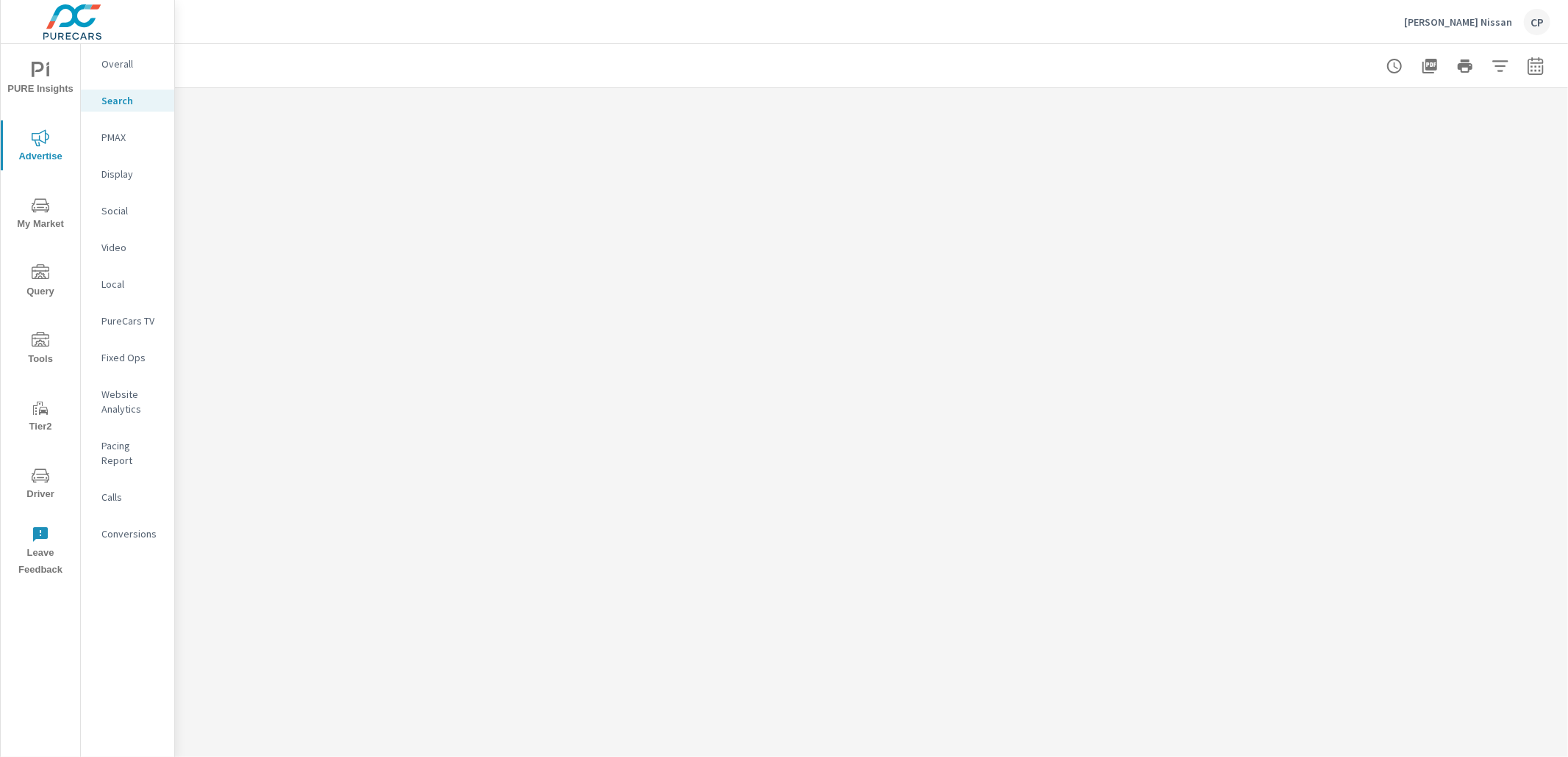
click at [47, 209] on icon "nav menu" at bounding box center [41, 205] width 18 height 14
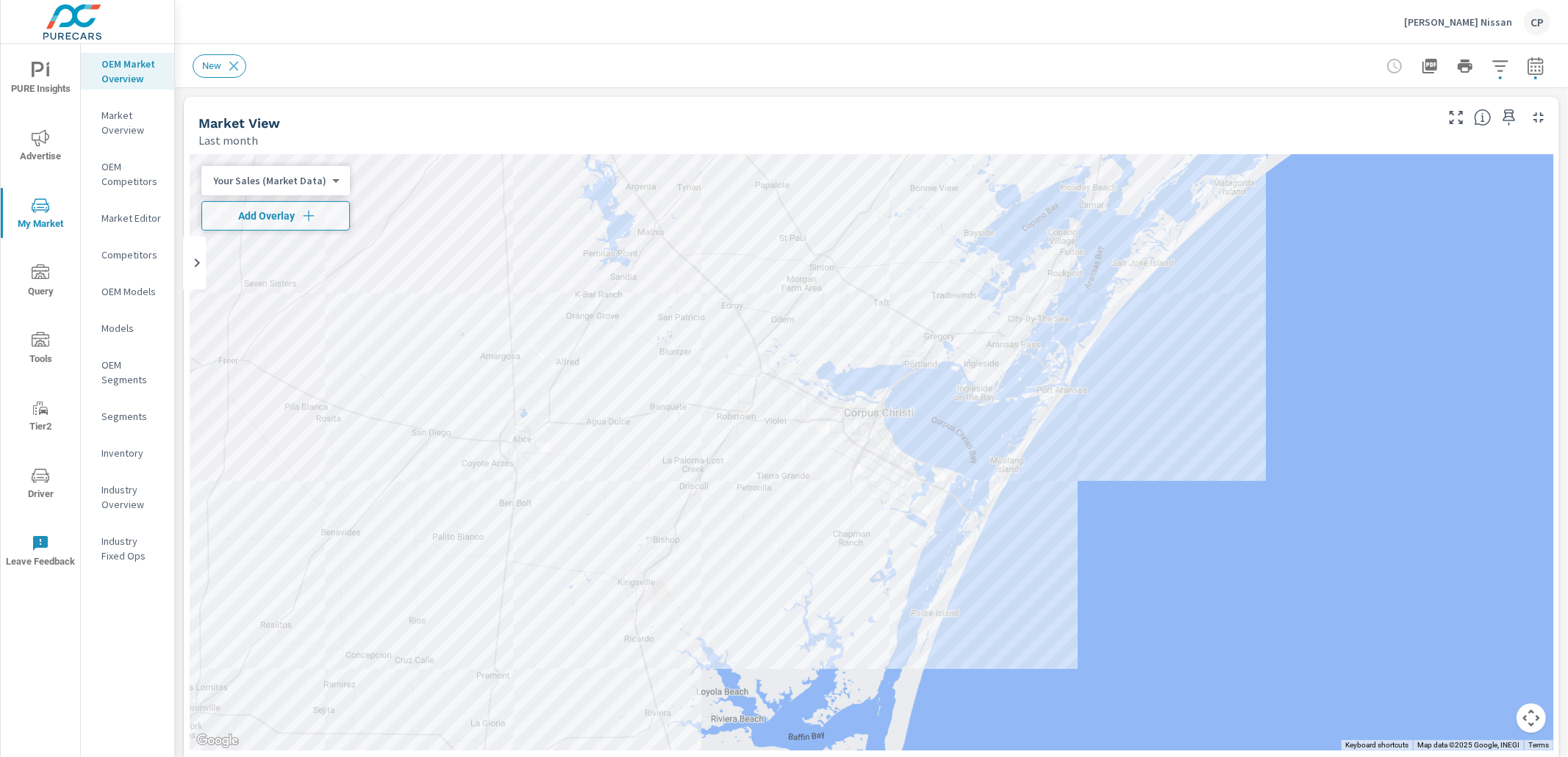
click at [1534, 77] on span "button" at bounding box center [1535, 77] width 3 height 3
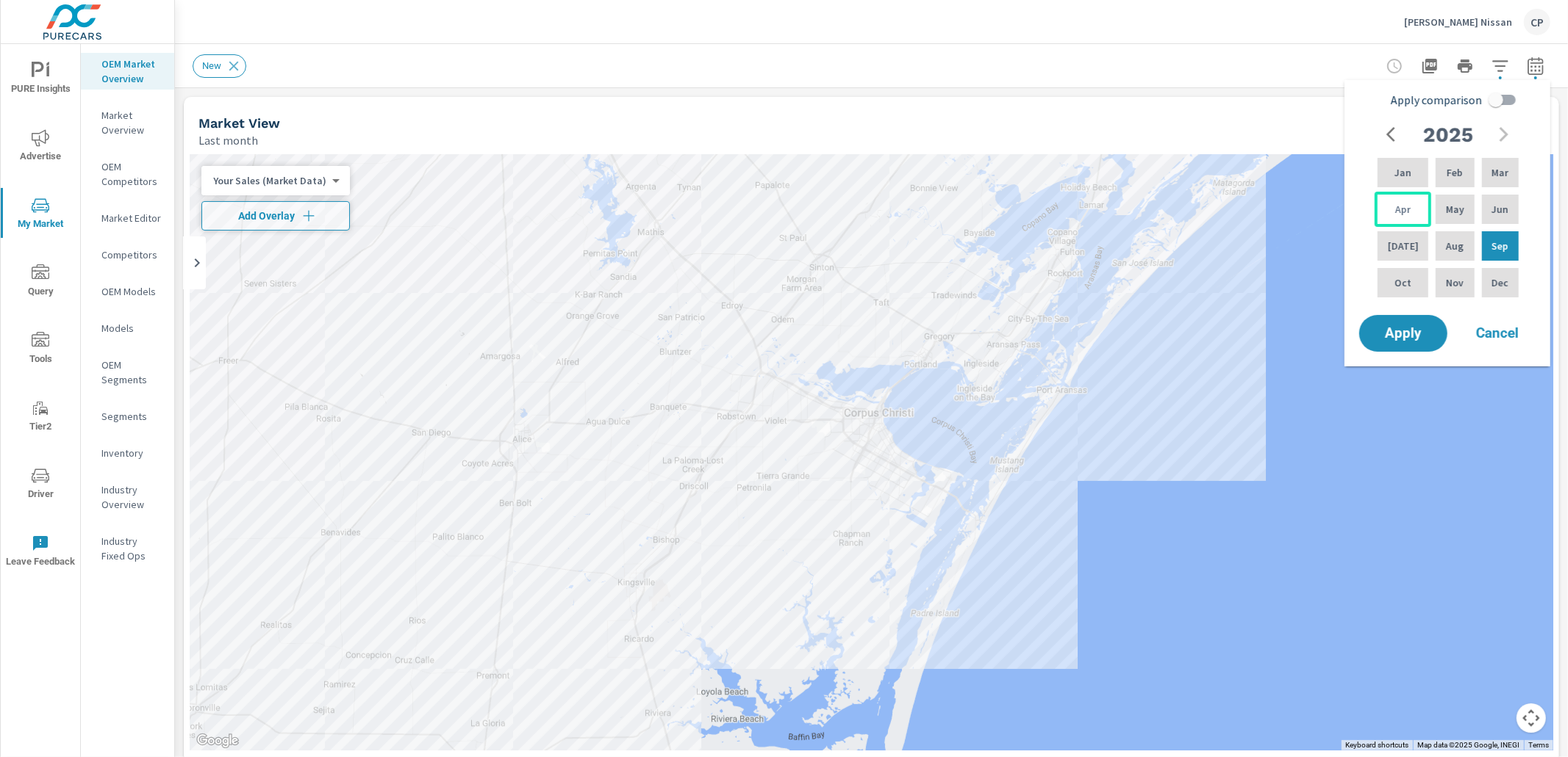
click at [1401, 209] on p "Apr" at bounding box center [1402, 209] width 15 height 15
click at [1479, 246] on div "Sep" at bounding box center [1500, 246] width 43 height 36
click at [1386, 343] on button "Apply" at bounding box center [1402, 333] width 91 height 38
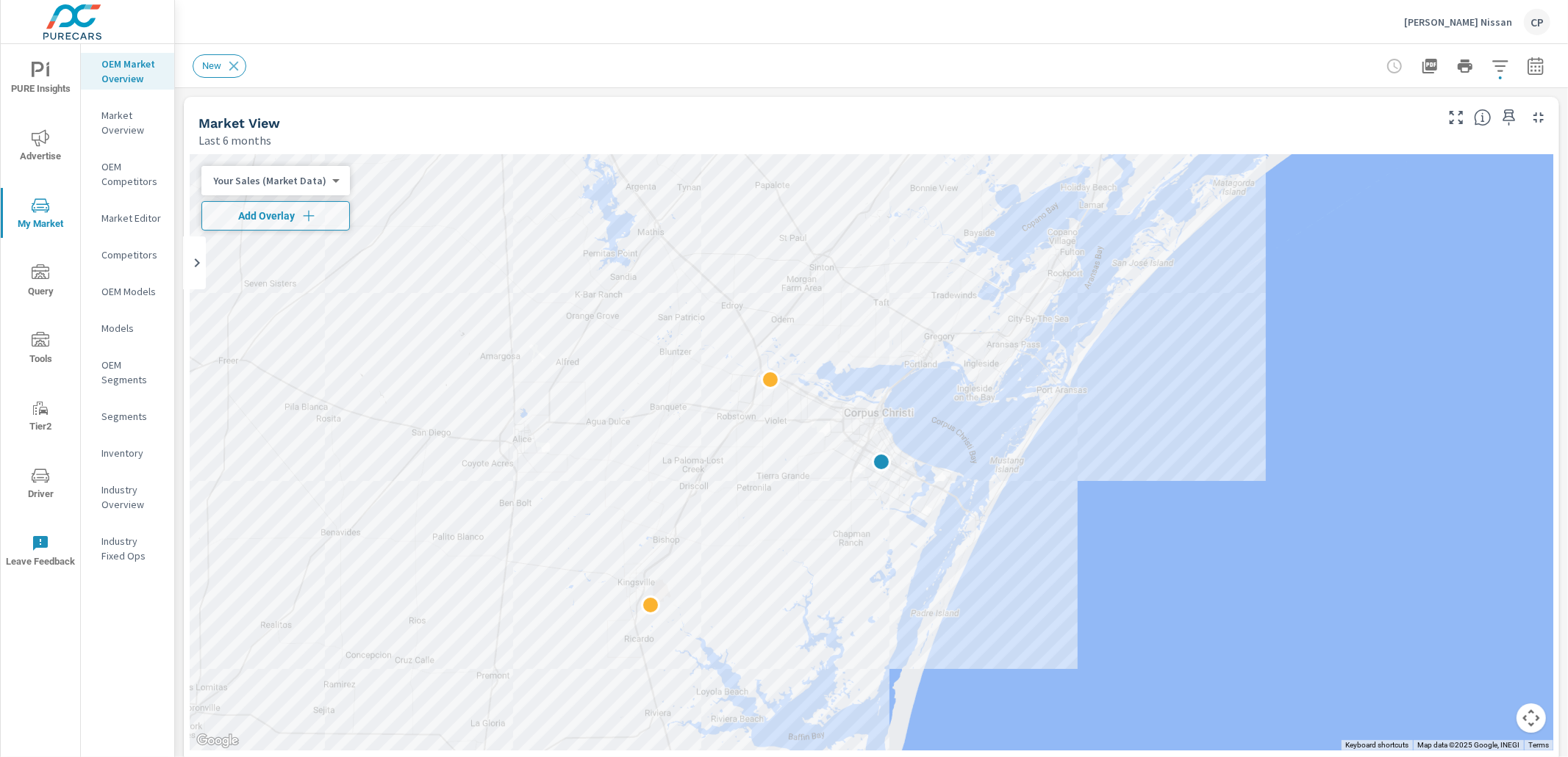
click at [1533, 68] on icon "button" at bounding box center [1535, 66] width 18 height 18
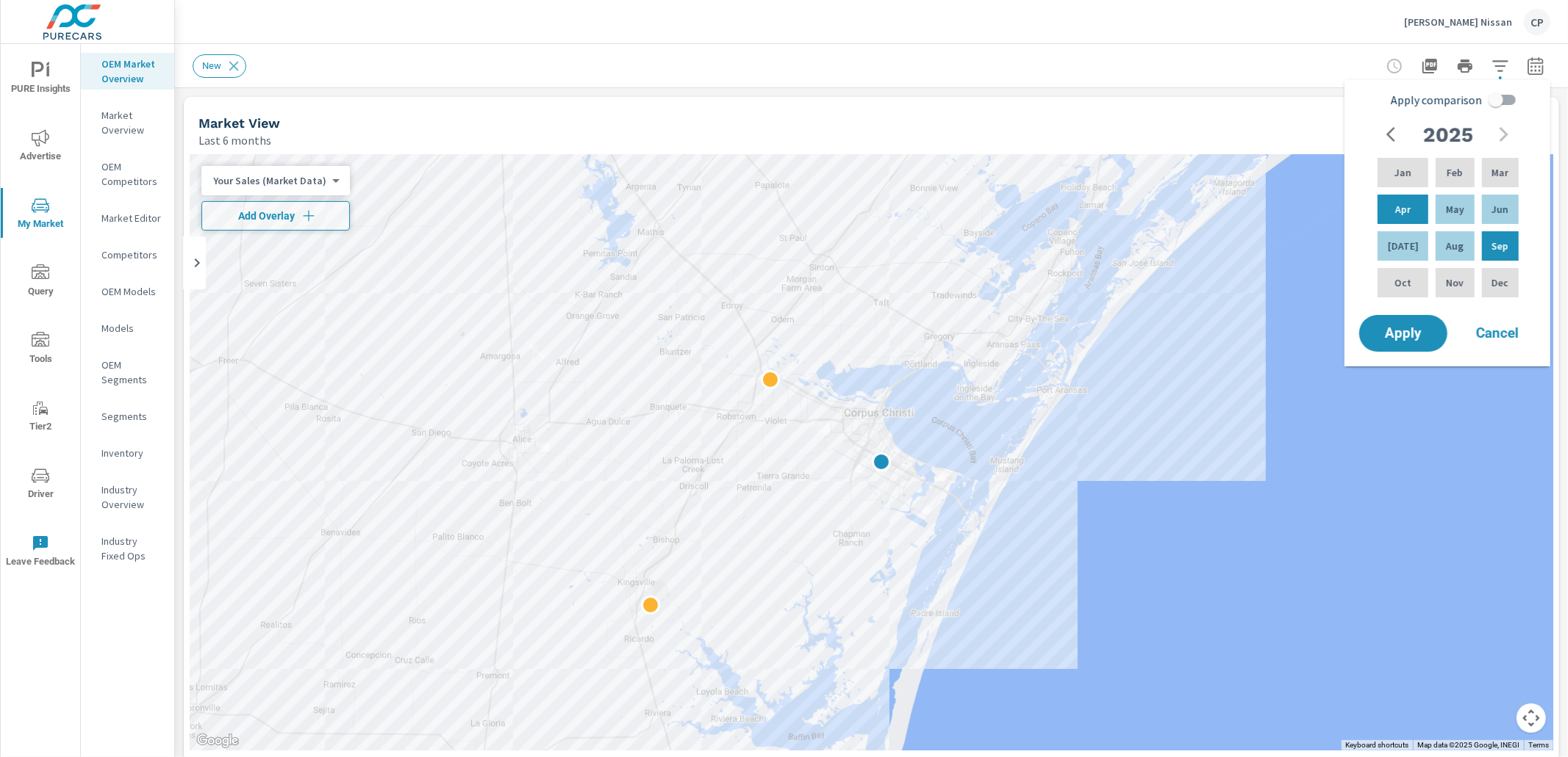
click at [1492, 95] on input "Apply comparison" at bounding box center [1496, 100] width 84 height 28
checkbox input "true"
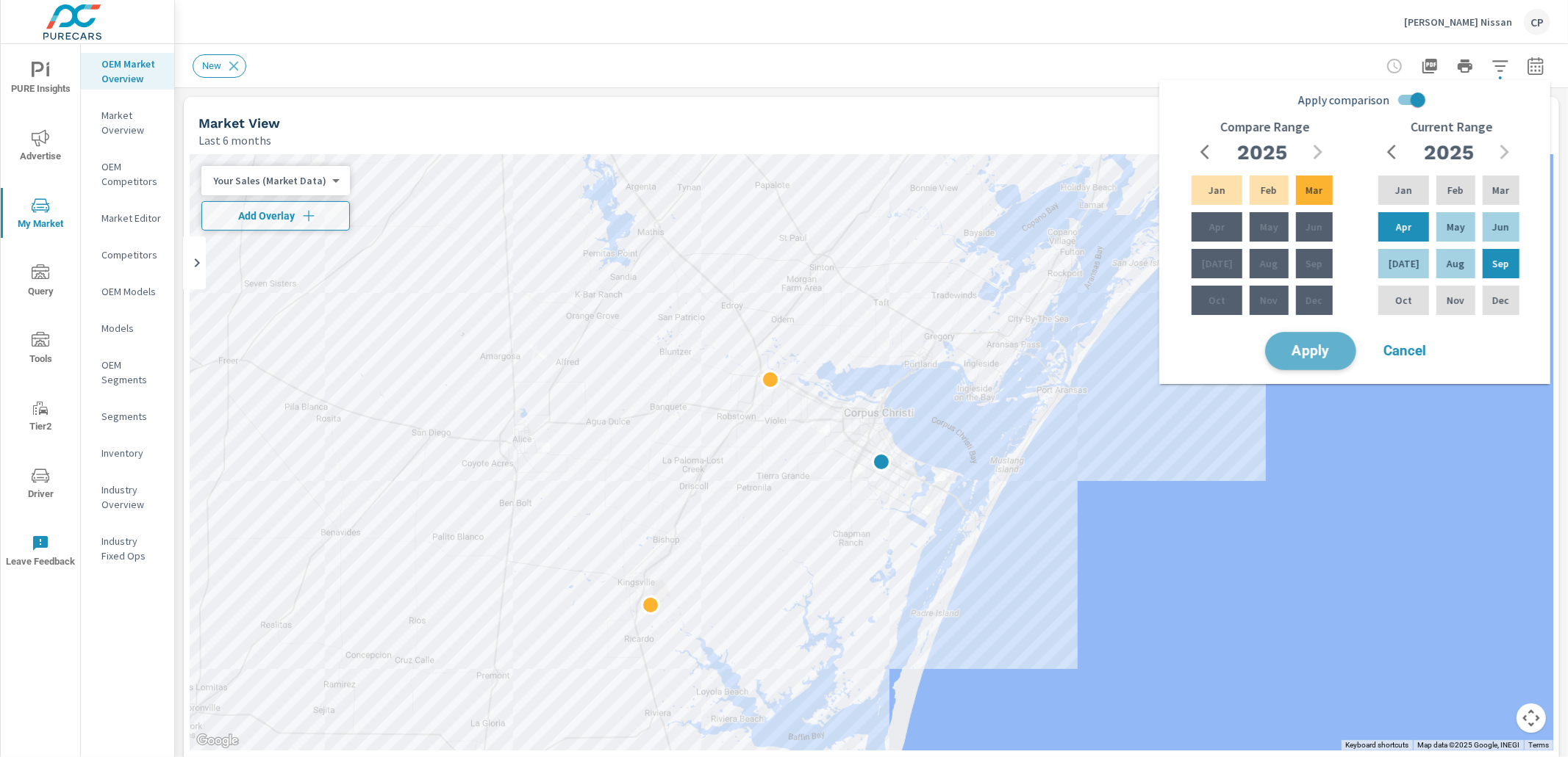
click at [1302, 358] on button "Apply" at bounding box center [1310, 350] width 91 height 38
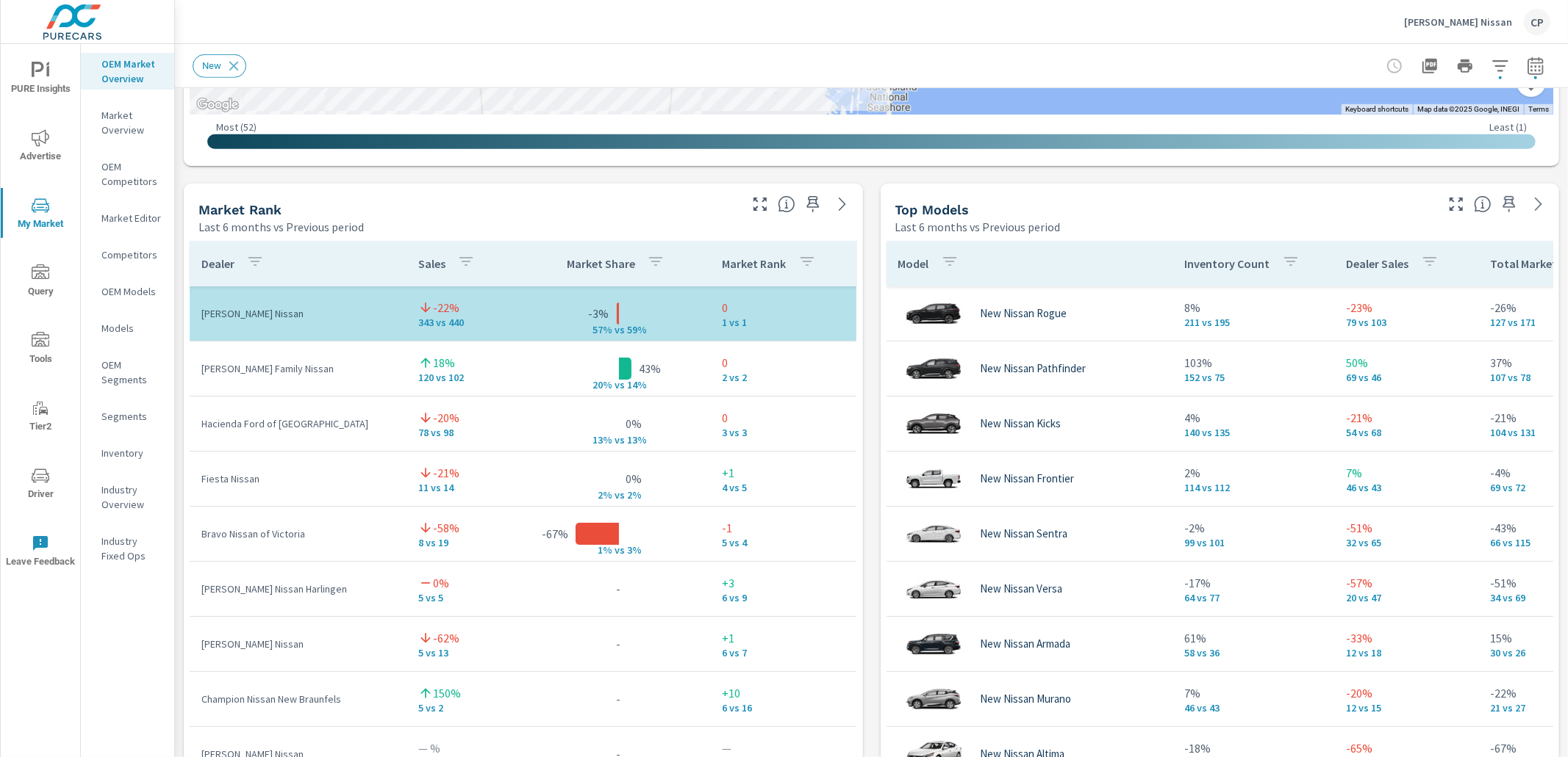
scroll to position [857, 0]
